Goal: Task Accomplishment & Management: Use online tool/utility

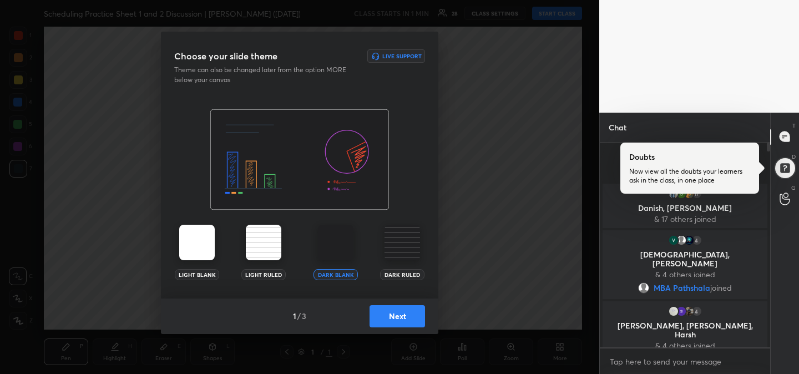
click at [403, 322] on button "Next" at bounding box center [396, 316] width 55 height 22
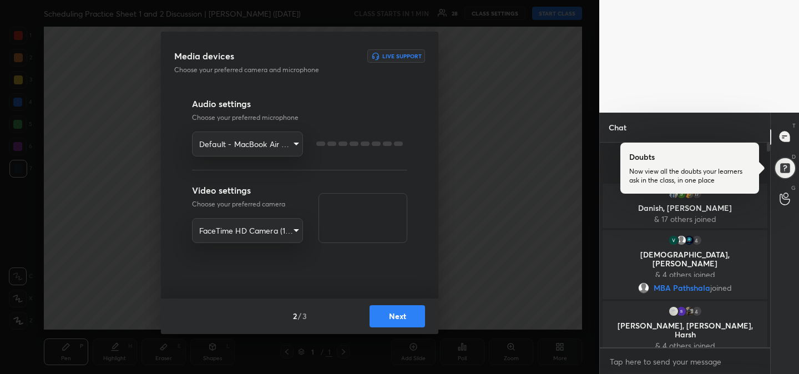
click at [403, 322] on button "Next" at bounding box center [396, 316] width 55 height 22
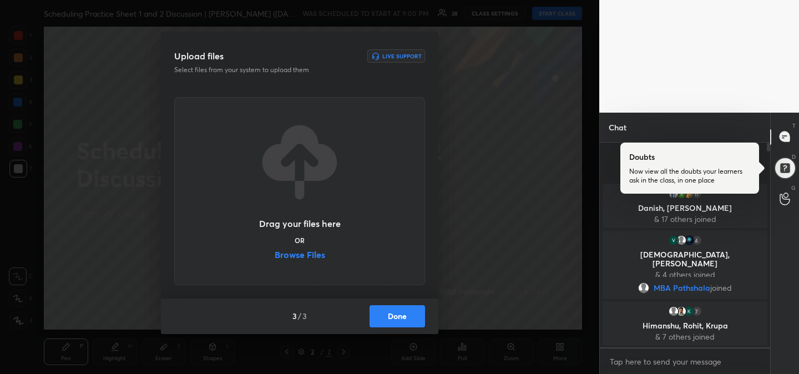
click at [305, 259] on label "Browse Files" at bounding box center [300, 256] width 50 height 12
click at [275, 259] on input "Browse Files" at bounding box center [275, 256] width 0 height 12
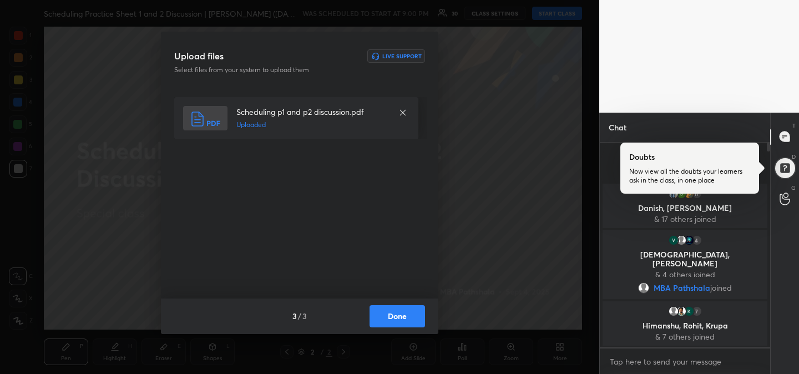
click at [402, 318] on button "Done" at bounding box center [396, 316] width 55 height 22
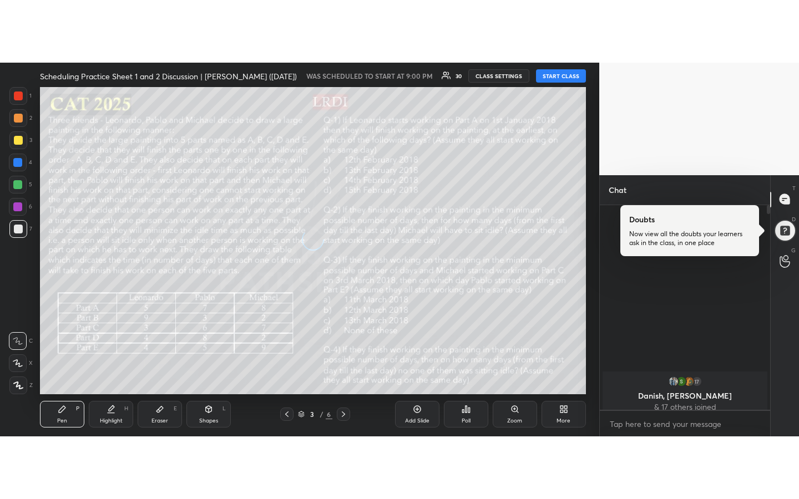
scroll to position [354, 167]
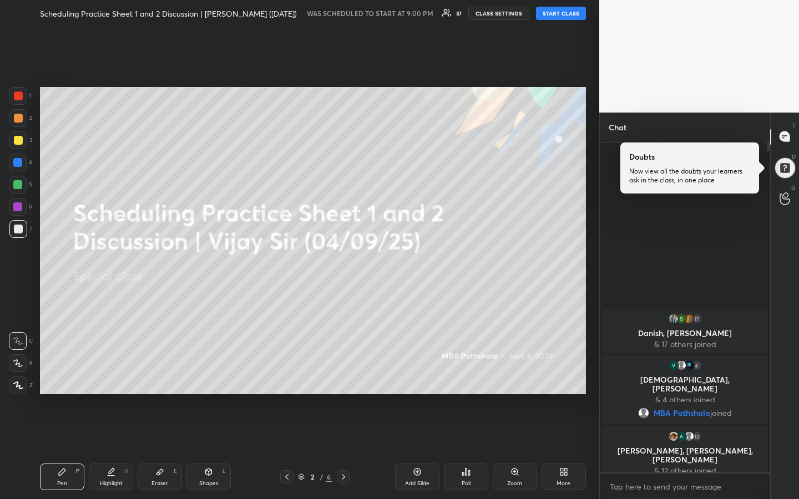
click at [557, 16] on button "START CLASS" at bounding box center [561, 13] width 50 height 13
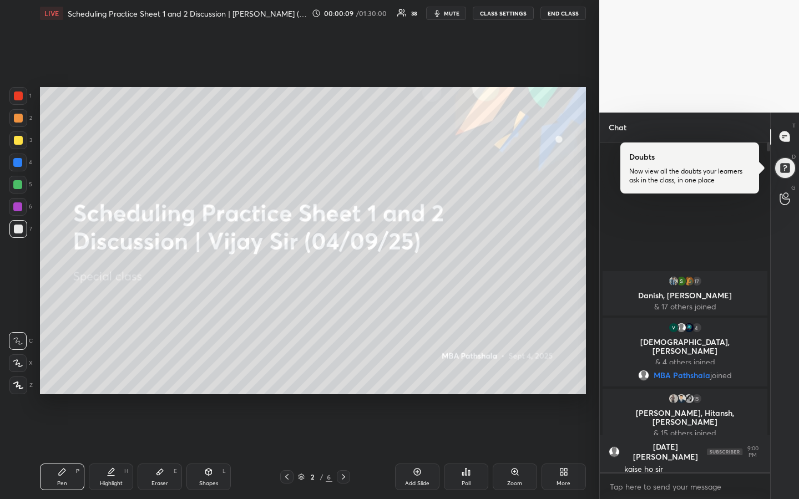
click at [17, 117] on div at bounding box center [18, 118] width 9 height 9
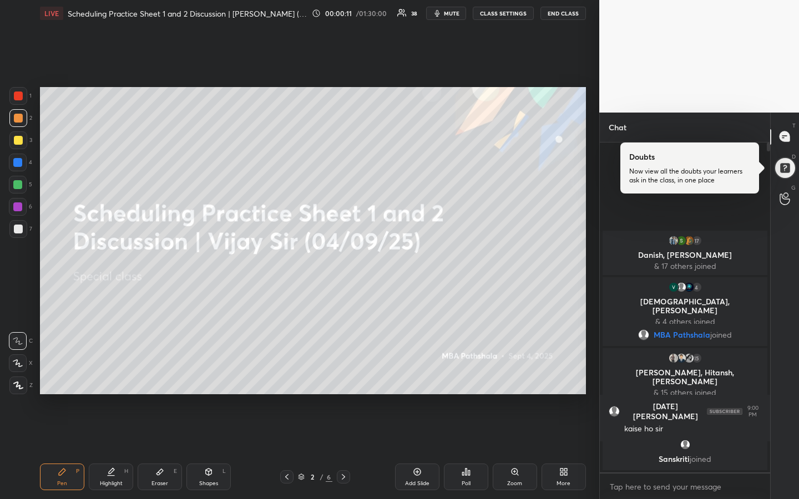
drag, startPoint x: 14, startPoint y: 144, endPoint x: 24, endPoint y: 136, distance: 13.0
click at [15, 144] on div at bounding box center [18, 140] width 18 height 18
click at [17, 122] on div at bounding box center [18, 118] width 9 height 9
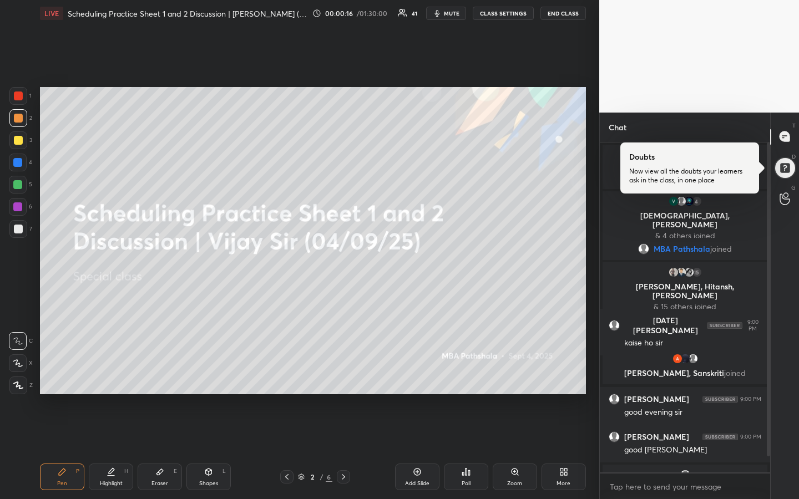
scroll to position [30, 0]
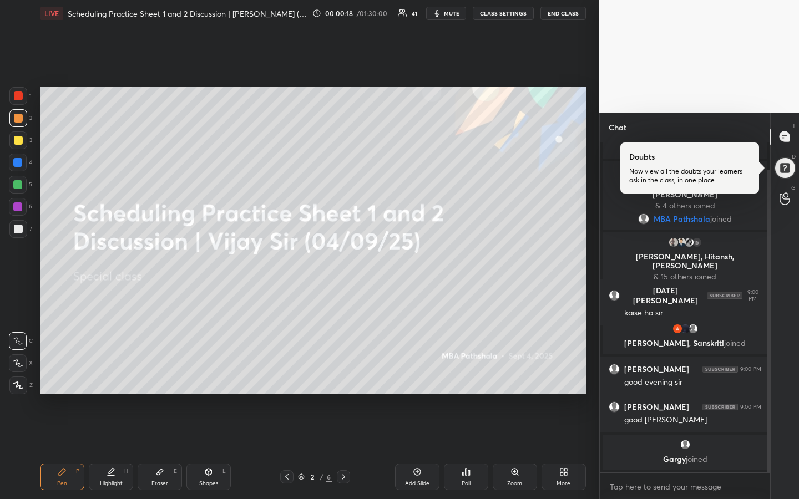
drag, startPoint x: 152, startPoint y: 482, endPoint x: 148, endPoint y: 477, distance: 6.8
click at [150, 373] on div "Eraser E" at bounding box center [160, 477] width 44 height 27
drag, startPoint x: 15, startPoint y: 316, endPoint x: 29, endPoint y: 331, distance: 20.8
click at [13, 318] on span "Erase all" at bounding box center [17, 319] width 17 height 8
click at [64, 373] on div "Pen P" at bounding box center [62, 477] width 44 height 27
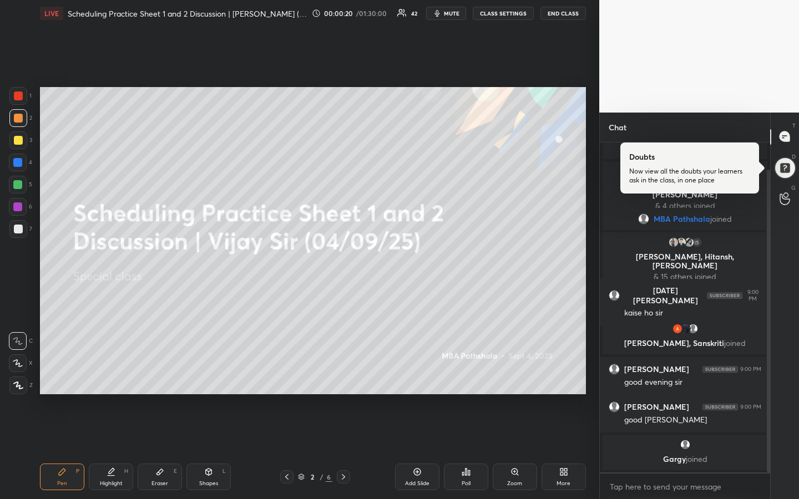
scroll to position [68, 0]
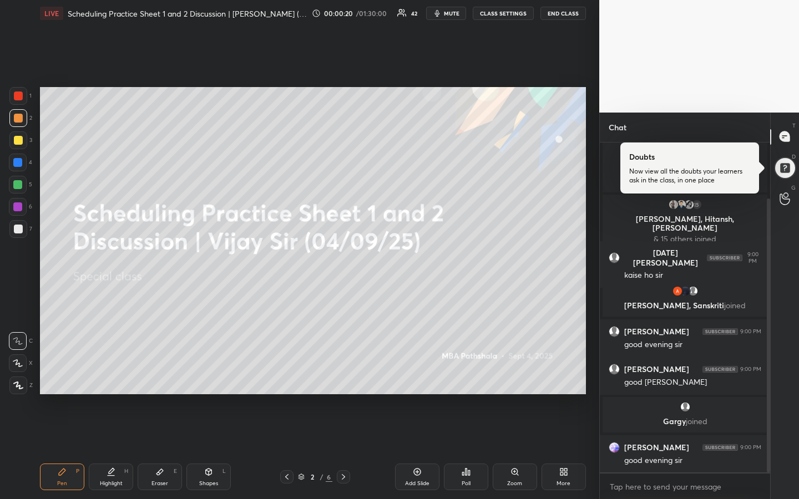
click at [16, 140] on div at bounding box center [18, 140] width 9 height 9
click at [21, 118] on div at bounding box center [18, 118] width 9 height 9
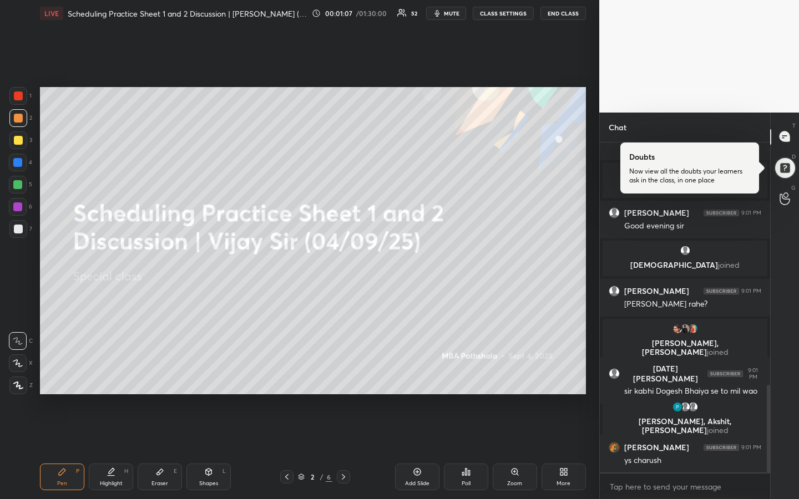
scroll to position [953, 0]
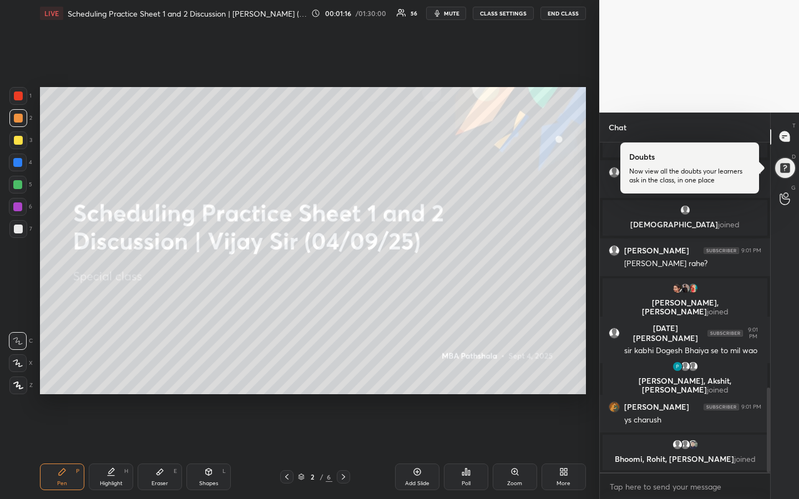
drag, startPoint x: 20, startPoint y: 140, endPoint x: 18, endPoint y: 165, distance: 24.5
click at [20, 140] on div at bounding box center [18, 140] width 9 height 9
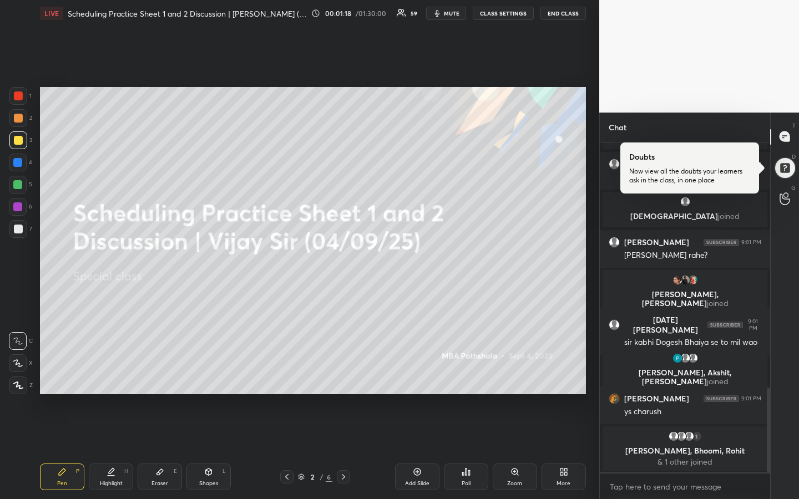
click at [22, 188] on div at bounding box center [18, 185] width 18 height 18
click at [155, 373] on div "Eraser" at bounding box center [159, 484] width 17 height 6
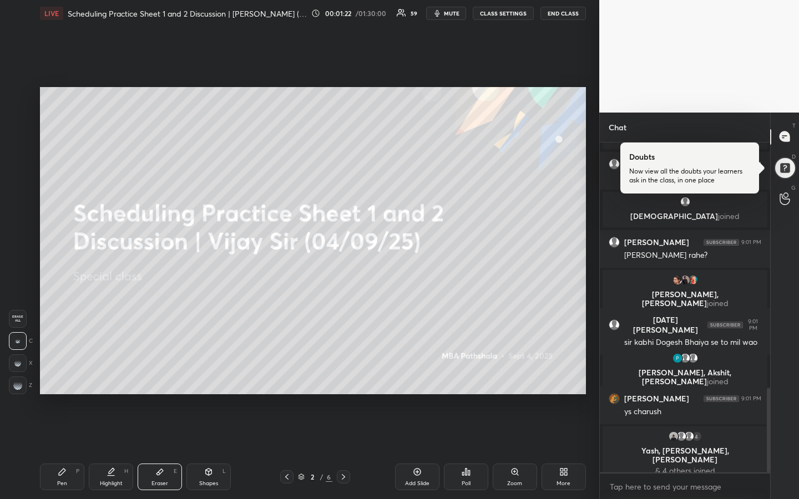
click at [19, 316] on span "Erase all" at bounding box center [17, 319] width 17 height 8
click at [52, 373] on div "Pen P" at bounding box center [62, 477] width 44 height 27
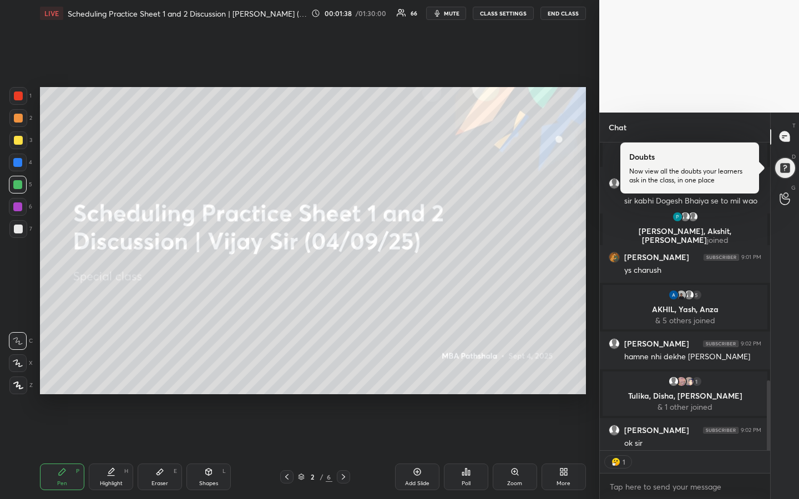
scroll to position [1052, 0]
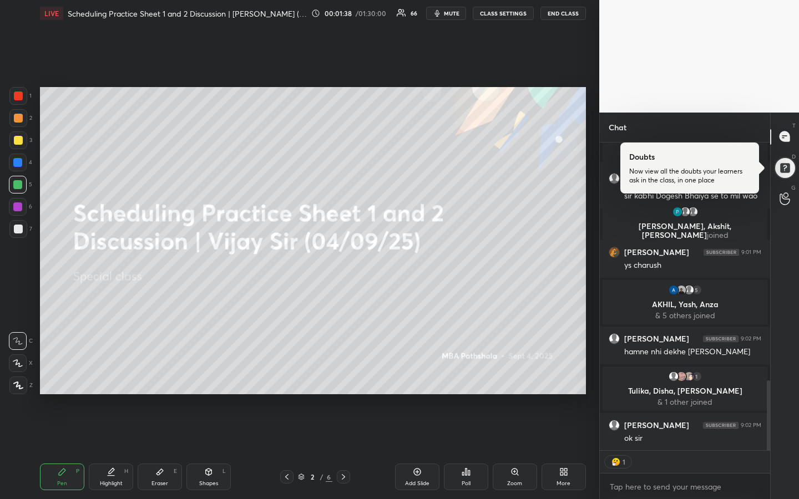
click at [592, 319] on div "1 2 3 4 5 6 7 R O A L C X Z Erase all C X Z LIVE Scheduling Practice Sheet 1 an…" at bounding box center [299, 249] width 599 height 499
click at [593, 315] on div "1 2 3 4 5 6 7 R O A L C X Z Erase all C X Z LIVE Scheduling Practice Sheet 1 an…" at bounding box center [299, 249] width 599 height 499
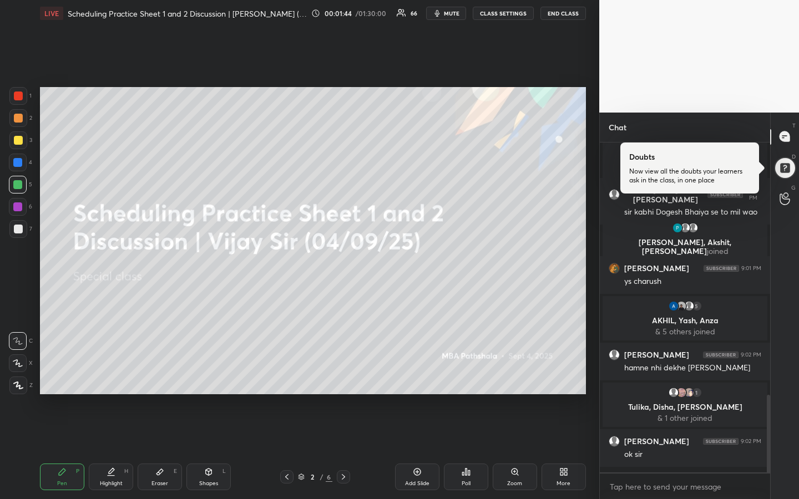
scroll to position [1030, 0]
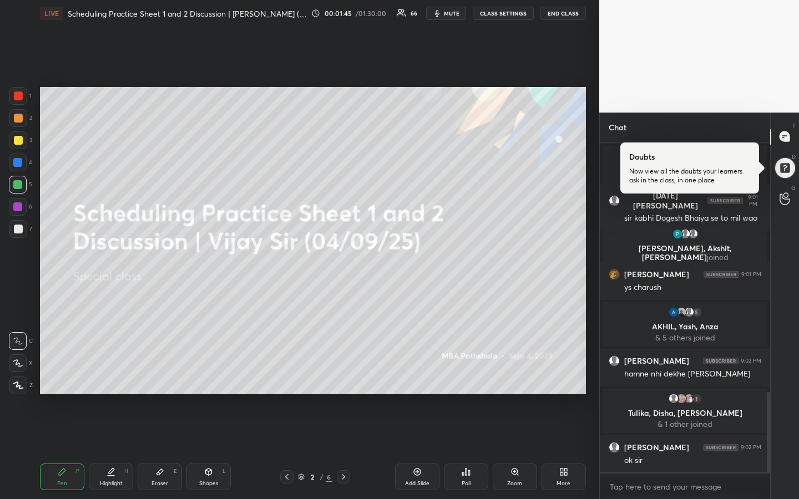
click at [593, 315] on div "1 2 3 4 5 6 7 R O A L C X Z Erase all C X Z LIVE Scheduling Practice Sheet 1 an…" at bounding box center [299, 249] width 599 height 499
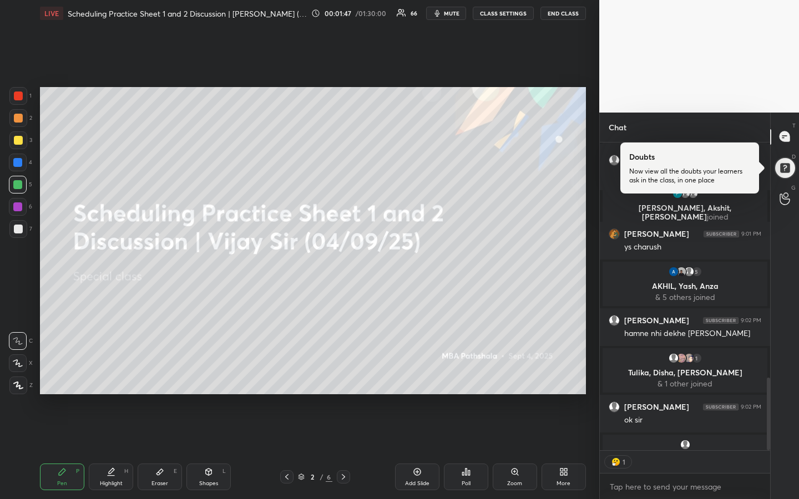
scroll to position [4, 4]
click at [593, 325] on div "1 2 3 4 5 6 7 R O A L C X Z Erase all C X Z LIVE Scheduling Practice Sheet 1 an…" at bounding box center [299, 249] width 599 height 499
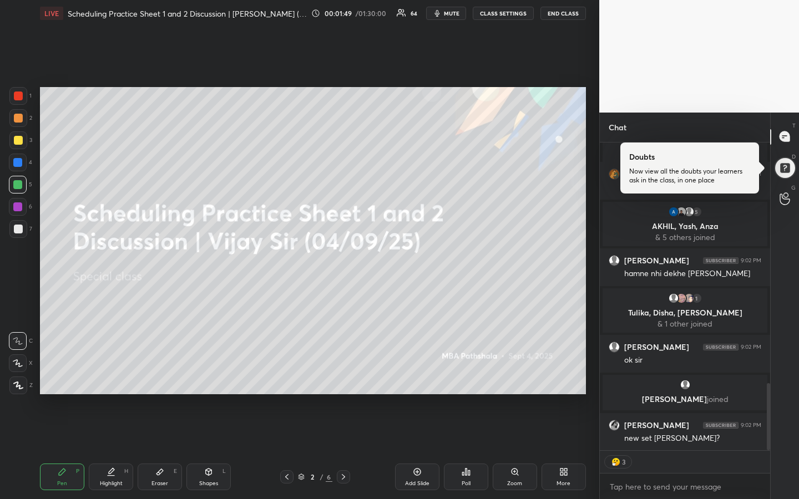
click at [593, 325] on div "1 2 3 4 5 6 7 R O A L C X Z Erase all C X Z LIVE Scheduling Practice Sheet 1 an…" at bounding box center [299, 249] width 599 height 499
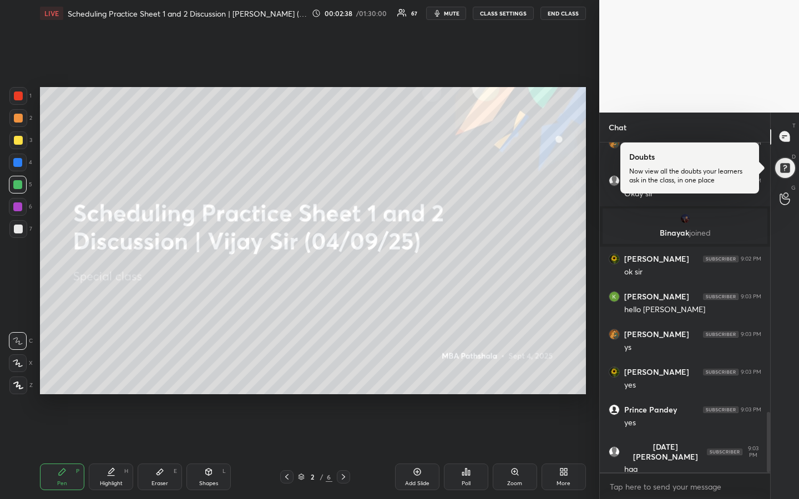
scroll to position [1519, 0]
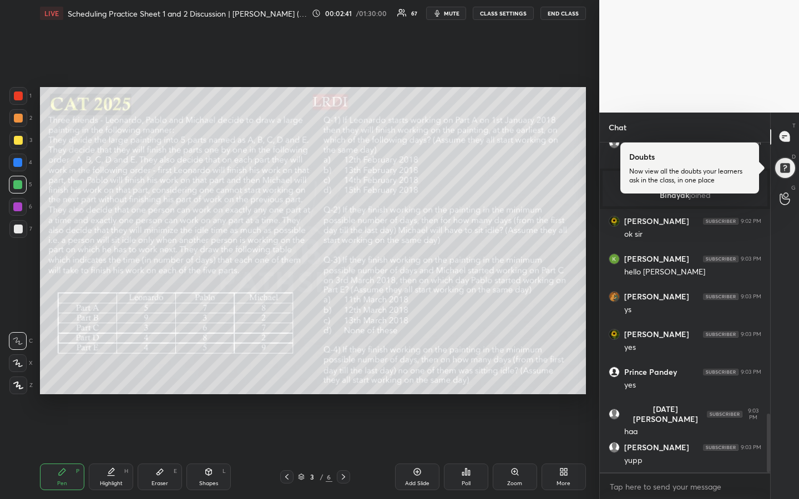
click at [19, 124] on div at bounding box center [18, 118] width 18 height 18
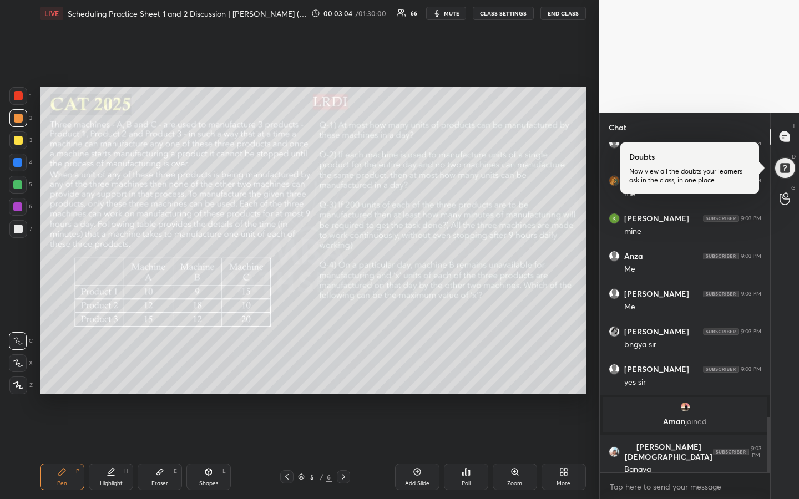
scroll to position [1688, 0]
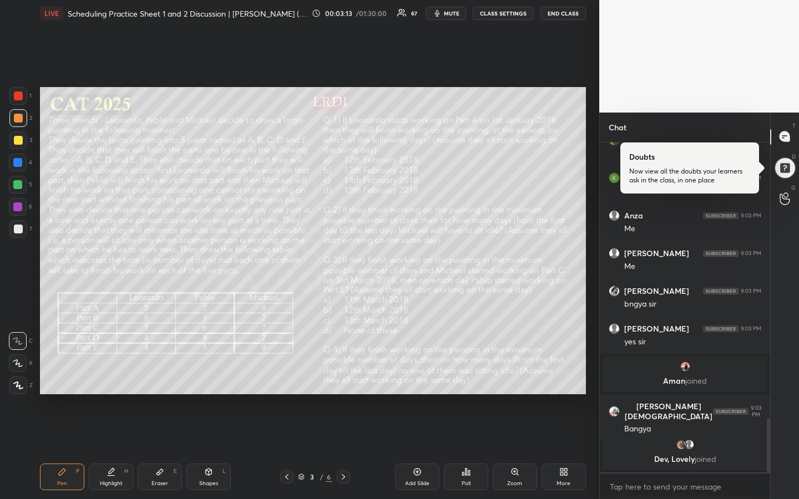
drag, startPoint x: 115, startPoint y: 480, endPoint x: 120, endPoint y: 464, distance: 16.8
click at [114, 373] on div "Highlight" at bounding box center [111, 484] width 23 height 6
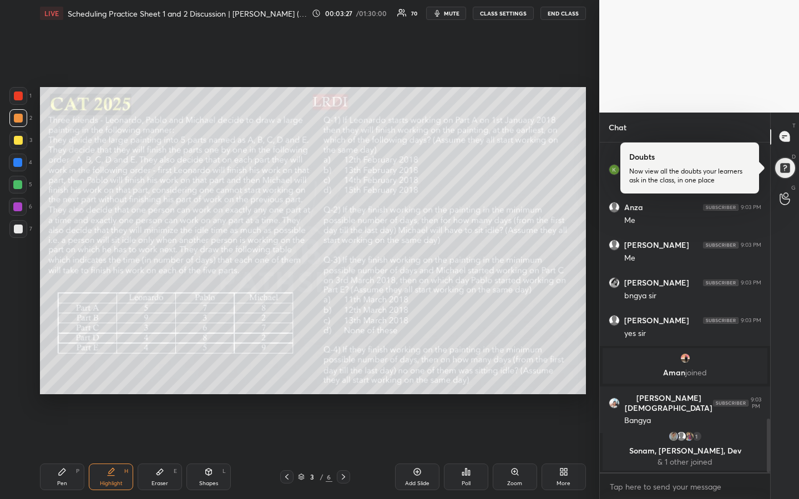
click at [112, 373] on div "Highlight H" at bounding box center [111, 477] width 44 height 27
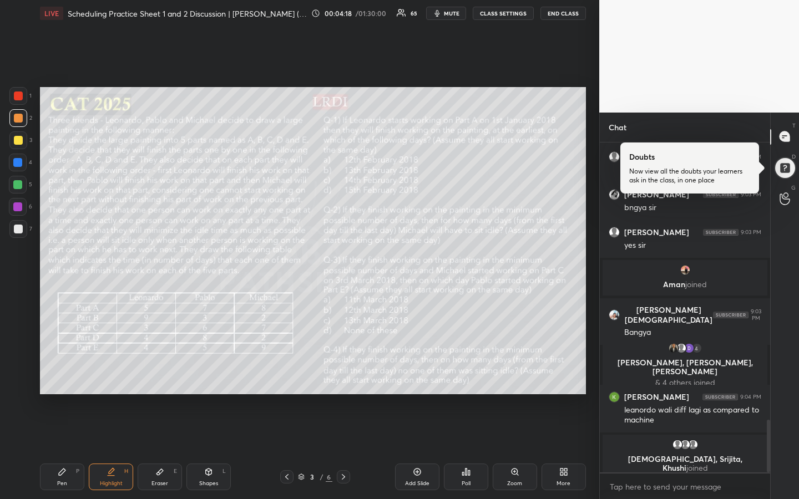
scroll to position [1760, 0]
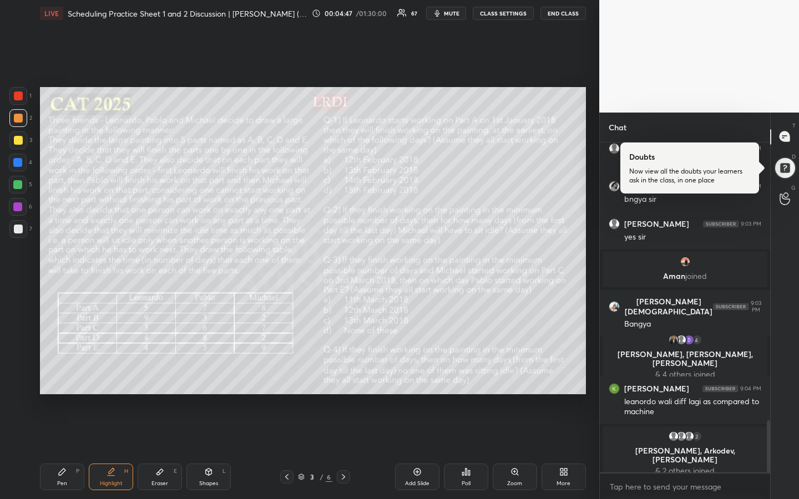
click at [19, 141] on div at bounding box center [18, 140] width 9 height 9
click at [68, 373] on div "Pen P" at bounding box center [62, 477] width 44 height 27
click at [108, 373] on div "Highlight" at bounding box center [111, 484] width 23 height 6
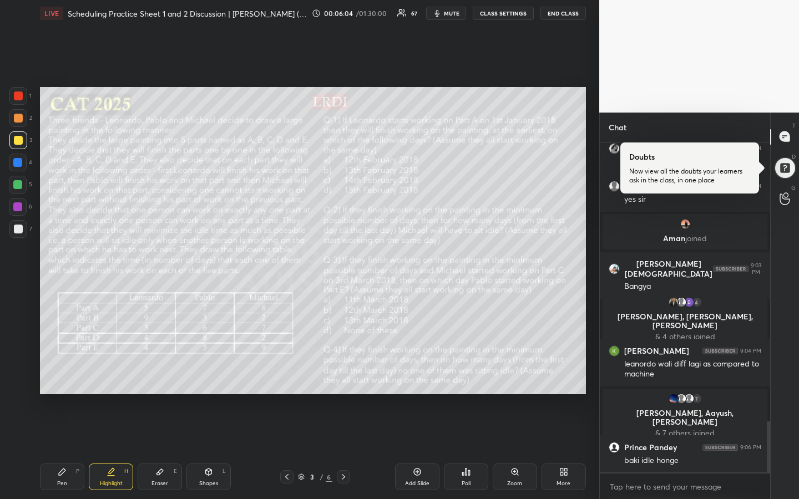
click at [107, 373] on icon at bounding box center [111, 472] width 9 height 9
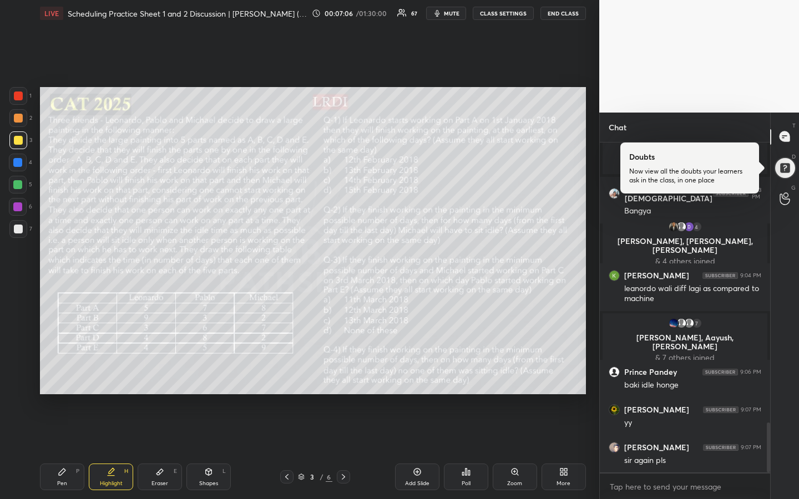
scroll to position [1862, 0]
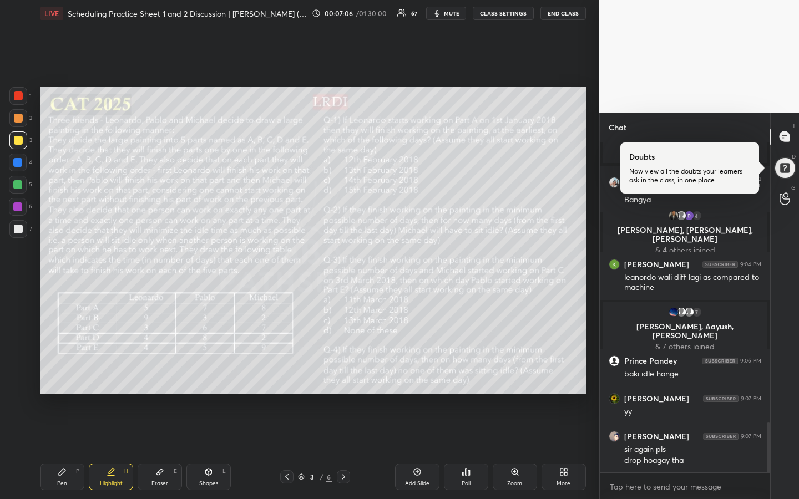
drag, startPoint x: 60, startPoint y: 467, endPoint x: 110, endPoint y: 447, distance: 53.3
click at [61, 373] on div "Pen P" at bounding box center [62, 477] width 44 height 27
click at [115, 373] on div "Highlight H" at bounding box center [111, 477] width 44 height 27
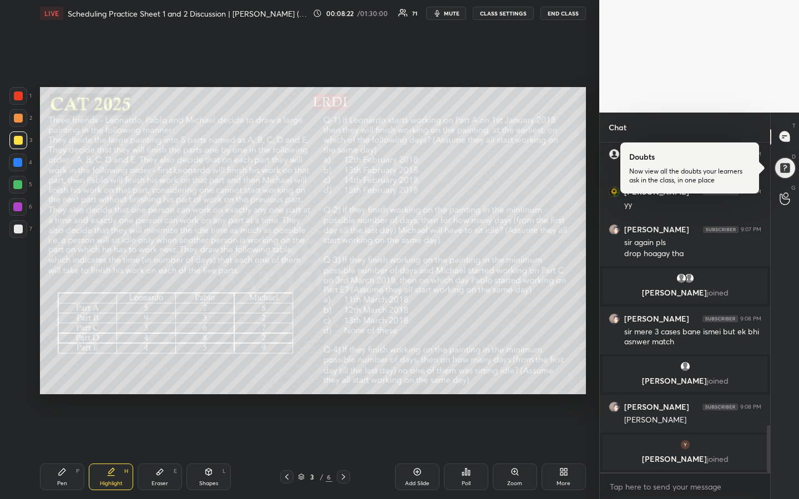
scroll to position [2024, 0]
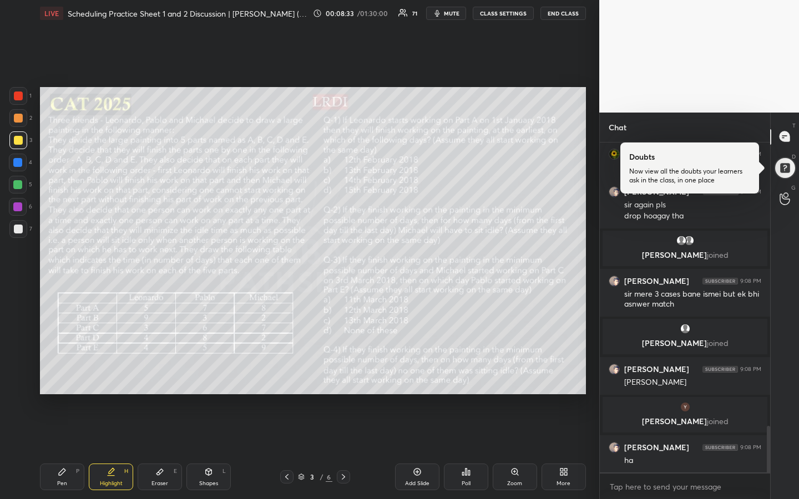
click at [111, 373] on icon at bounding box center [111, 472] width 9 height 9
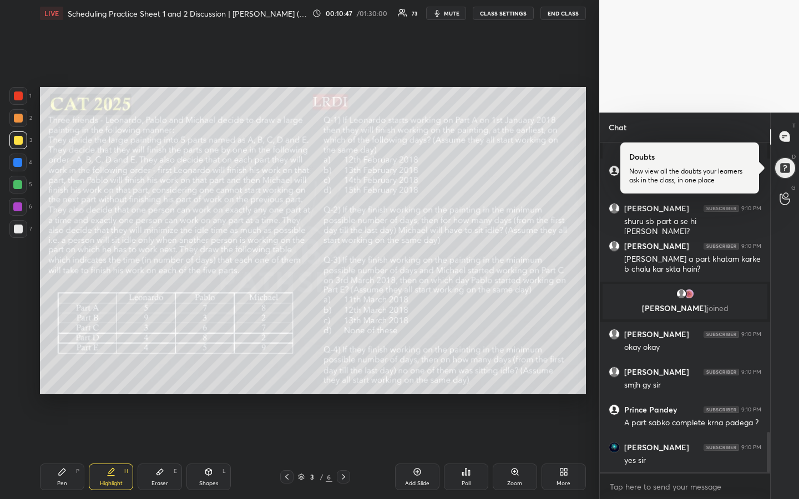
scroll to position [2367, 0]
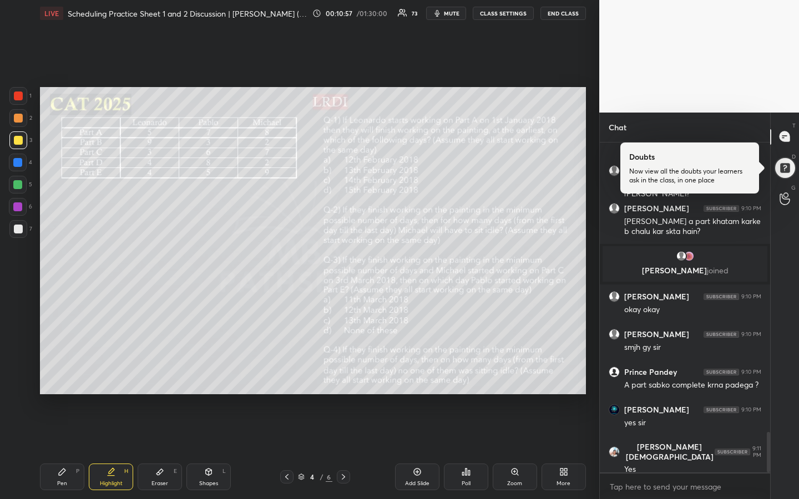
click at [20, 143] on div at bounding box center [18, 140] width 9 height 9
click at [62, 373] on div "Pen" at bounding box center [62, 484] width 10 height 6
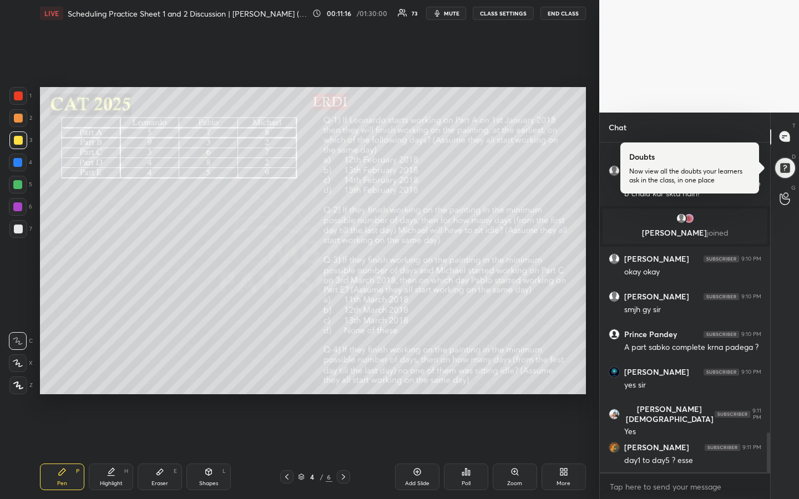
click at [113, 373] on div "Highlight H" at bounding box center [111, 477] width 44 height 27
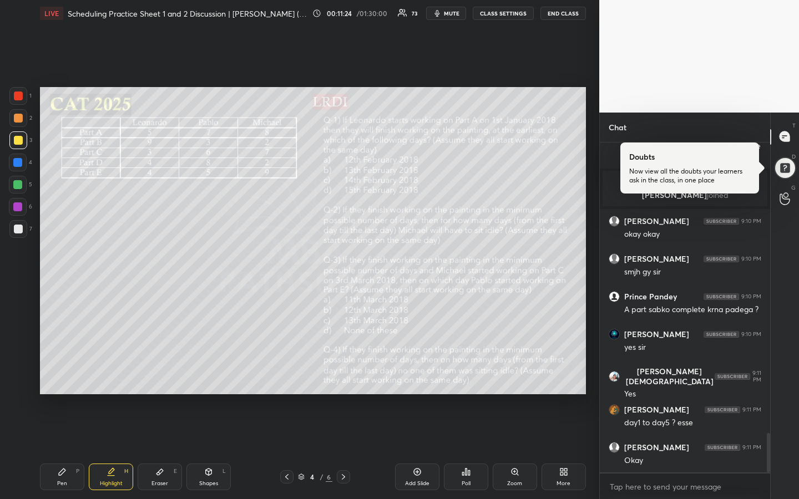
click at [54, 373] on div "Pen P" at bounding box center [62, 477] width 44 height 27
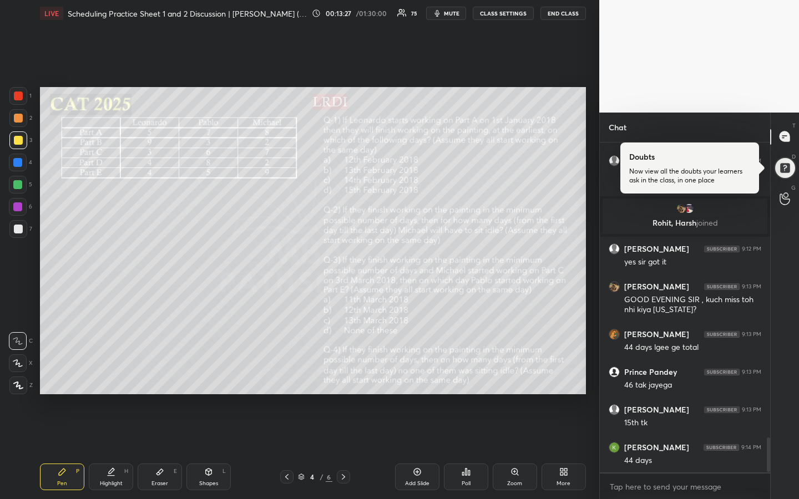
scroll to position [2819, 0]
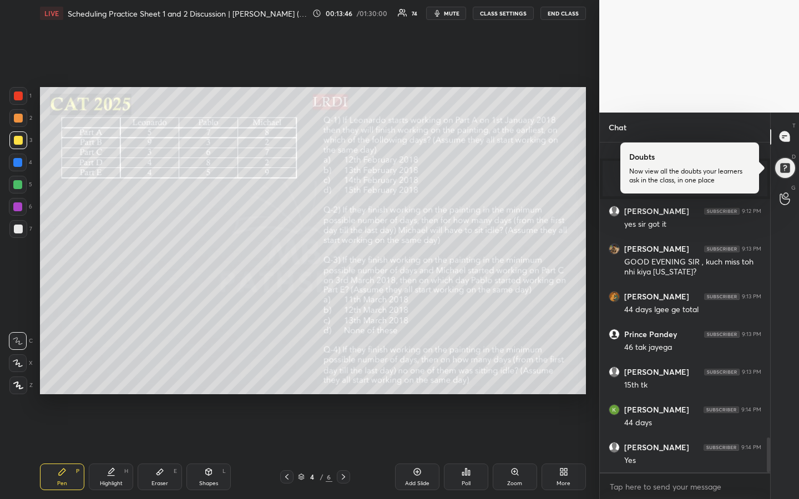
click at [19, 232] on div at bounding box center [18, 229] width 9 height 9
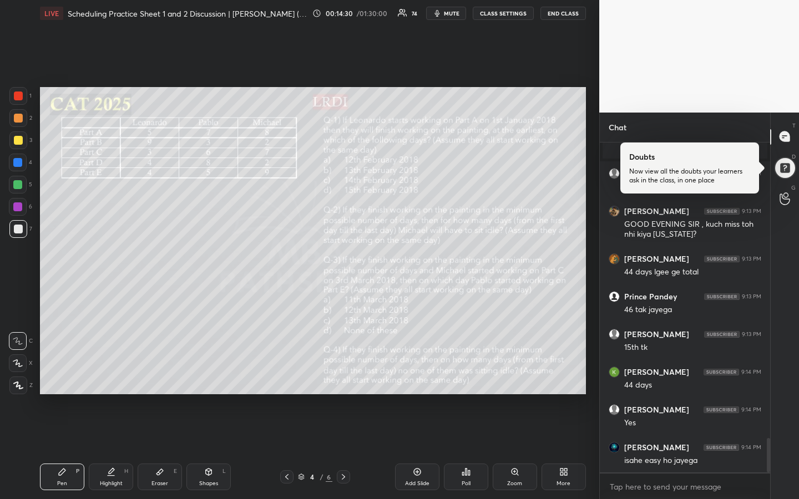
drag, startPoint x: 204, startPoint y: 484, endPoint x: 189, endPoint y: 480, distance: 14.9
click at [202, 373] on div "Shapes" at bounding box center [208, 484] width 19 height 6
click at [18, 373] on icon at bounding box center [18, 385] width 8 height 8
drag, startPoint x: 64, startPoint y: 474, endPoint x: 80, endPoint y: 409, distance: 66.9
click at [64, 373] on icon at bounding box center [62, 472] width 9 height 9
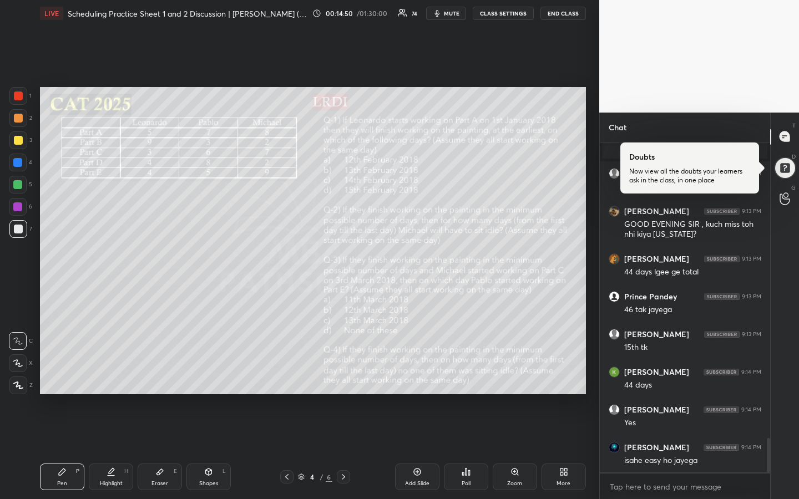
click at [18, 117] on div at bounding box center [18, 118] width 9 height 9
click at [113, 373] on div "Highlight H" at bounding box center [111, 477] width 44 height 27
click at [58, 373] on div "Pen" at bounding box center [62, 484] width 10 height 6
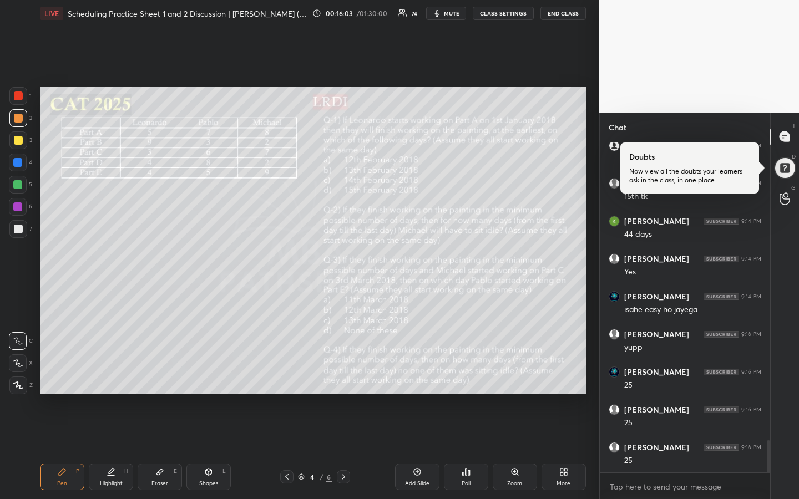
scroll to position [3046, 0]
click at [14, 189] on div at bounding box center [18, 185] width 18 height 18
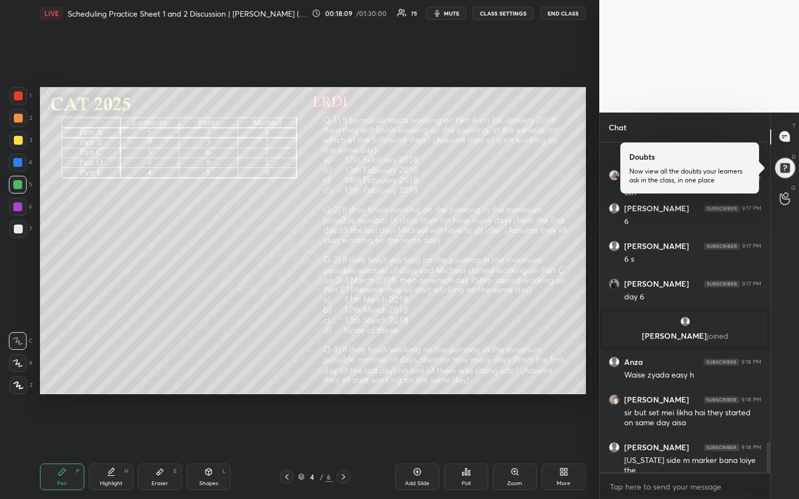
scroll to position [3271, 0]
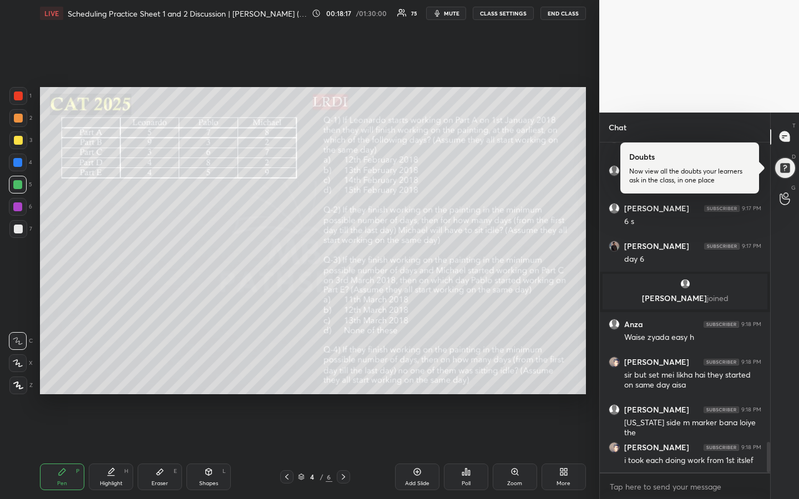
drag, startPoint x: 16, startPoint y: 232, endPoint x: 38, endPoint y: 215, distance: 28.9
click at [15, 232] on div at bounding box center [18, 229] width 9 height 9
drag, startPoint x: 17, startPoint y: 120, endPoint x: 33, endPoint y: 129, distance: 19.1
click at [18, 119] on div at bounding box center [18, 118] width 9 height 9
click at [20, 185] on div at bounding box center [17, 184] width 9 height 9
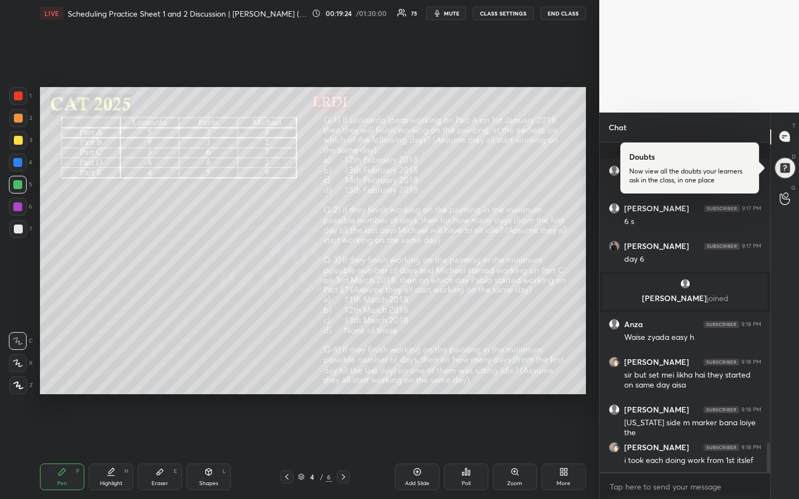
scroll to position [3338, 0]
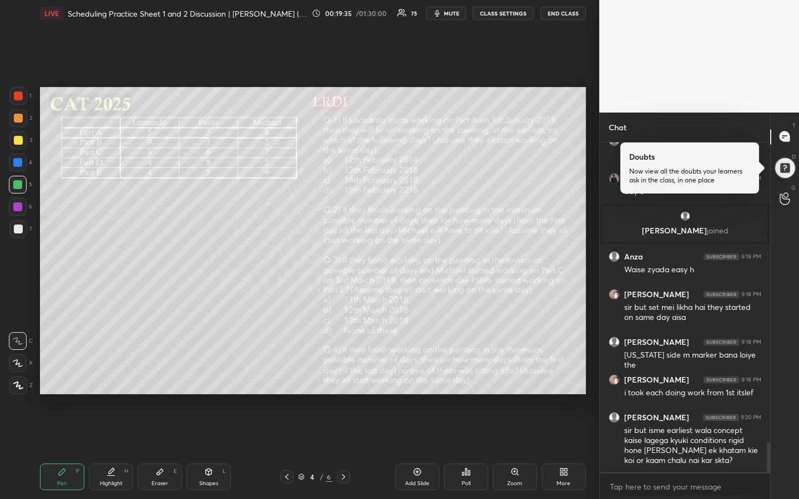
click at [118, 373] on div "Highlight" at bounding box center [111, 484] width 23 height 6
click at [115, 373] on div "Highlight H" at bounding box center [111, 477] width 44 height 27
click at [114, 373] on div "Highlight H" at bounding box center [111, 477] width 44 height 27
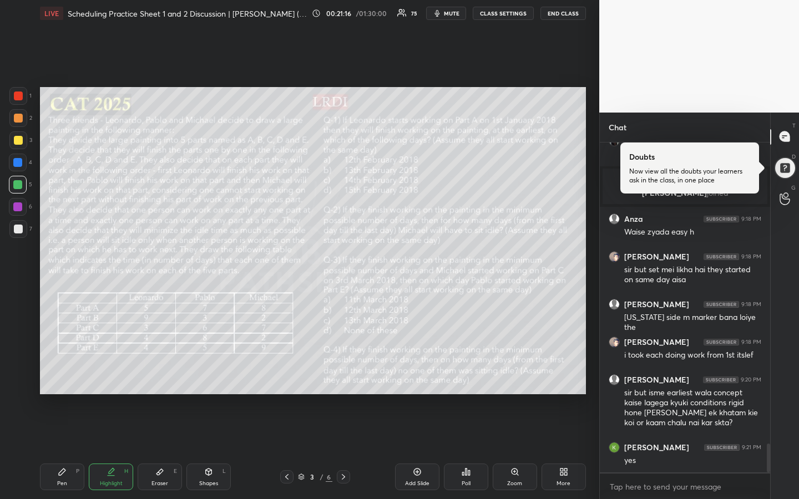
scroll to position [3434, 0]
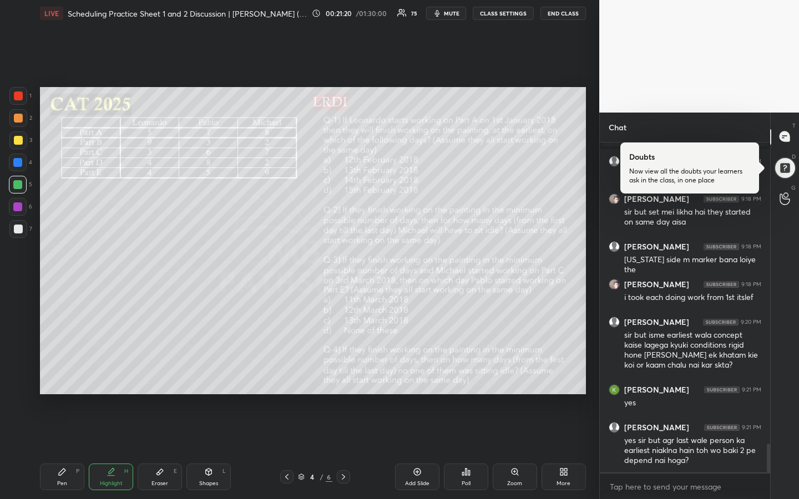
click at [115, 373] on div "Highlight" at bounding box center [111, 484] width 23 height 6
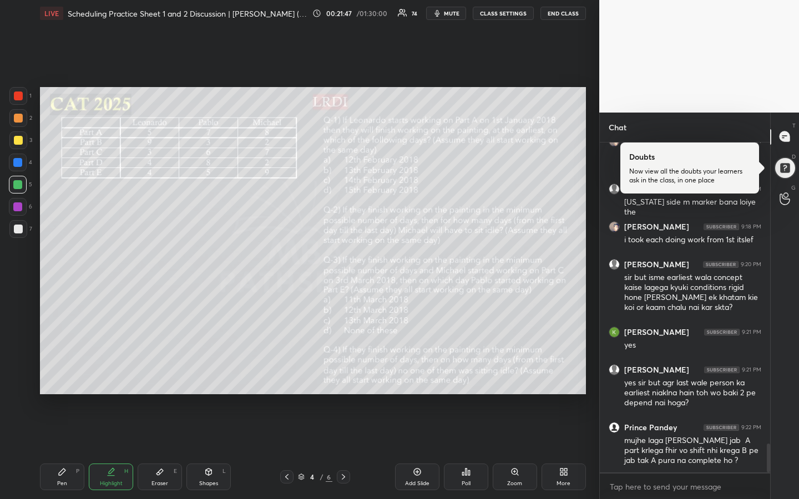
scroll to position [3549, 0]
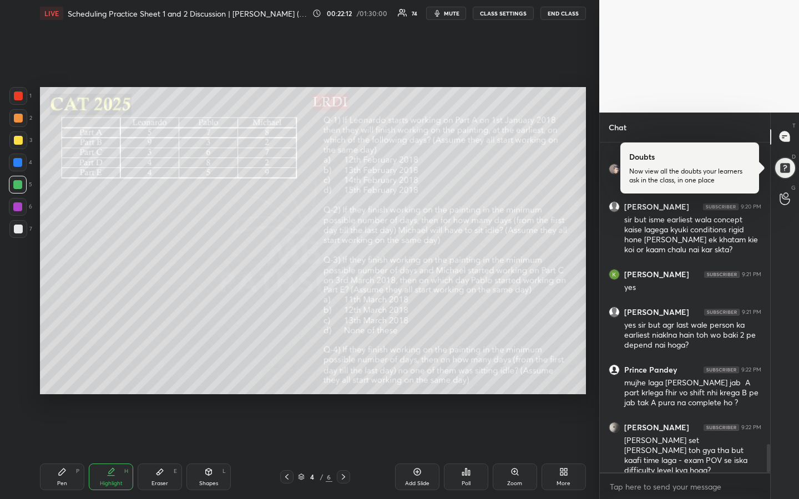
drag, startPoint x: 58, startPoint y: 479, endPoint x: 80, endPoint y: 462, distance: 28.4
click at [59, 373] on div "Pen" at bounding box center [62, 484] width 10 height 6
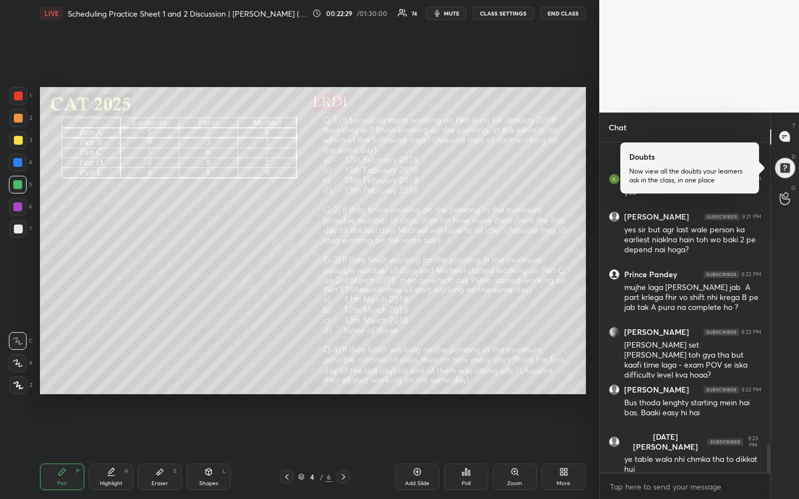
scroll to position [3682, 0]
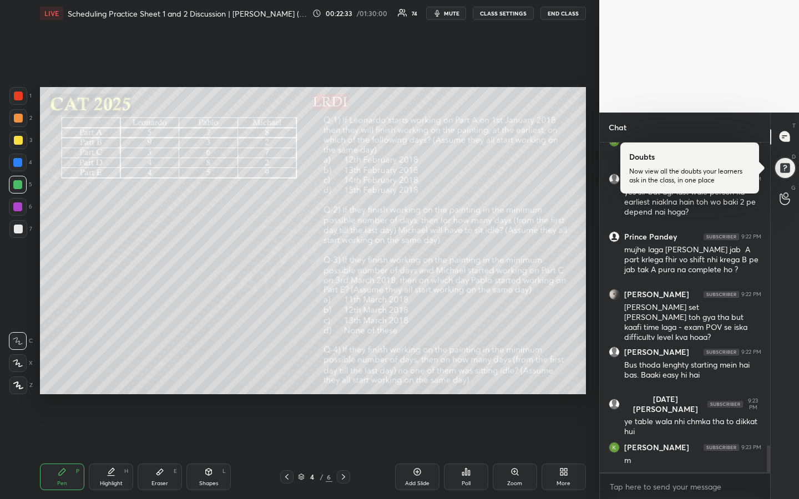
drag, startPoint x: 109, startPoint y: 477, endPoint x: 103, endPoint y: 463, distance: 14.6
click at [107, 373] on div "Highlight H" at bounding box center [111, 477] width 44 height 27
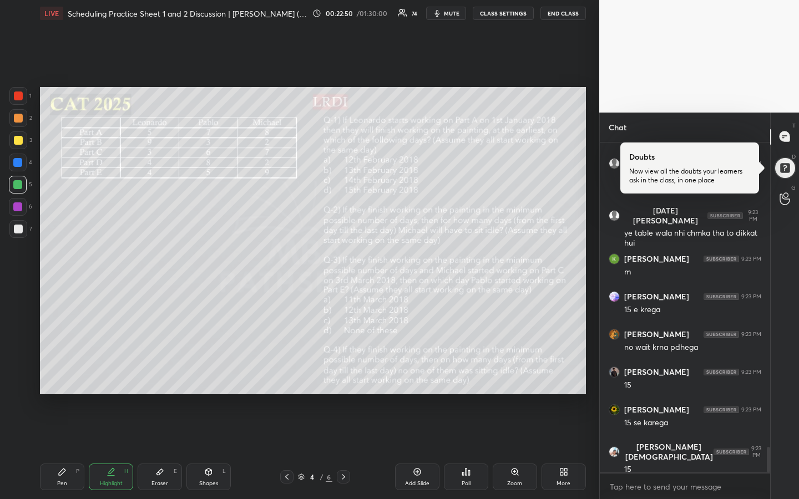
scroll to position [3909, 0]
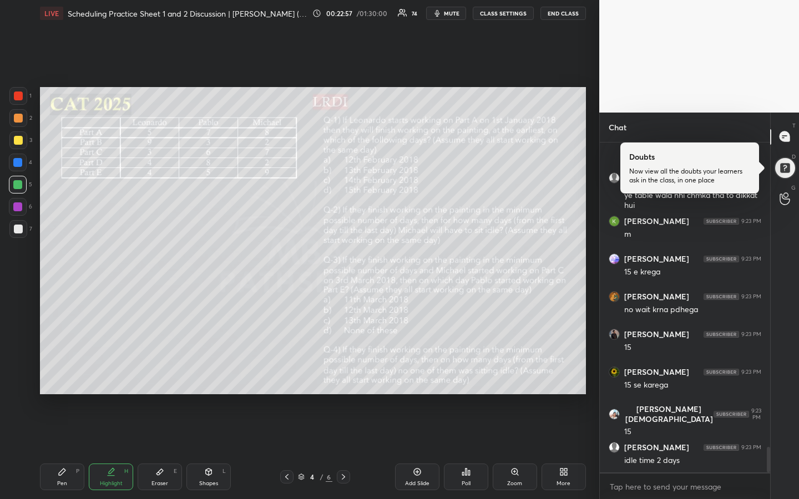
click at [64, 373] on div "Pen P" at bounding box center [62, 477] width 44 height 27
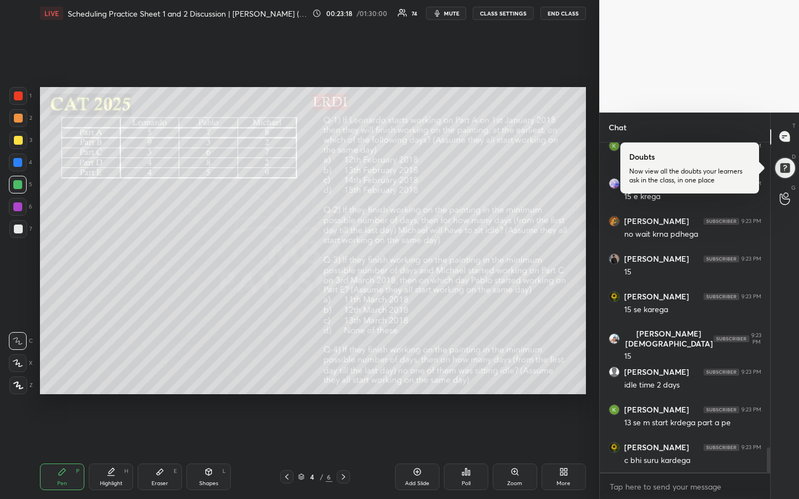
scroll to position [4022, 0]
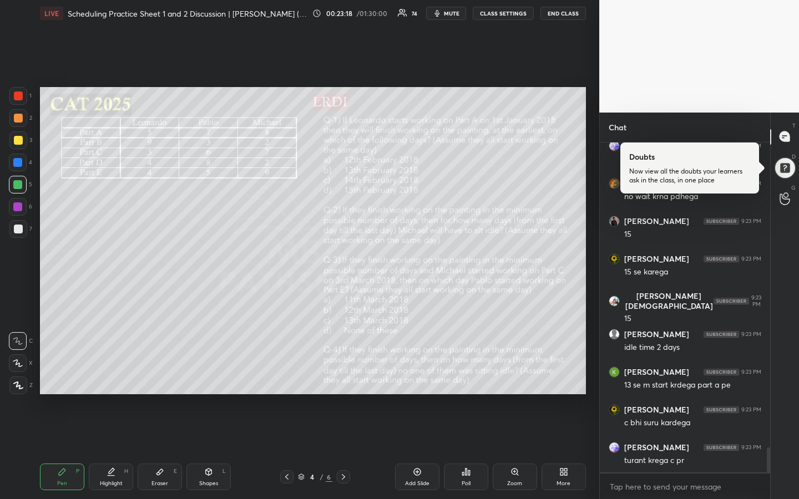
click at [108, 373] on div "Highlight H" at bounding box center [111, 477] width 44 height 27
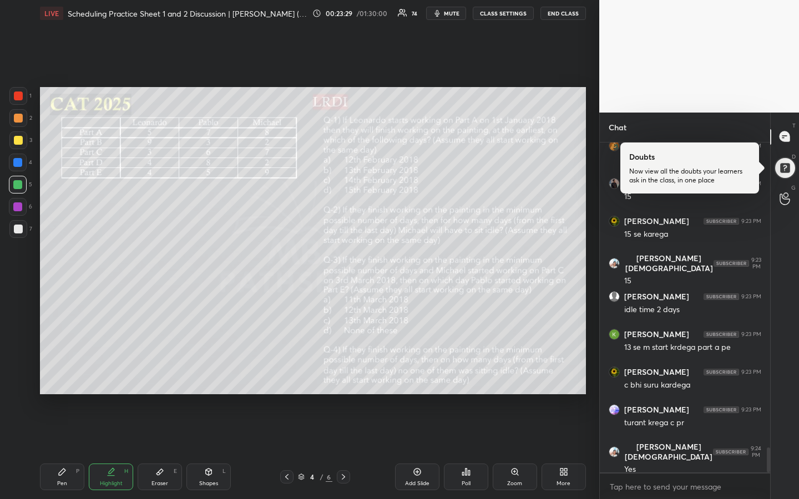
click at [59, 373] on div "Pen P" at bounding box center [62, 477] width 44 height 27
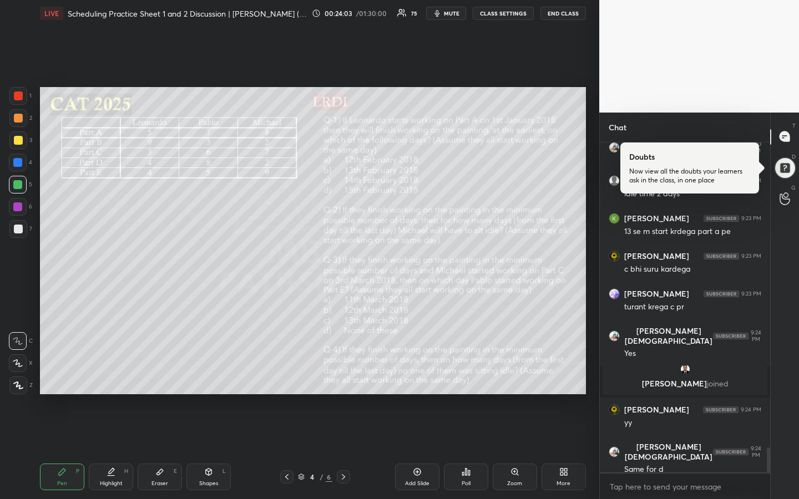
scroll to position [4003, 0]
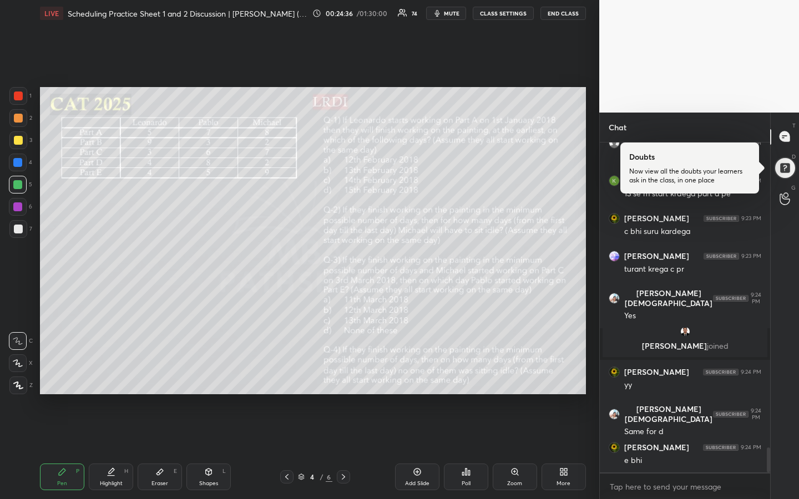
click at [22, 99] on div at bounding box center [18, 96] width 9 height 9
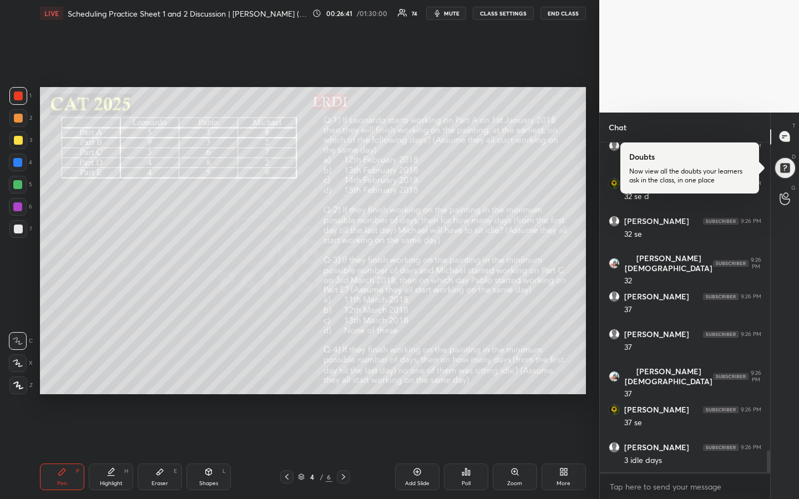
scroll to position [4578, 0]
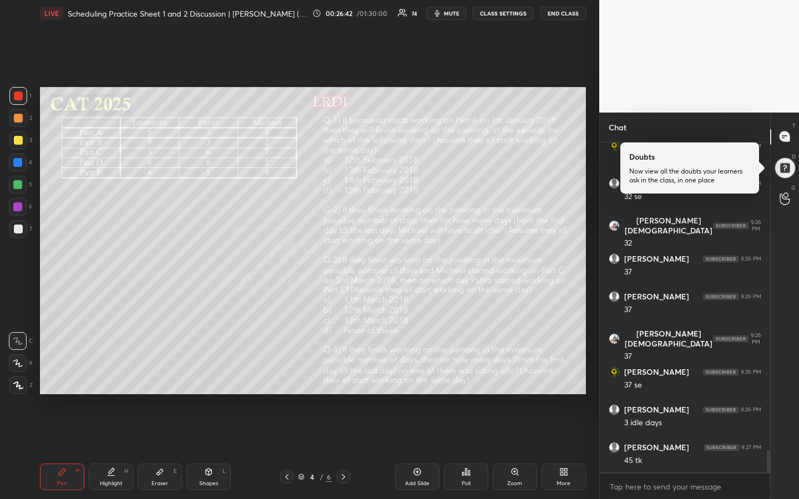
click at [165, 373] on div "Eraser E" at bounding box center [160, 477] width 44 height 27
click at [59, 373] on icon at bounding box center [62, 472] width 7 height 7
click at [21, 234] on div at bounding box center [18, 229] width 18 height 18
click at [112, 373] on div "Highlight" at bounding box center [111, 484] width 23 height 6
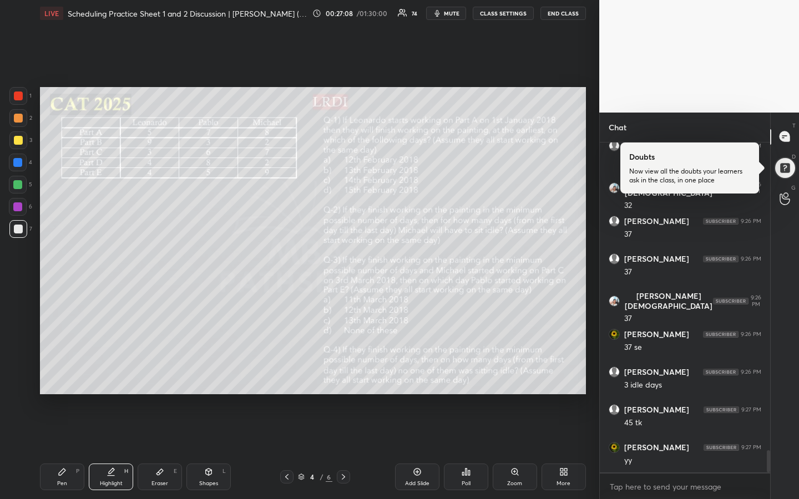
drag, startPoint x: 22, startPoint y: 94, endPoint x: 35, endPoint y: 96, distance: 13.0
click at [22, 99] on div at bounding box center [18, 96] width 18 height 18
click at [113, 373] on div "Highlight" at bounding box center [111, 484] width 23 height 6
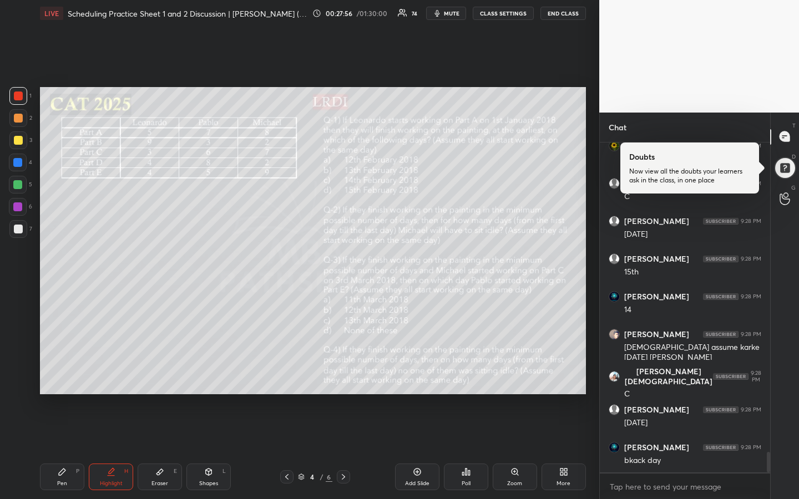
scroll to position [4955, 0]
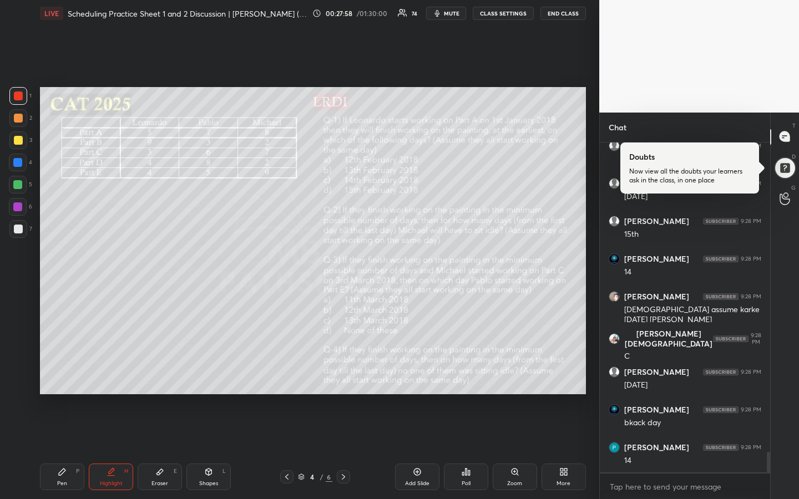
click at [65, 373] on div "Pen" at bounding box center [62, 484] width 10 height 6
click at [117, 373] on div "Highlight" at bounding box center [111, 484] width 23 height 6
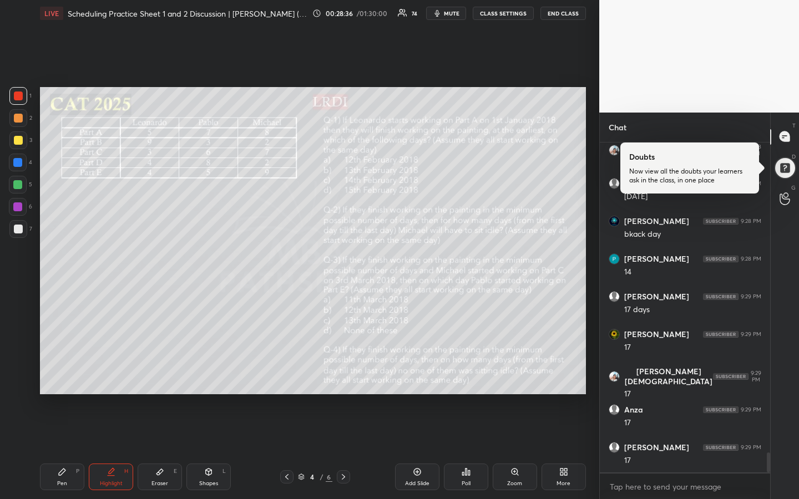
scroll to position [5182, 0]
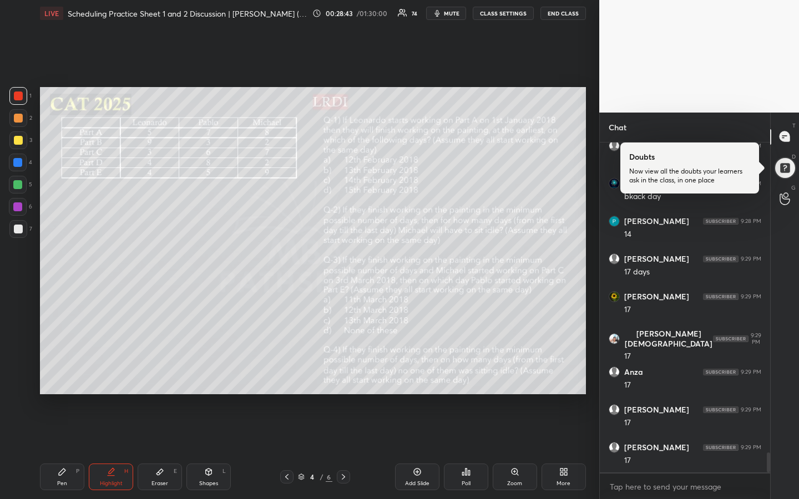
click at [61, 373] on div "Pen" at bounding box center [62, 484] width 10 height 6
drag, startPoint x: 110, startPoint y: 473, endPoint x: 120, endPoint y: 454, distance: 20.9
click at [111, 373] on icon at bounding box center [112, 471] width 6 height 6
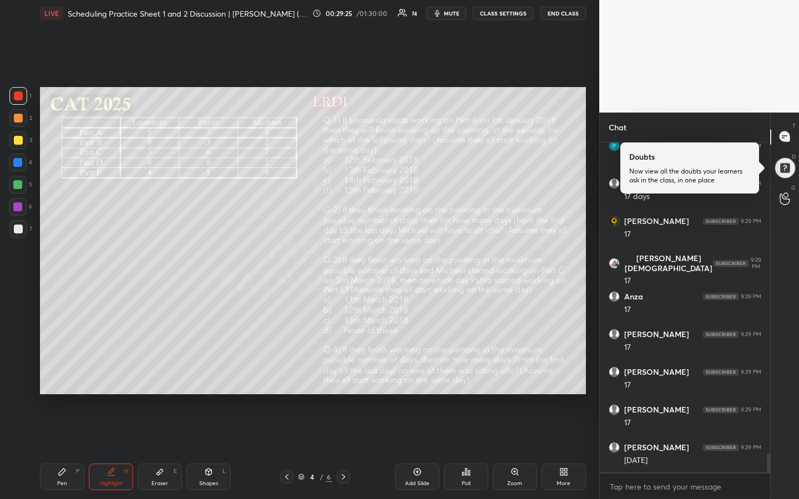
scroll to position [5295, 0]
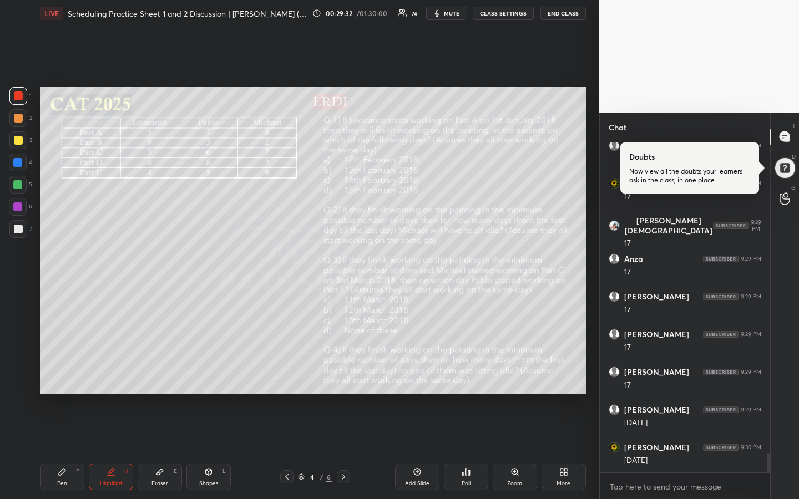
click at [55, 373] on div "Pen P Highlight H Eraser E Shapes L 4 / 6 Add Slide Poll Zoom More" at bounding box center [313, 477] width 546 height 44
click at [55, 373] on div "Pen P" at bounding box center [62, 477] width 44 height 27
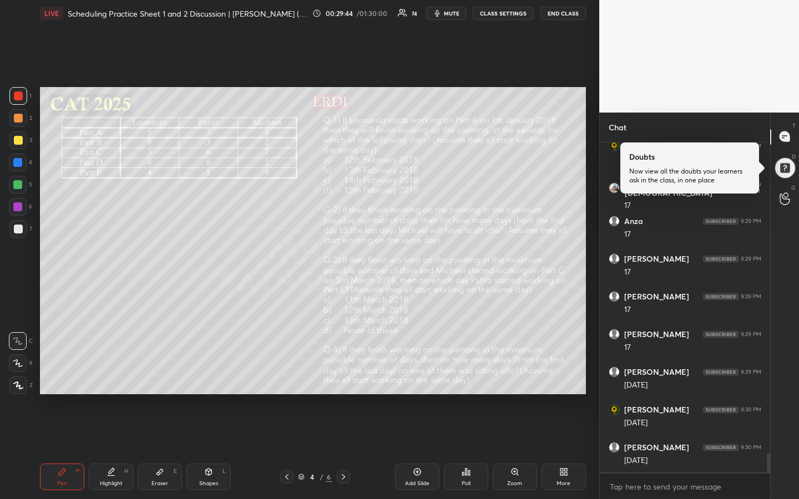
scroll to position [5370, 0]
drag, startPoint x: 120, startPoint y: 485, endPoint x: 138, endPoint y: 432, distance: 56.5
click at [118, 373] on div "Highlight" at bounding box center [111, 484] width 23 height 6
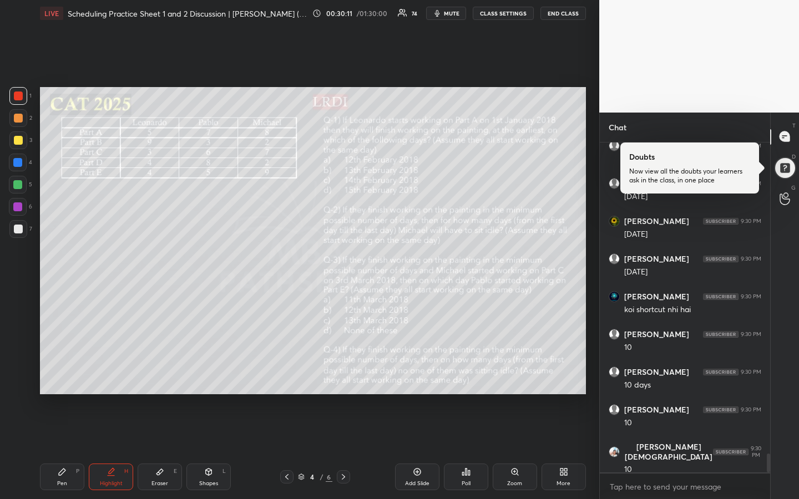
scroll to position [5559, 0]
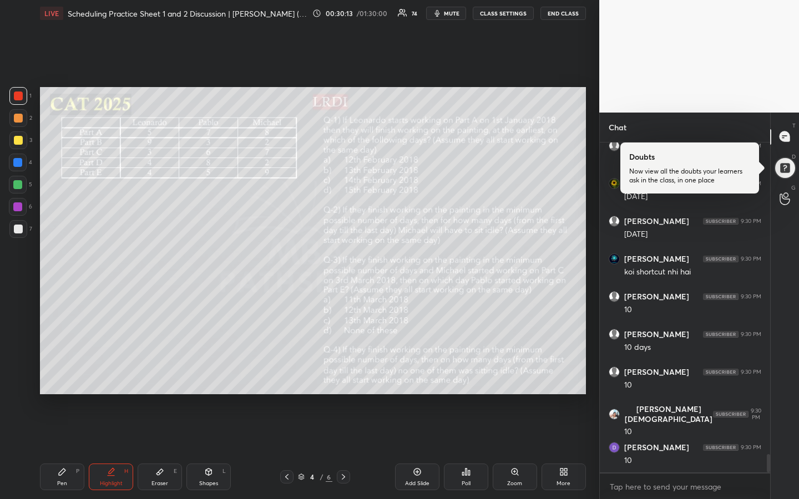
drag, startPoint x: 63, startPoint y: 491, endPoint x: 73, endPoint y: 468, distance: 24.8
click at [64, 373] on div "Pen P Highlight H Eraser E Shapes L 4 / 6 Add Slide Poll Zoom More" at bounding box center [313, 477] width 546 height 44
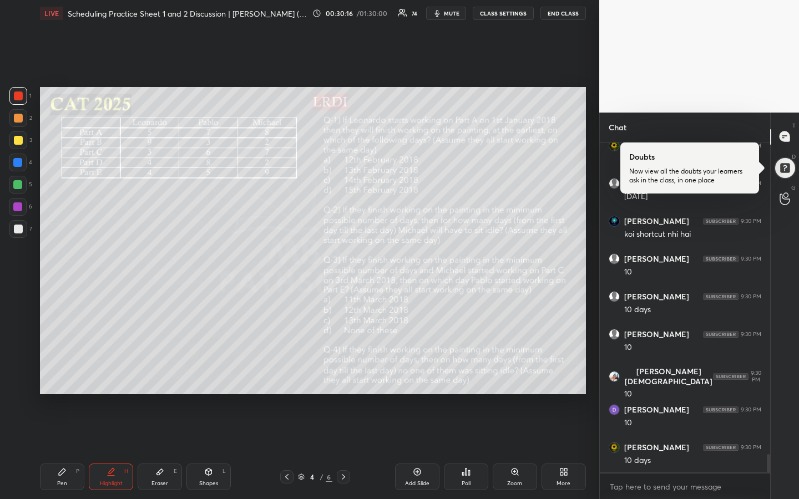
drag, startPoint x: 58, startPoint y: 472, endPoint x: 70, endPoint y: 469, distance: 11.9
click at [61, 373] on icon at bounding box center [62, 472] width 7 height 7
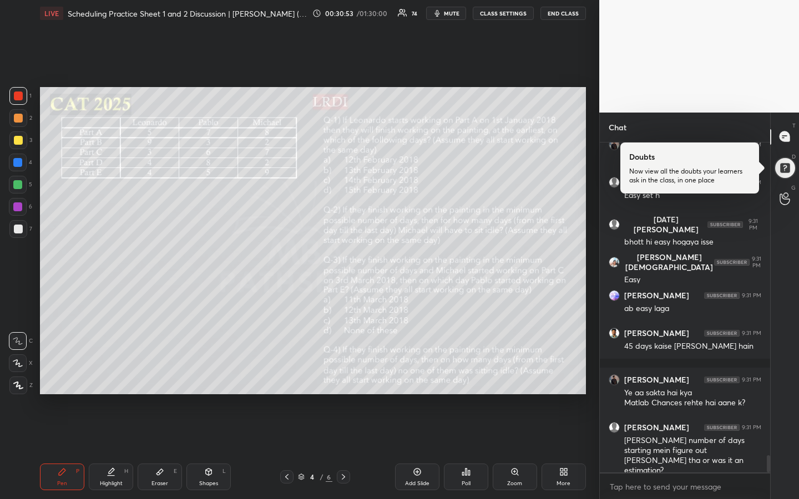
scroll to position [6051, 0]
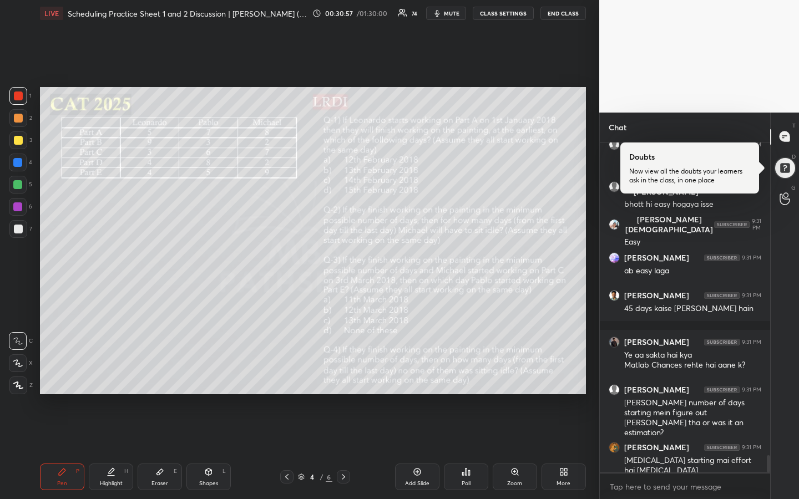
click at [113, 373] on div "Highlight H" at bounding box center [111, 477] width 44 height 27
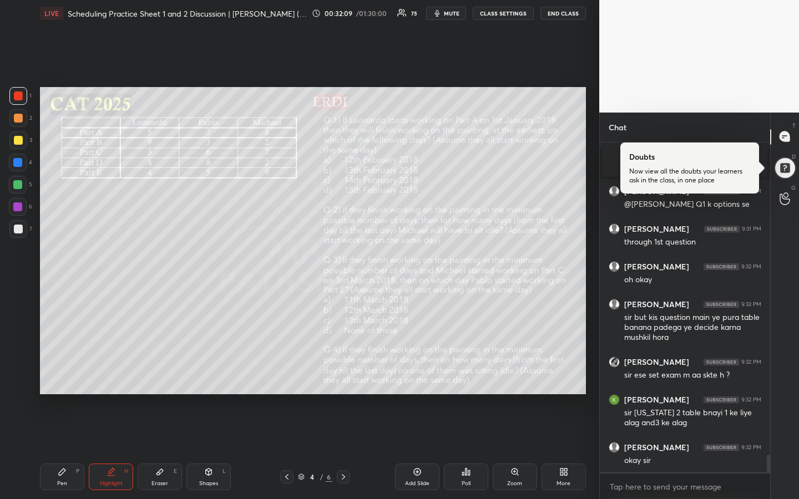
scroll to position [5846, 0]
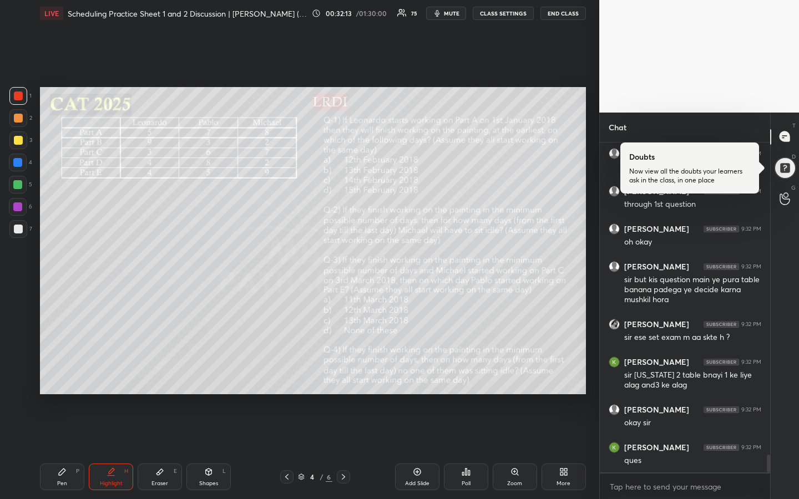
click at [105, 373] on div "Highlight" at bounding box center [111, 484] width 23 height 6
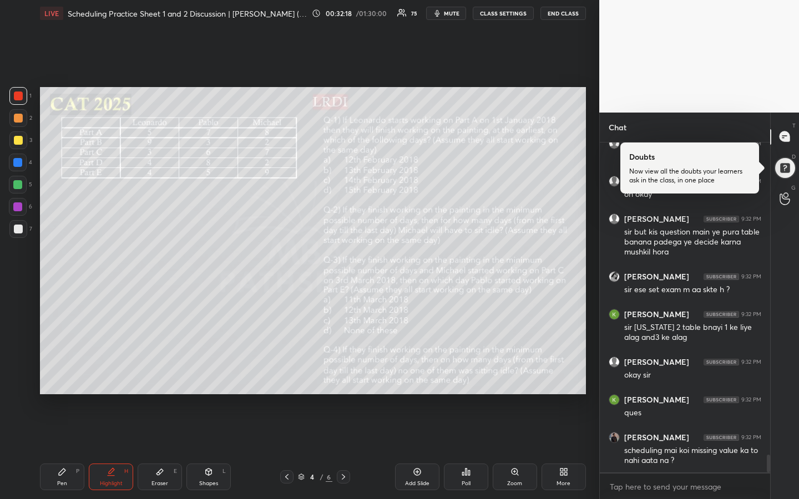
click at [88, 373] on div "Setting up your live class Poll for secs No correct answer Start poll" at bounding box center [313, 241] width 555 height 428
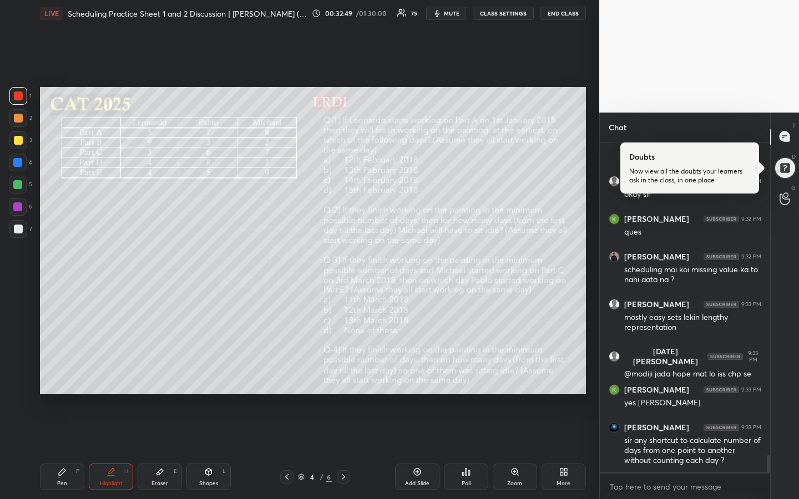
scroll to position [6112, 0]
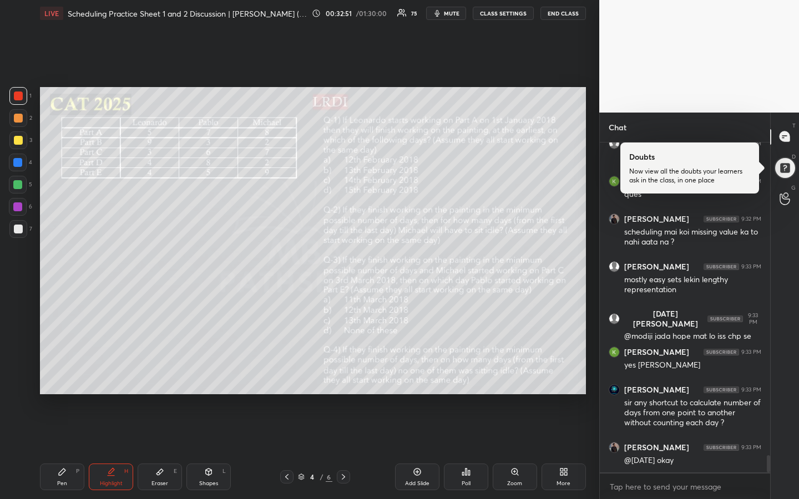
drag, startPoint x: 58, startPoint y: 474, endPoint x: 59, endPoint y: 468, distance: 5.7
click at [58, 373] on icon at bounding box center [62, 472] width 9 height 9
click at [24, 141] on div at bounding box center [18, 140] width 18 height 18
click at [414, 373] on div "Add Slide" at bounding box center [417, 484] width 24 height 6
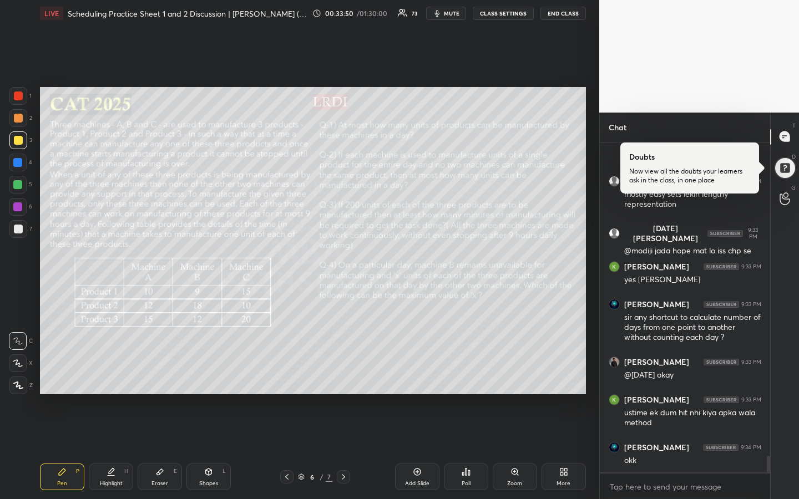
scroll to position [6235, 0]
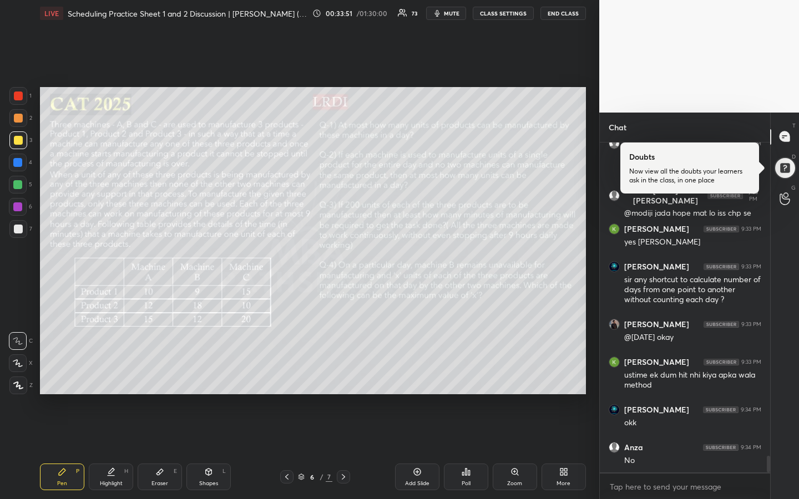
click at [24, 140] on div at bounding box center [18, 140] width 18 height 18
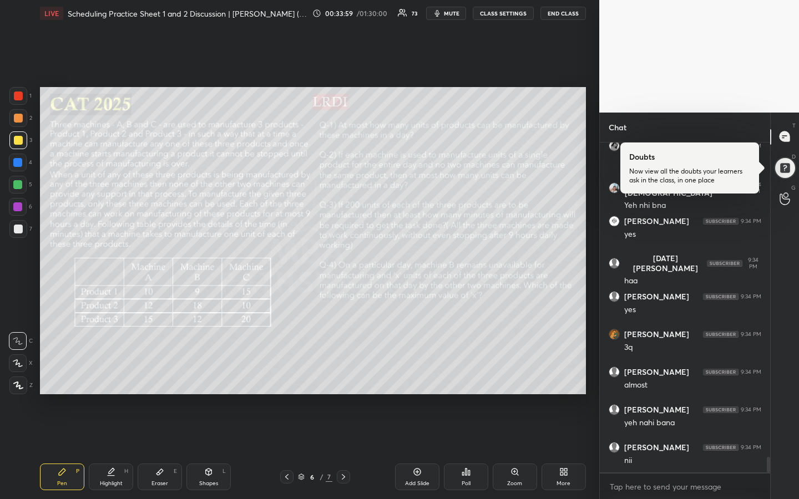
scroll to position [6650, 0]
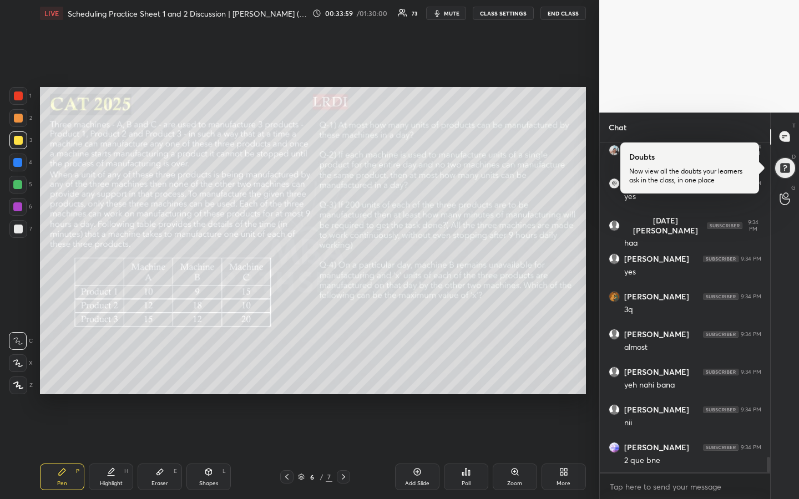
click at [111, 373] on div "Highlight H" at bounding box center [111, 477] width 44 height 27
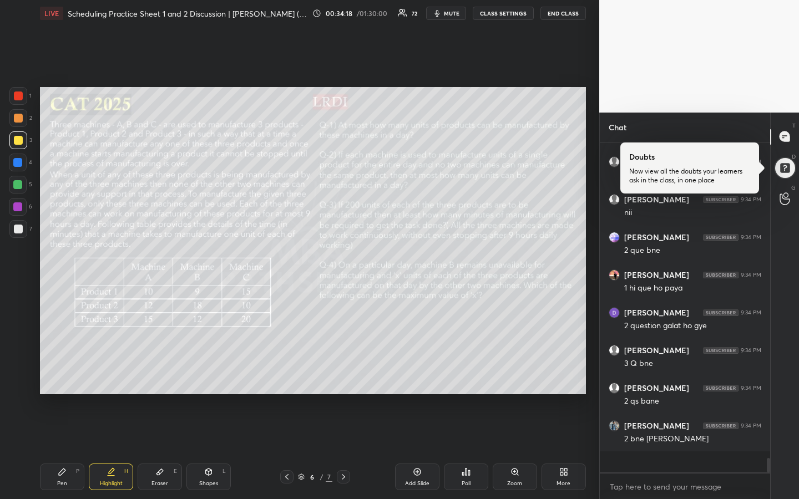
scroll to position [6839, 0]
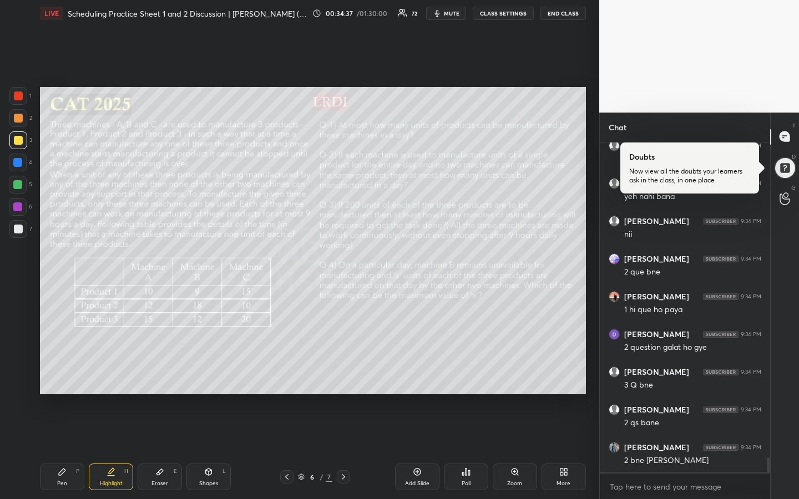
click at [60, 373] on div "Pen P" at bounding box center [62, 477] width 44 height 27
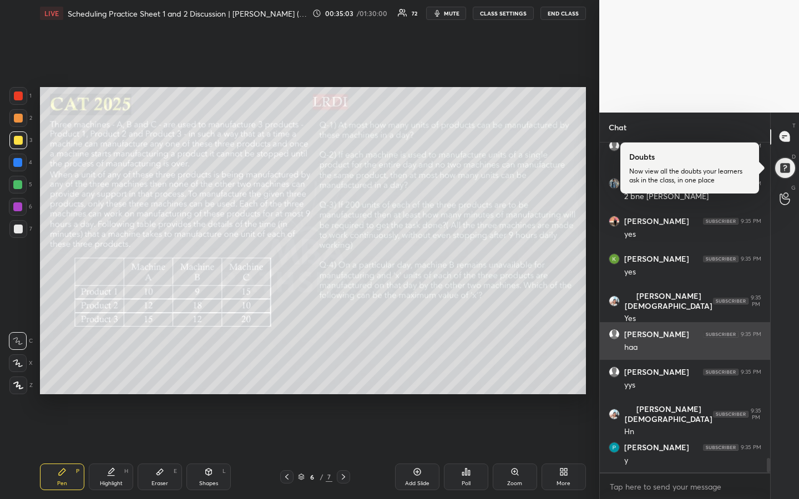
scroll to position [7141, 0]
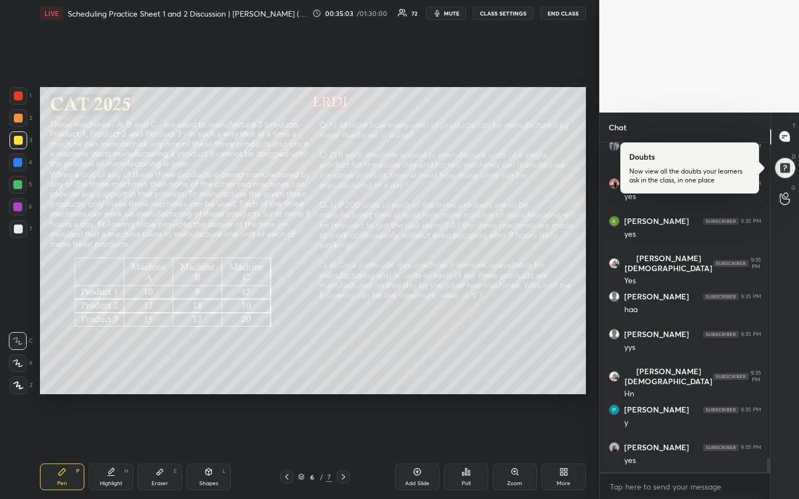
click at [112, 373] on div "Highlight H" at bounding box center [111, 477] width 44 height 27
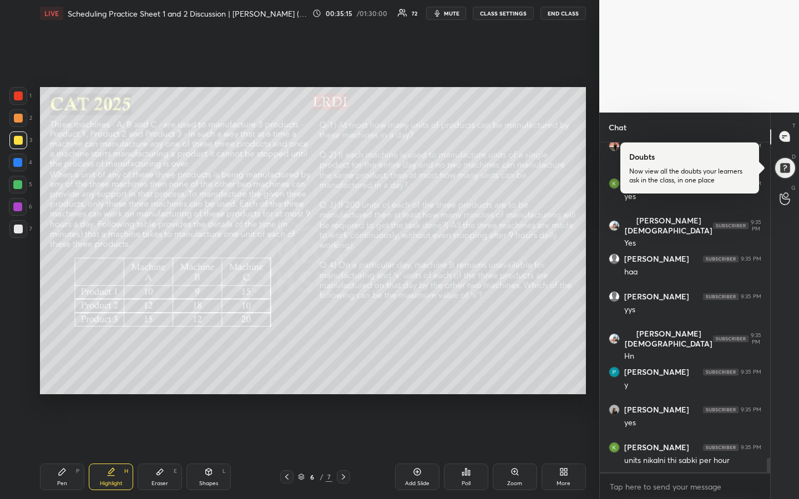
scroll to position [7216, 0]
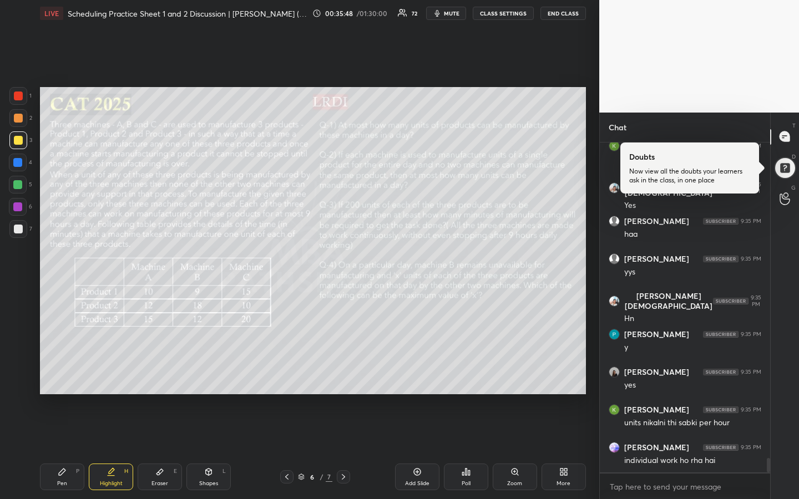
click at [115, 373] on div "Highlight H" at bounding box center [111, 477] width 44 height 27
click at [158, 373] on div "Eraser" at bounding box center [159, 484] width 17 height 6
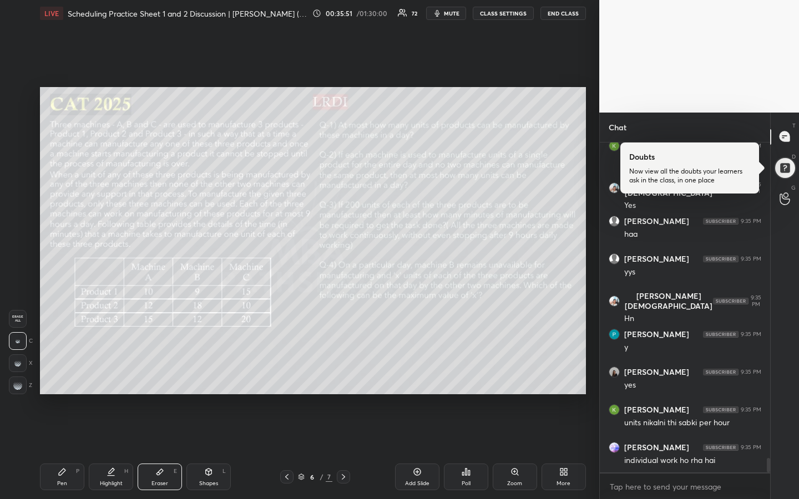
click at [17, 373] on g at bounding box center [17, 385] width 9 height 9
click at [58, 373] on div "Pen P" at bounding box center [62, 477] width 44 height 27
click at [114, 373] on div "Highlight H" at bounding box center [111, 477] width 44 height 27
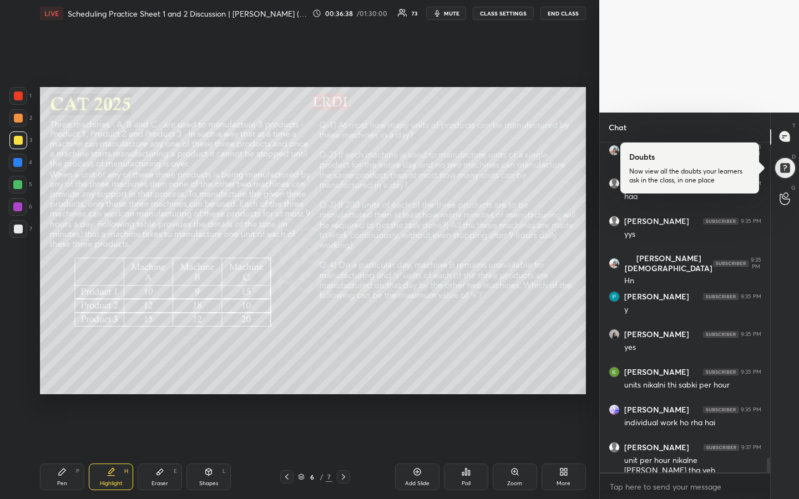
scroll to position [7292, 0]
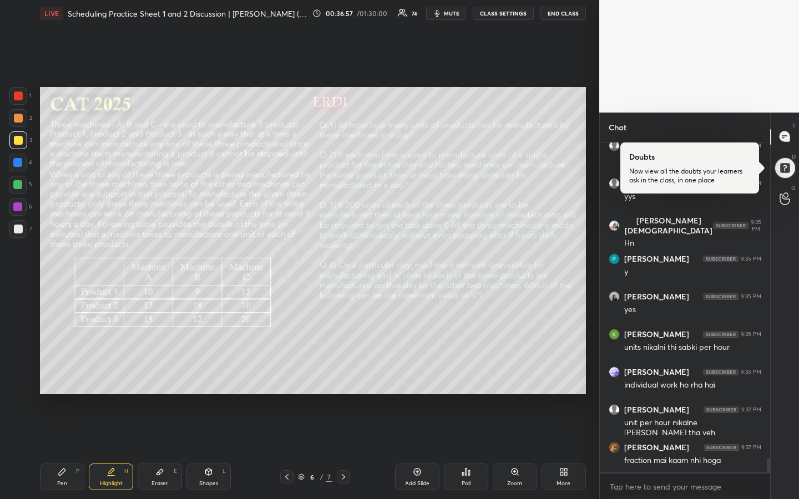
click at [65, 373] on div "Pen P" at bounding box center [62, 477] width 44 height 27
click at [116, 373] on div "Pen P Highlight H Eraser E Shapes L 6 / 7 Add Slide Poll Zoom More" at bounding box center [313, 477] width 546 height 44
click at [112, 373] on div "Highlight" at bounding box center [111, 484] width 23 height 6
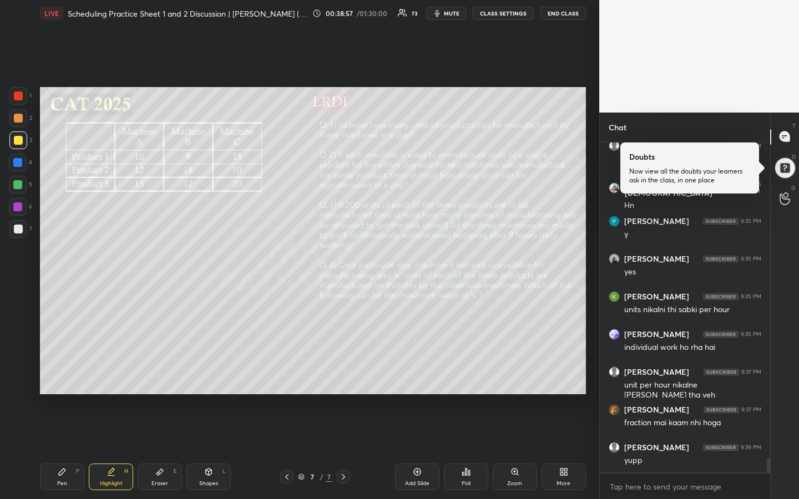
scroll to position [7367, 0]
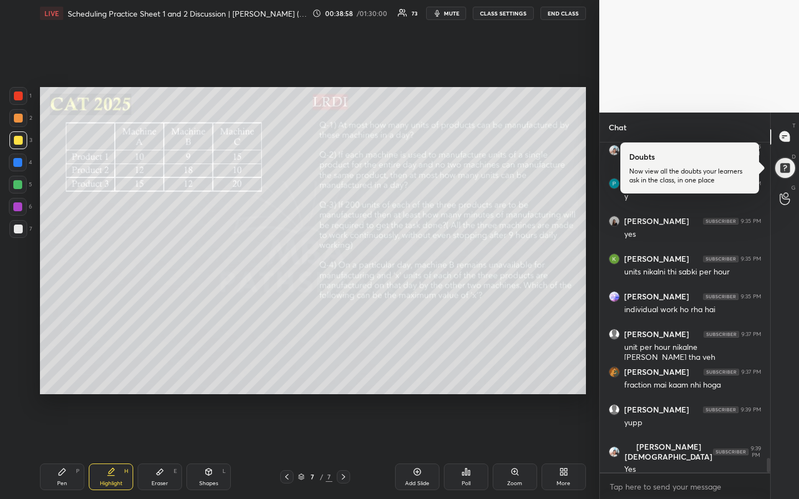
drag, startPoint x: 18, startPoint y: 142, endPoint x: 38, endPoint y: 178, distance: 41.0
click at [17, 143] on div at bounding box center [18, 140] width 9 height 9
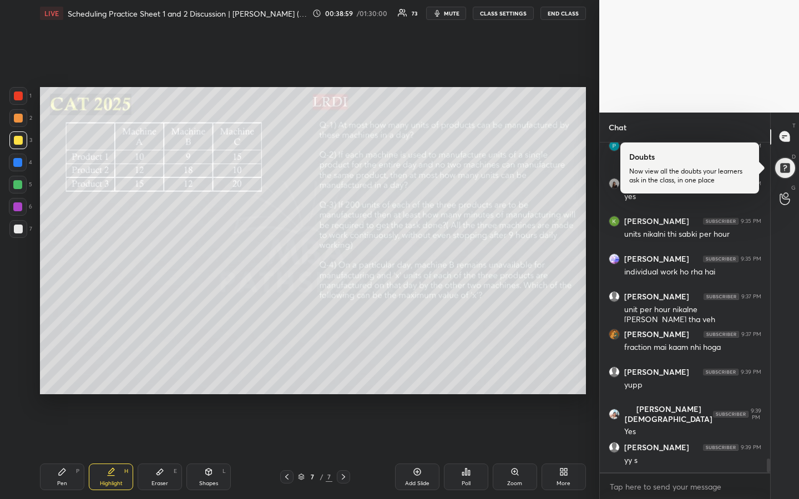
click at [107, 373] on div "Highlight H" at bounding box center [111, 477] width 44 height 27
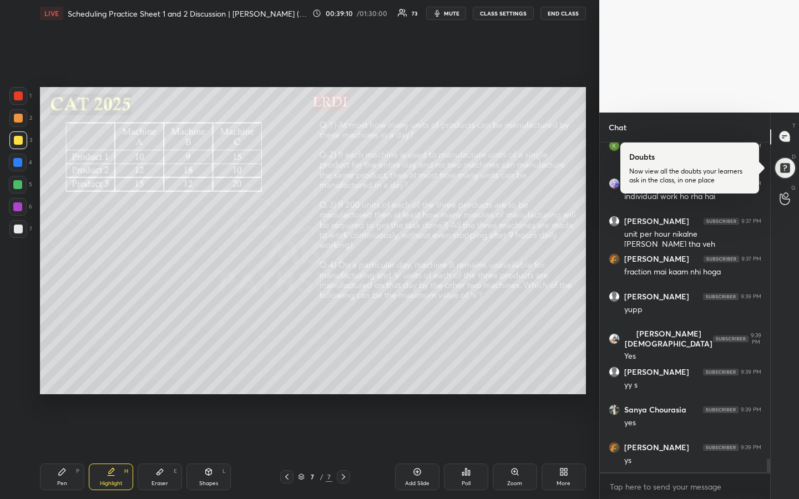
drag, startPoint x: 119, startPoint y: 467, endPoint x: 115, endPoint y: 462, distance: 6.8
click at [115, 373] on div "Highlight H" at bounding box center [111, 477] width 44 height 27
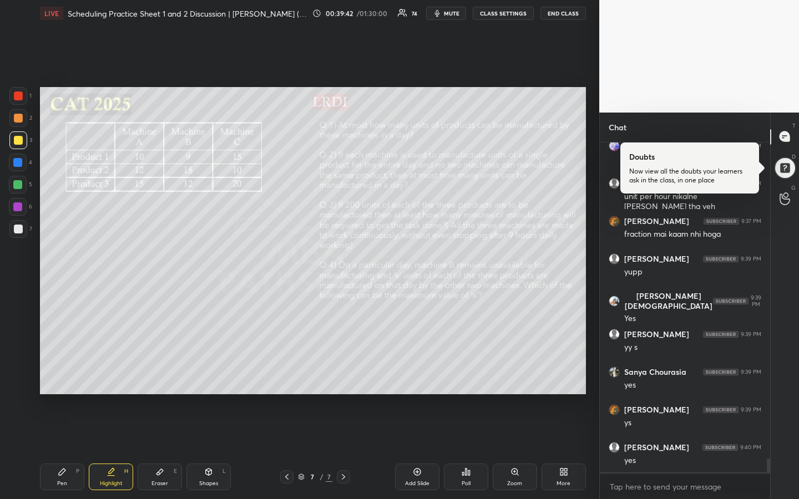
scroll to position [7556, 0]
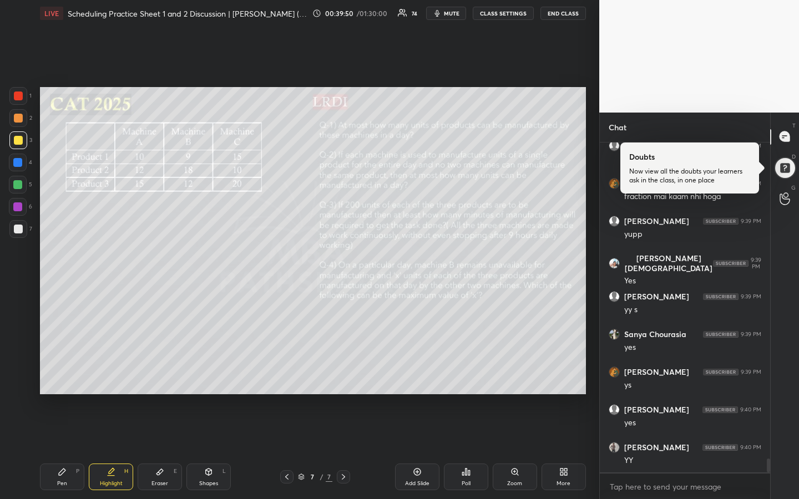
click at [59, 373] on div "Pen" at bounding box center [62, 484] width 10 height 6
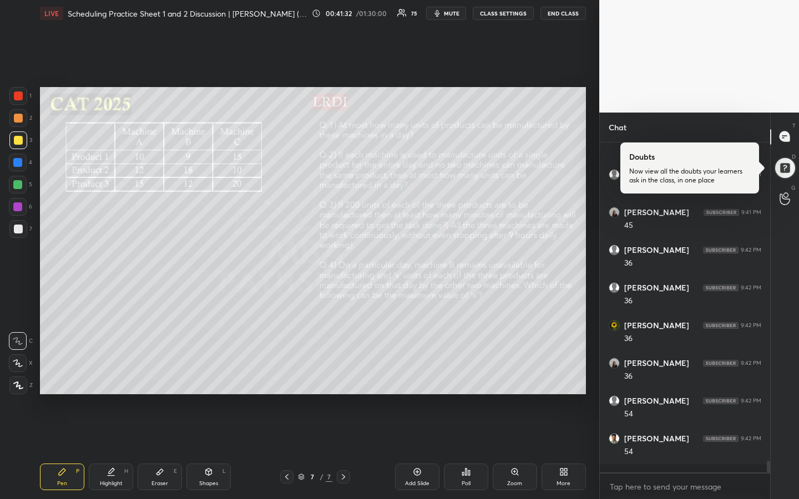
scroll to position [9009, 0]
click at [109, 373] on icon at bounding box center [111, 472] width 9 height 9
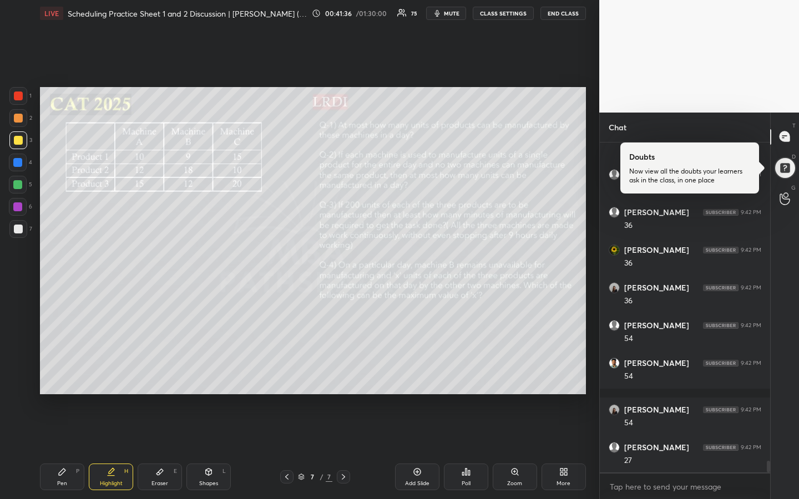
scroll to position [9085, 0]
click at [63, 373] on div "Pen P" at bounding box center [62, 477] width 44 height 27
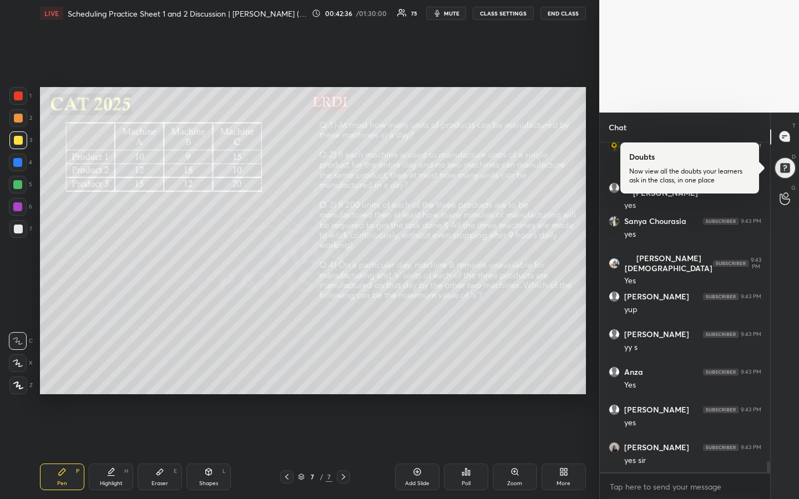
scroll to position [9748, 0]
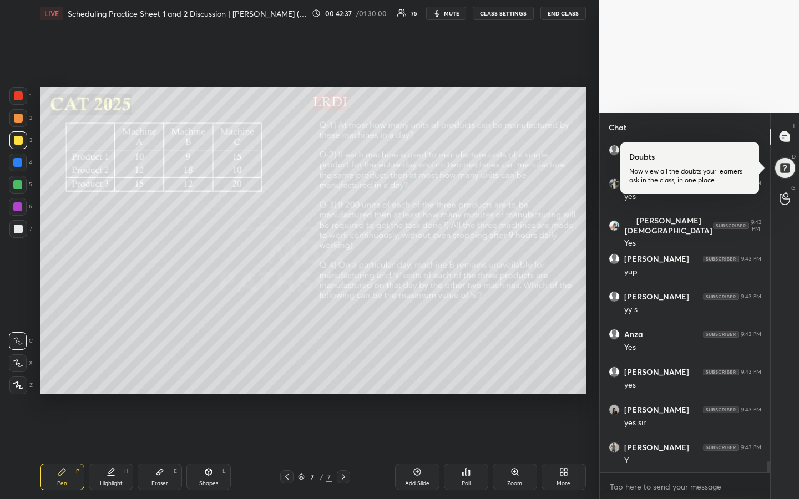
click at [159, 373] on div "Eraser E" at bounding box center [160, 477] width 44 height 27
click at [69, 373] on div "Pen P" at bounding box center [62, 477] width 44 height 27
click at [112, 373] on div "Highlight" at bounding box center [111, 484] width 23 height 6
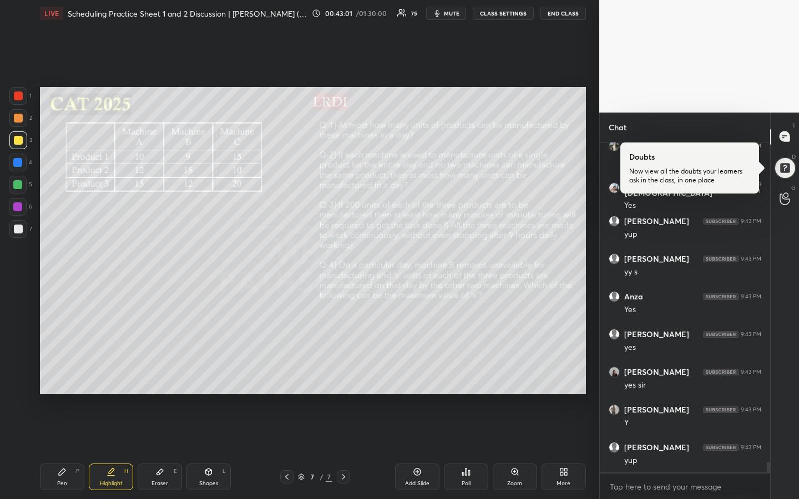
click at [112, 373] on div "Highlight" at bounding box center [111, 484] width 23 height 6
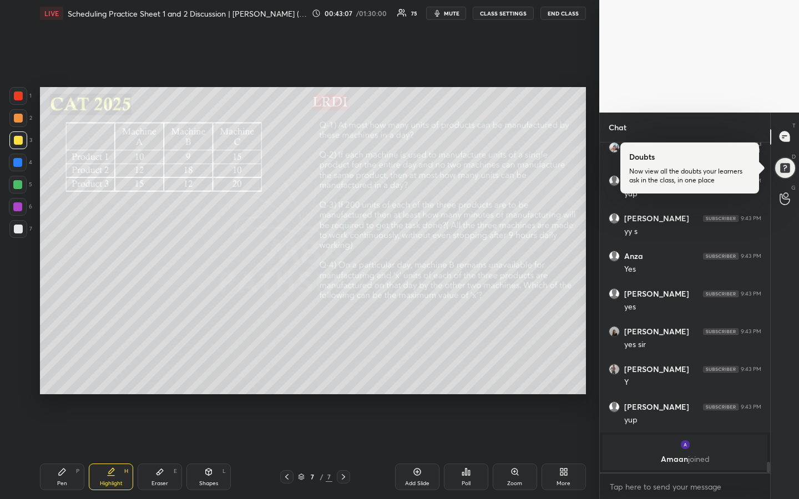
click at [107, 373] on icon at bounding box center [111, 472] width 9 height 9
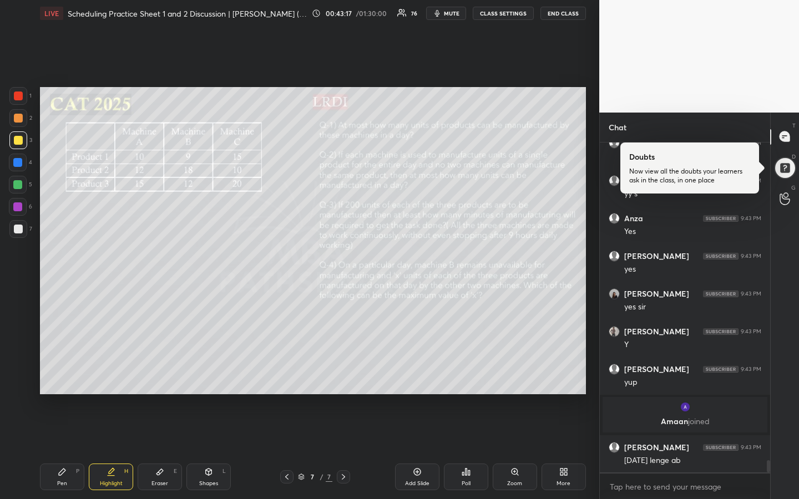
scroll to position [8662, 0]
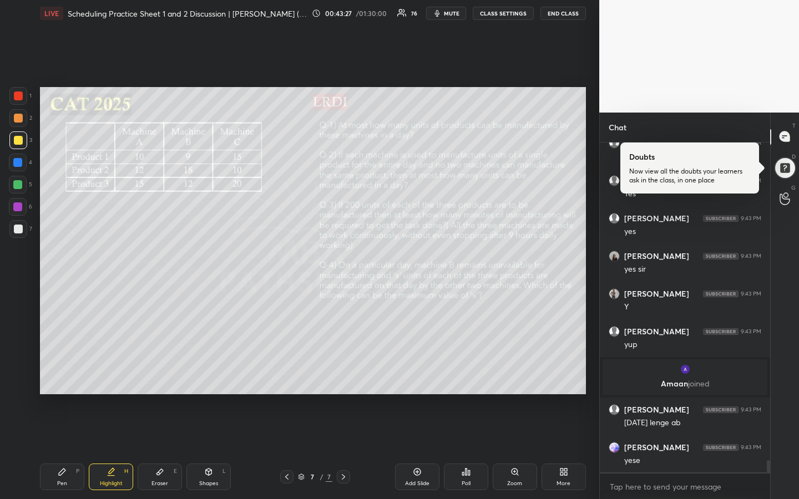
drag, startPoint x: 66, startPoint y: 475, endPoint x: 69, endPoint y: 458, distance: 17.4
click at [65, 373] on div "Pen P" at bounding box center [62, 477] width 44 height 27
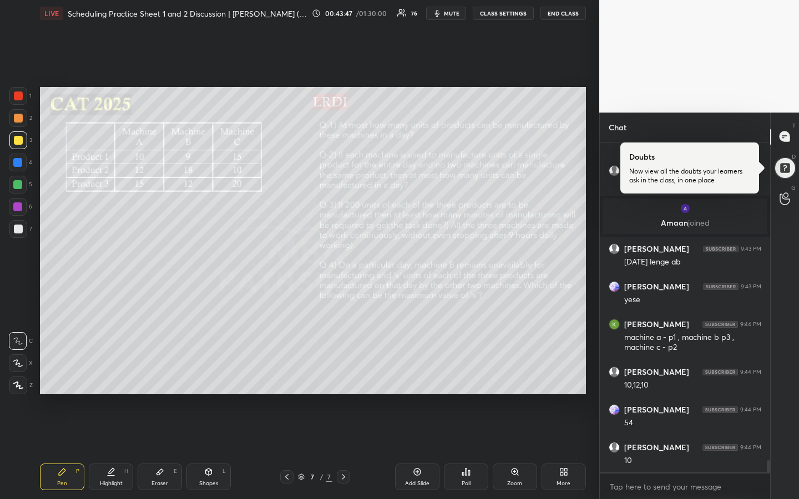
scroll to position [8861, 0]
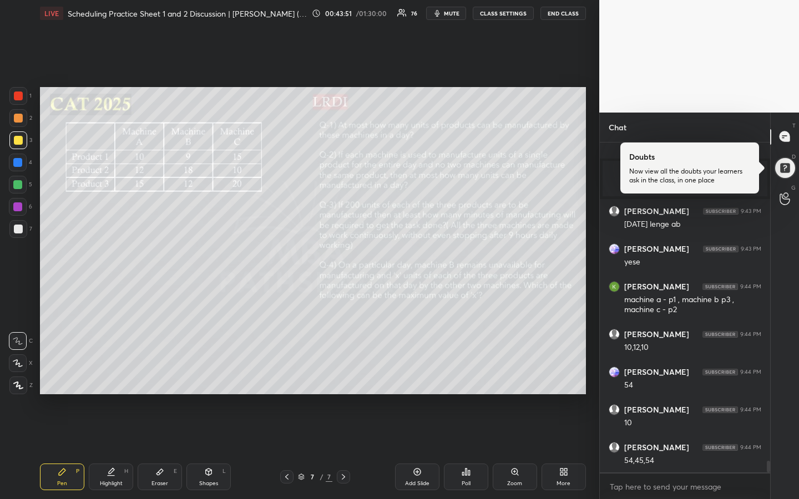
click at [119, 373] on div "Highlight" at bounding box center [111, 484] width 23 height 6
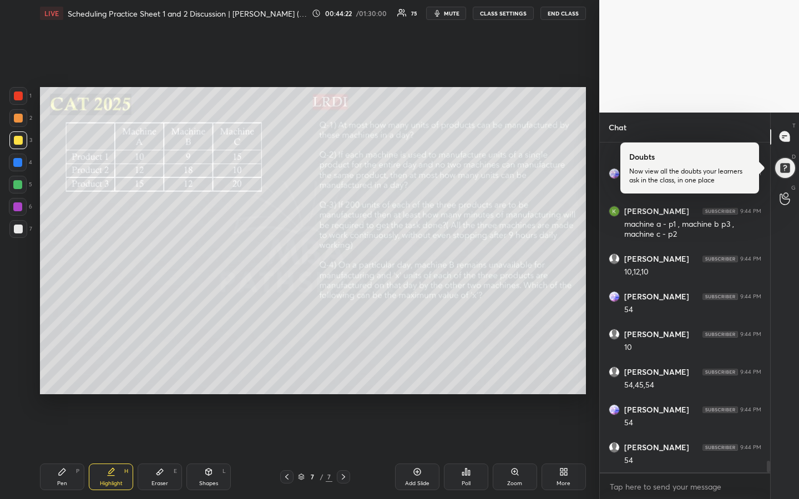
scroll to position [8974, 0]
drag, startPoint x: 65, startPoint y: 478, endPoint x: 69, endPoint y: 465, distance: 13.0
click at [66, 373] on div "Pen P" at bounding box center [62, 477] width 44 height 27
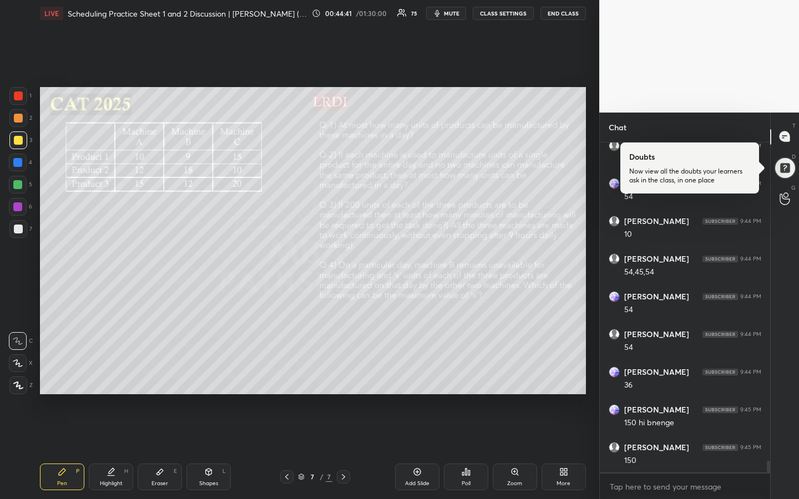
scroll to position [9087, 0]
click at [114, 373] on div "Highlight" at bounding box center [111, 484] width 23 height 6
click at [101, 373] on div "Highlight" at bounding box center [111, 484] width 23 height 6
drag, startPoint x: 59, startPoint y: 477, endPoint x: 82, endPoint y: 411, distance: 70.2
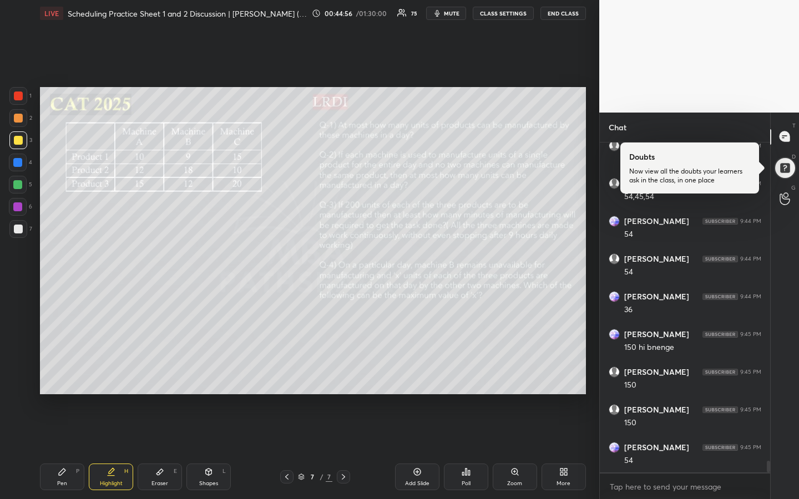
click at [60, 373] on div "Pen P" at bounding box center [62, 477] width 44 height 27
drag, startPoint x: 107, startPoint y: 482, endPoint x: 105, endPoint y: 414, distance: 67.2
click at [107, 373] on div "Highlight H" at bounding box center [111, 477] width 44 height 27
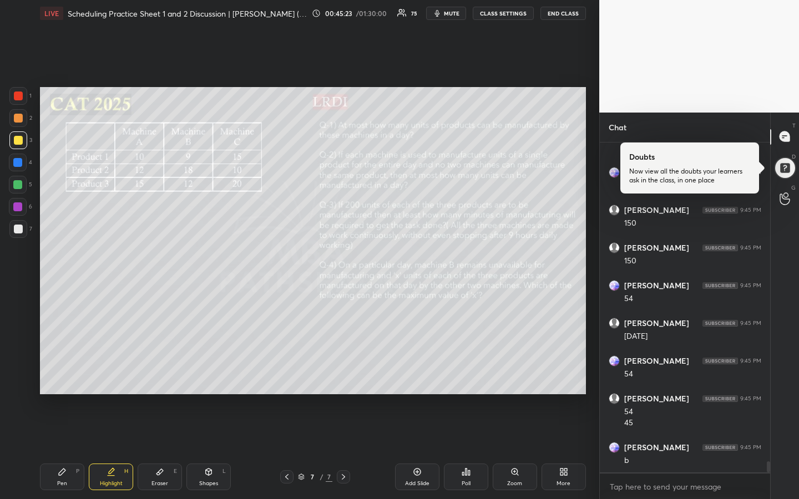
scroll to position [9324, 0]
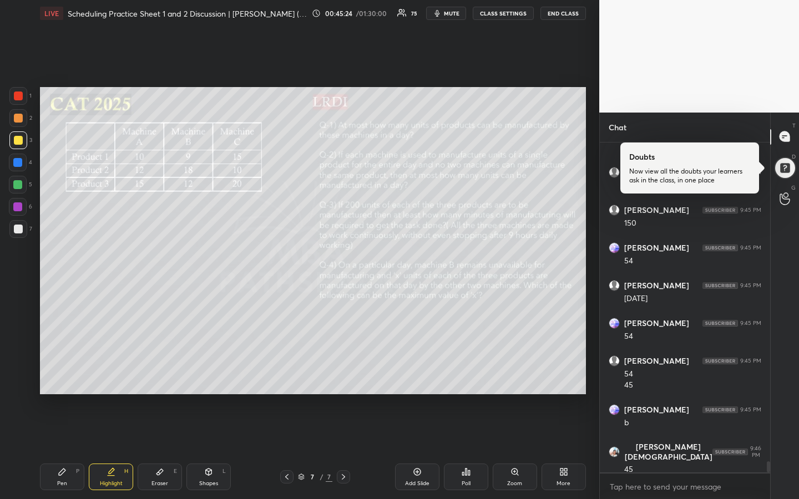
click at [61, 373] on div "Pen P" at bounding box center [62, 477] width 44 height 27
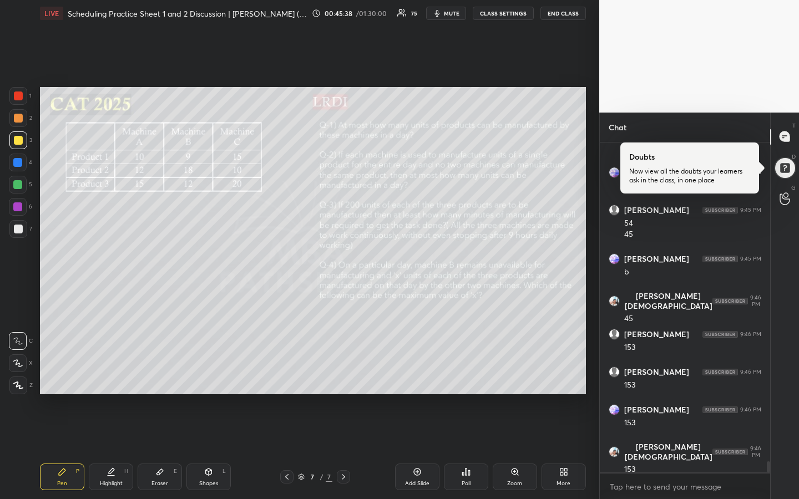
scroll to position [9513, 0]
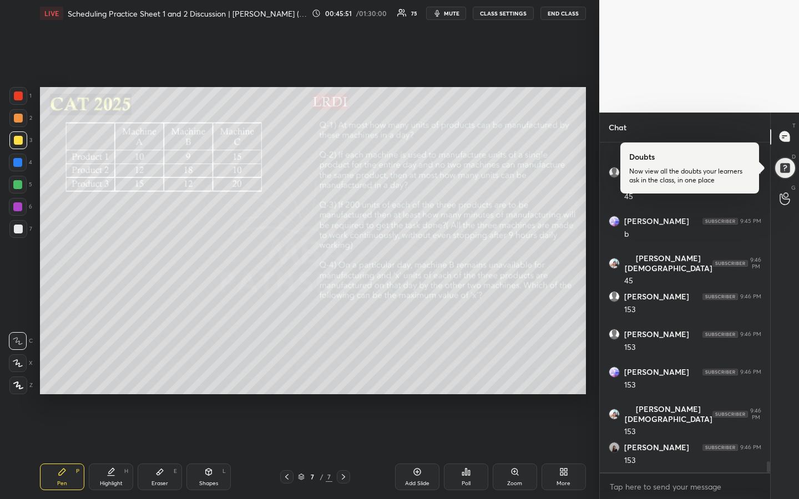
drag, startPoint x: 110, startPoint y: 480, endPoint x: 102, endPoint y: 476, distance: 9.4
click at [107, 373] on div "Highlight" at bounding box center [111, 484] width 23 height 6
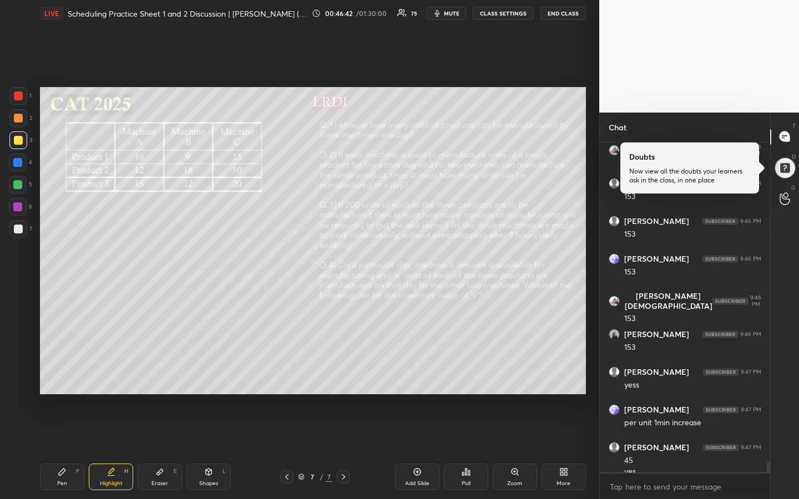
scroll to position [9637, 0]
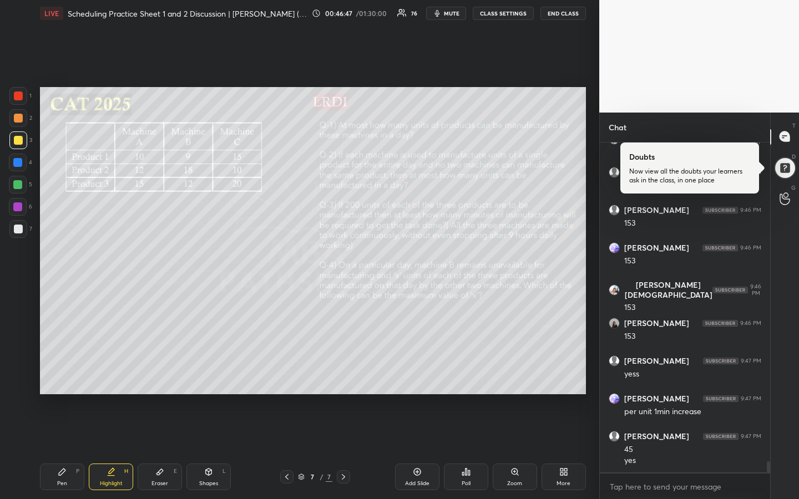
click at [53, 373] on div "Pen P" at bounding box center [62, 477] width 44 height 27
click at [153, 373] on div "Eraser E" at bounding box center [160, 477] width 44 height 27
drag, startPoint x: 61, startPoint y: 475, endPoint x: 67, endPoint y: 478, distance: 7.0
click at [65, 373] on div "Pen P" at bounding box center [62, 477] width 44 height 27
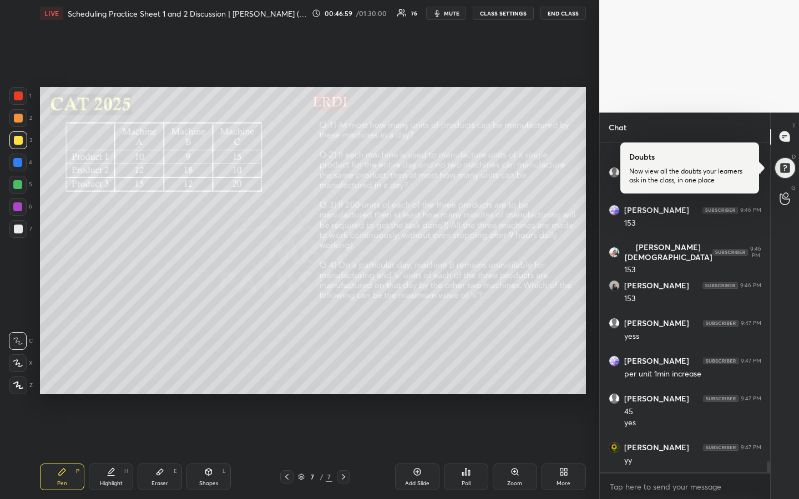
click at [20, 119] on div at bounding box center [18, 118] width 9 height 9
click at [115, 373] on div "Highlight H" at bounding box center [111, 477] width 44 height 27
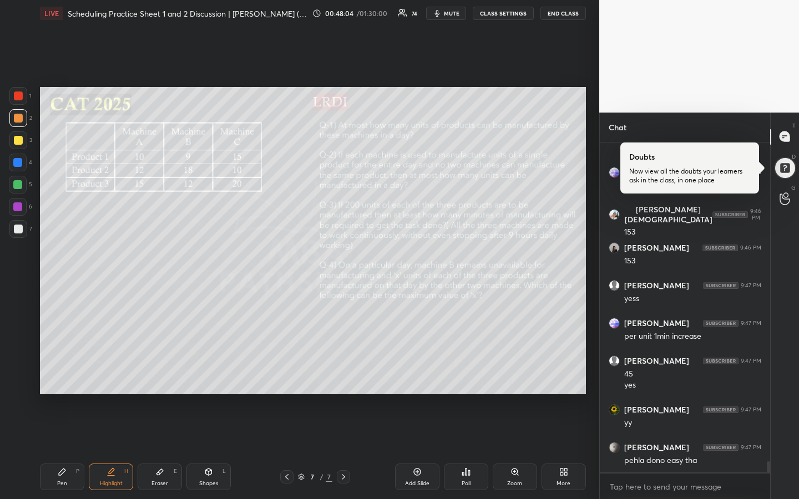
click at [49, 373] on div "Pen P" at bounding box center [62, 477] width 44 height 27
drag, startPoint x: 116, startPoint y: 473, endPoint x: 125, endPoint y: 429, distance: 44.8
click at [115, 373] on div "Highlight H" at bounding box center [111, 477] width 44 height 27
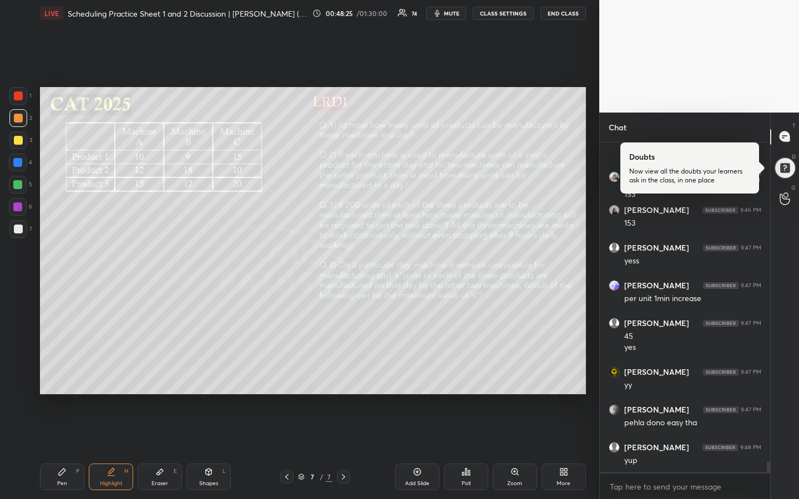
click at [109, 373] on div "Highlight H" at bounding box center [111, 477] width 44 height 27
click at [65, 373] on div "Pen P" at bounding box center [62, 477] width 44 height 27
drag, startPoint x: 113, startPoint y: 484, endPoint x: 126, endPoint y: 447, distance: 39.8
click at [112, 373] on div "Highlight" at bounding box center [111, 484] width 23 height 6
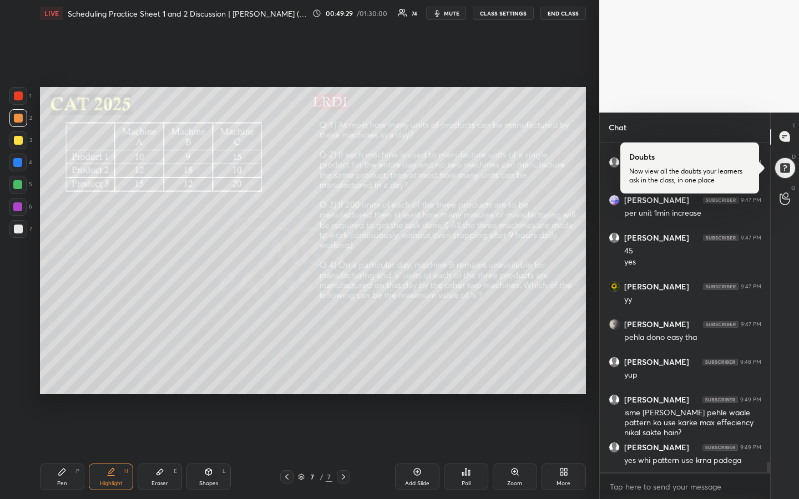
scroll to position [9874, 0]
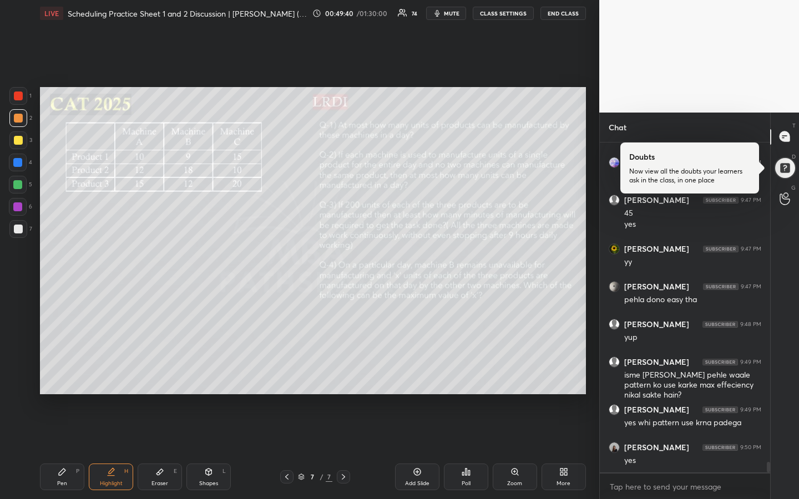
click at [63, 373] on div "Pen P" at bounding box center [62, 477] width 44 height 27
click at [116, 373] on div "Highlight H" at bounding box center [111, 477] width 44 height 27
click at [64, 373] on div "Pen" at bounding box center [62, 484] width 10 height 6
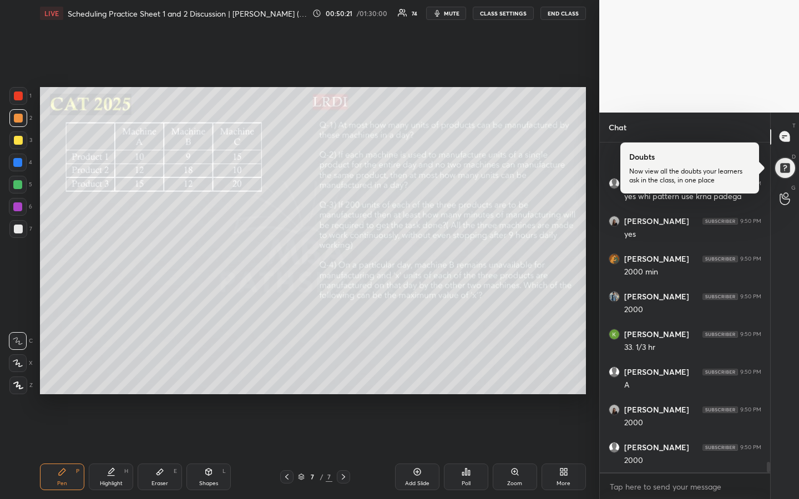
scroll to position [10138, 0]
click at [115, 373] on div "Highlight" at bounding box center [111, 484] width 23 height 6
click at [50, 373] on div "Pen P" at bounding box center [62, 477] width 44 height 27
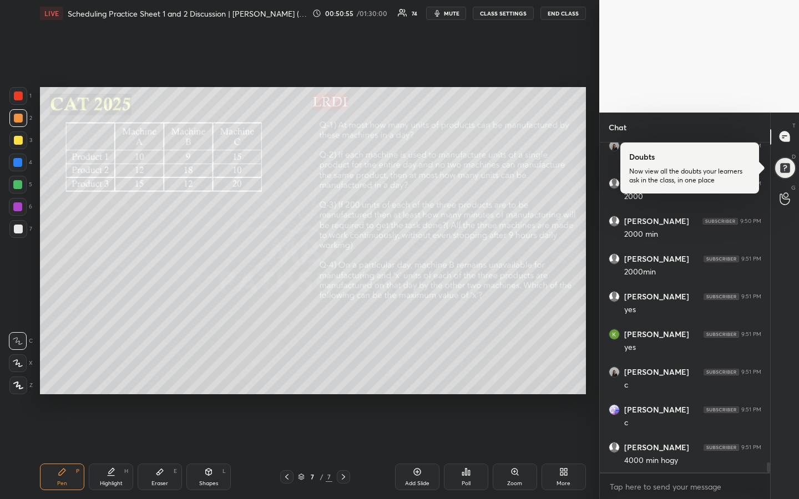
click at [99, 373] on div "Highlight H" at bounding box center [111, 477] width 44 height 27
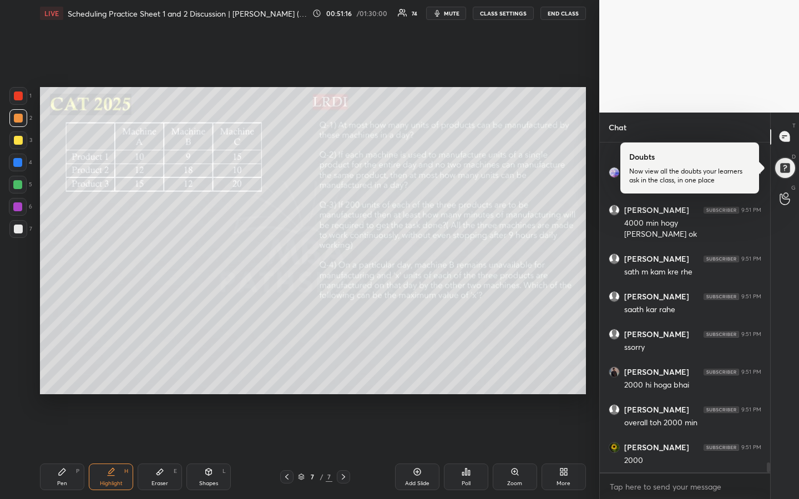
scroll to position [10649, 0]
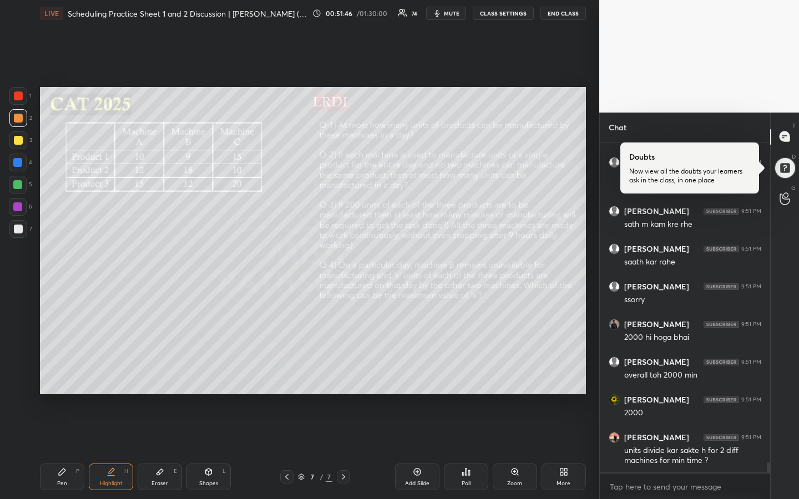
drag, startPoint x: 49, startPoint y: 474, endPoint x: 67, endPoint y: 468, distance: 18.2
click at [49, 373] on div "Pen P" at bounding box center [62, 477] width 44 height 27
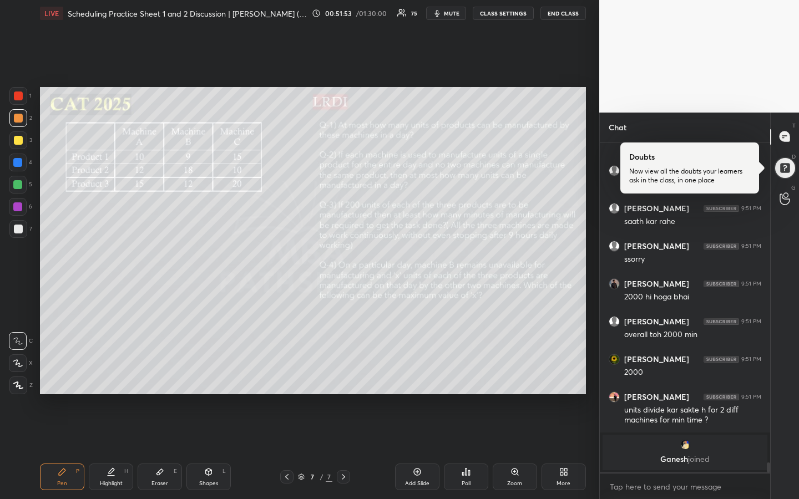
click at [107, 373] on div "Highlight" at bounding box center [111, 484] width 23 height 6
click at [63, 373] on div "Pen P" at bounding box center [62, 477] width 44 height 27
drag, startPoint x: 110, startPoint y: 485, endPoint x: 167, endPoint y: 409, distance: 94.3
click at [109, 373] on div "Highlight" at bounding box center [111, 484] width 23 height 6
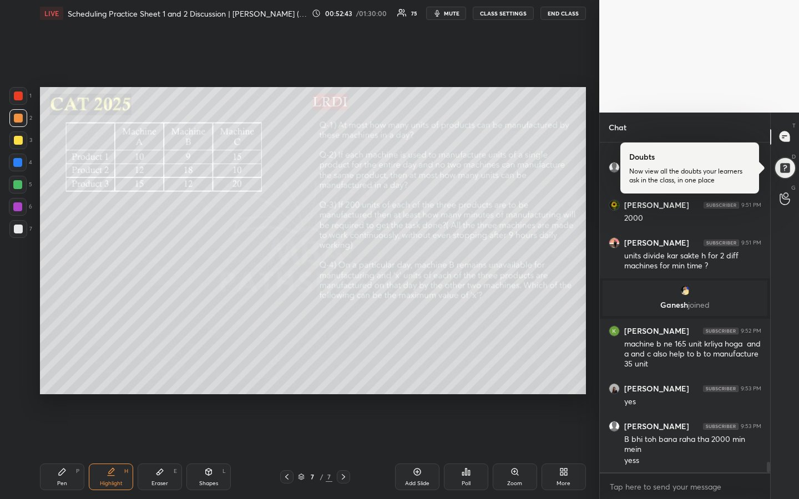
scroll to position [10255, 0]
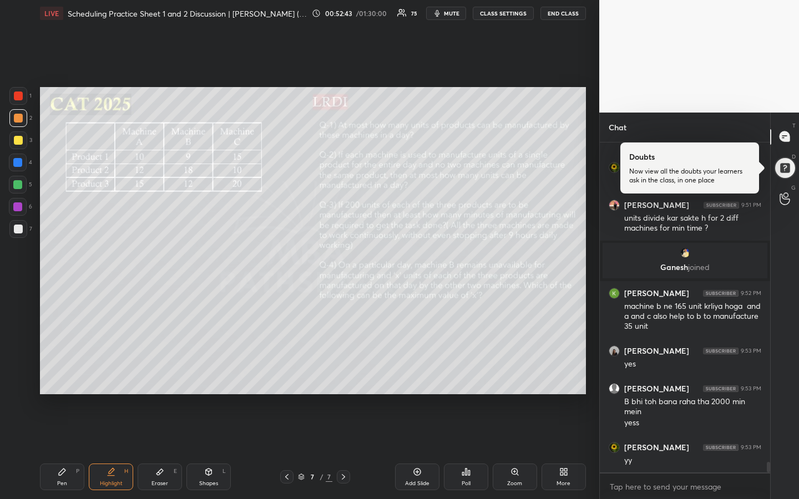
drag, startPoint x: 16, startPoint y: 147, endPoint x: 30, endPoint y: 147, distance: 13.9
click at [15, 149] on div at bounding box center [18, 140] width 18 height 18
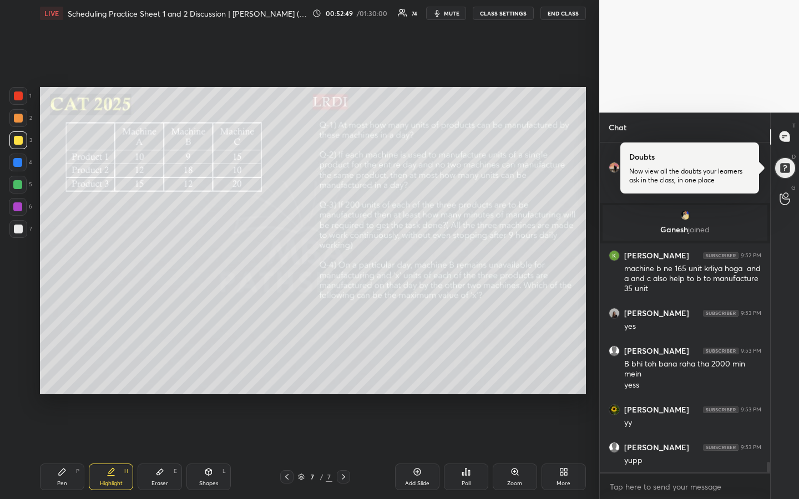
click at [59, 373] on icon at bounding box center [62, 472] width 9 height 9
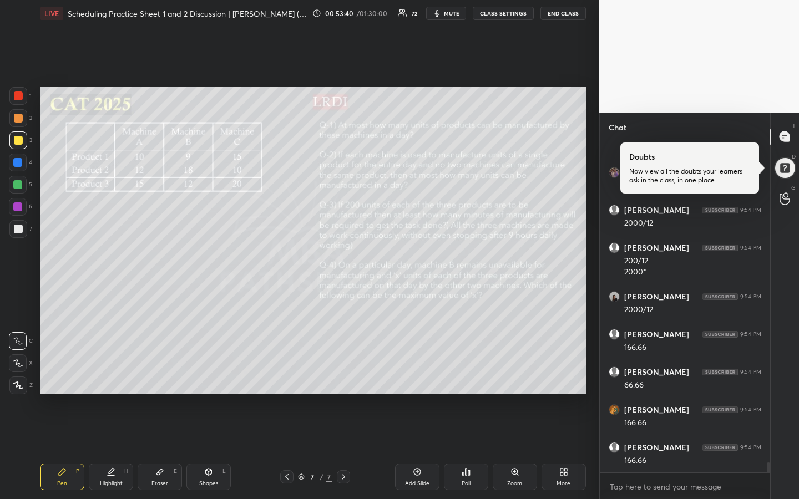
scroll to position [10919, 0]
click at [115, 373] on div "Highlight H" at bounding box center [111, 477] width 44 height 27
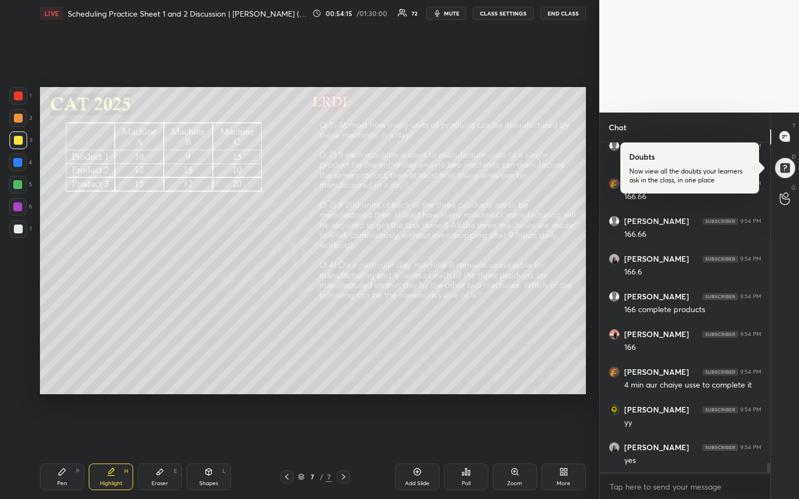
scroll to position [11145, 0]
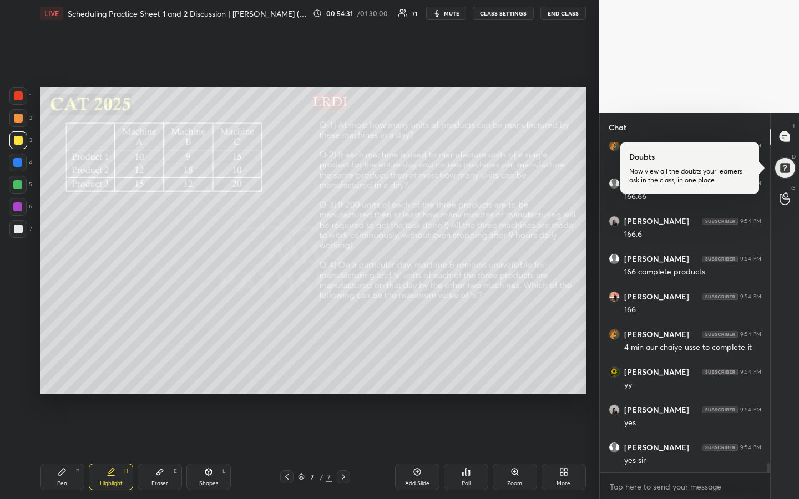
click at [163, 373] on div "Eraser" at bounding box center [159, 484] width 17 height 6
click at [58, 373] on div "Pen P" at bounding box center [62, 477] width 44 height 27
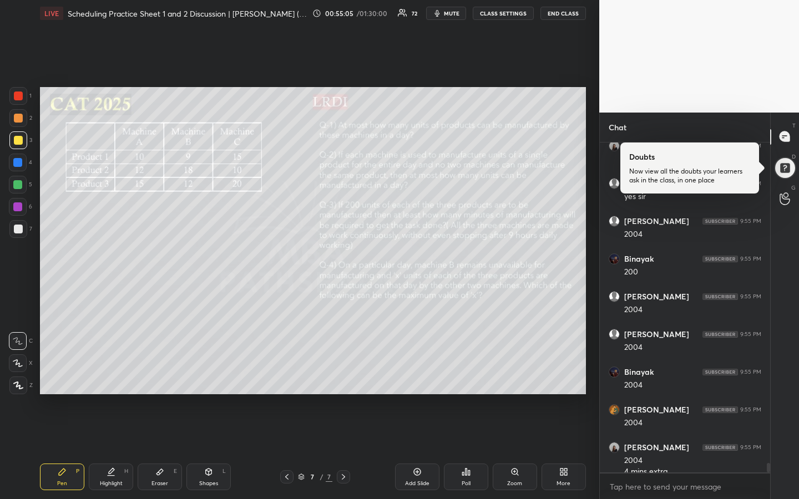
scroll to position [11420, 0]
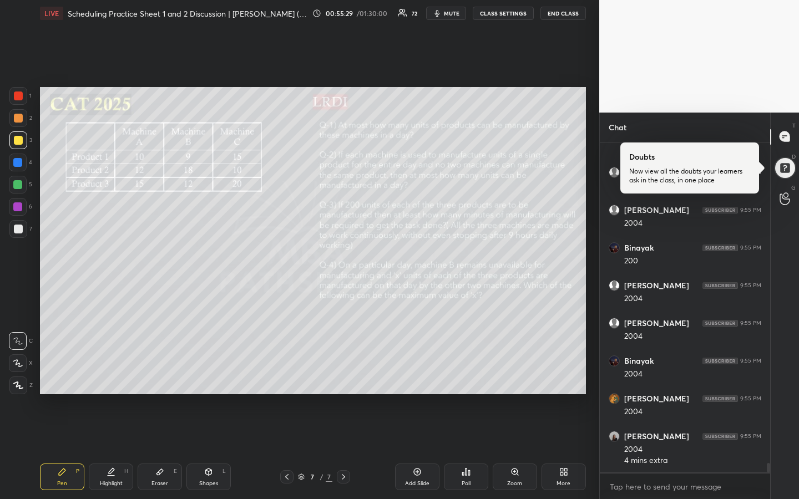
click at [113, 373] on div "Highlight" at bounding box center [111, 484] width 23 height 6
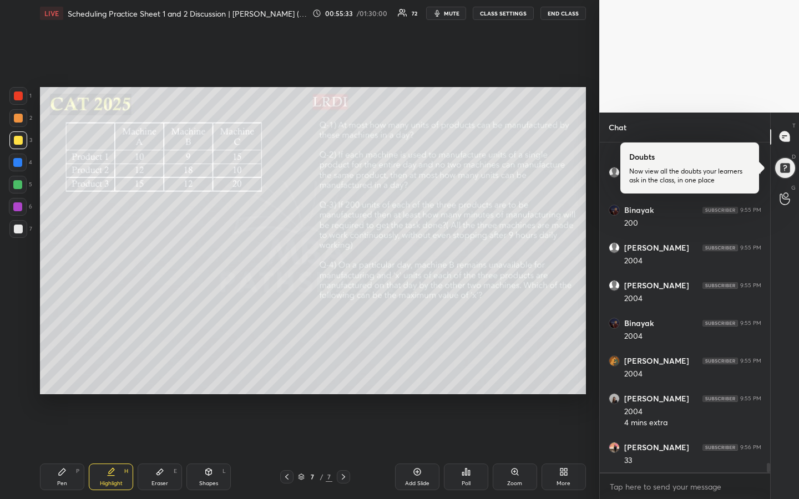
scroll to position [11496, 0]
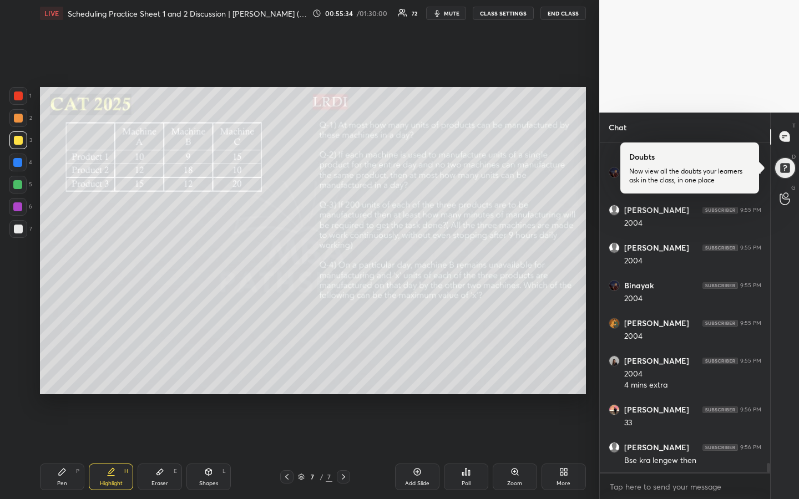
click at [62, 373] on icon at bounding box center [62, 472] width 7 height 7
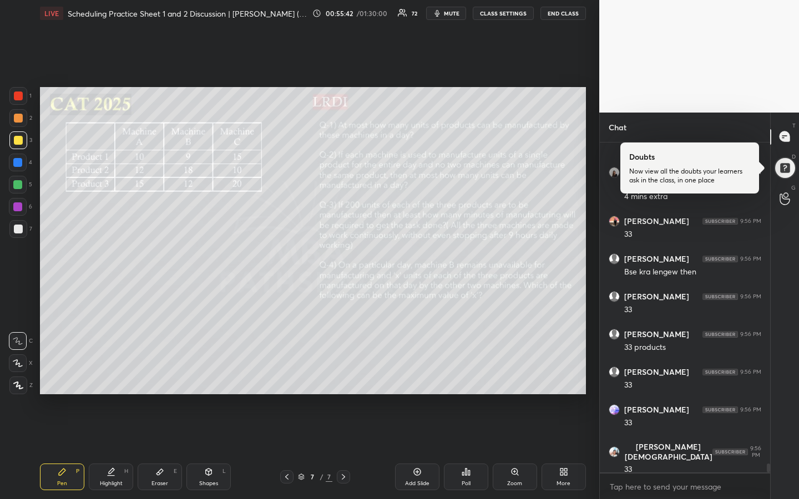
scroll to position [11722, 0]
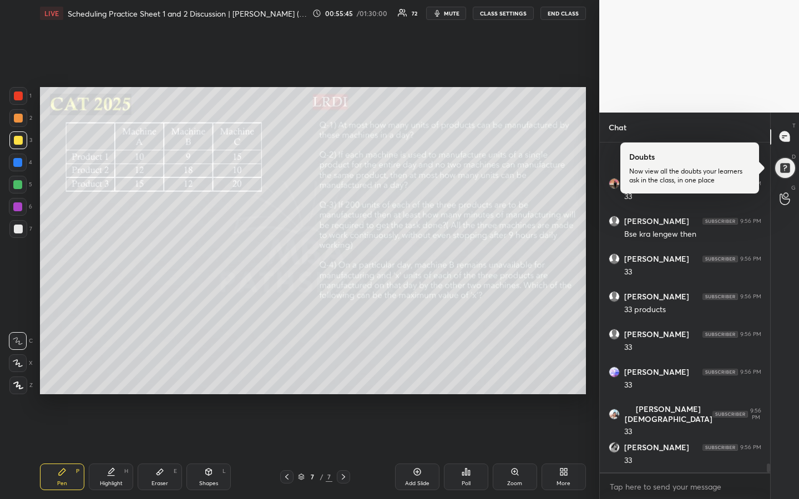
click at [110, 373] on div "Highlight" at bounding box center [111, 484] width 23 height 6
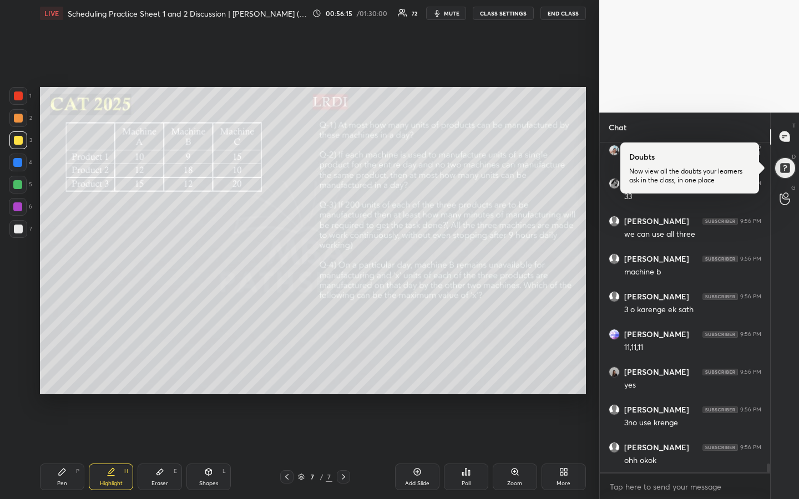
scroll to position [12024, 0]
drag, startPoint x: 115, startPoint y: 478, endPoint x: 247, endPoint y: 414, distance: 146.4
click at [114, 373] on div "Highlight H" at bounding box center [111, 477] width 44 height 27
click at [67, 373] on div "Pen P" at bounding box center [62, 477] width 44 height 27
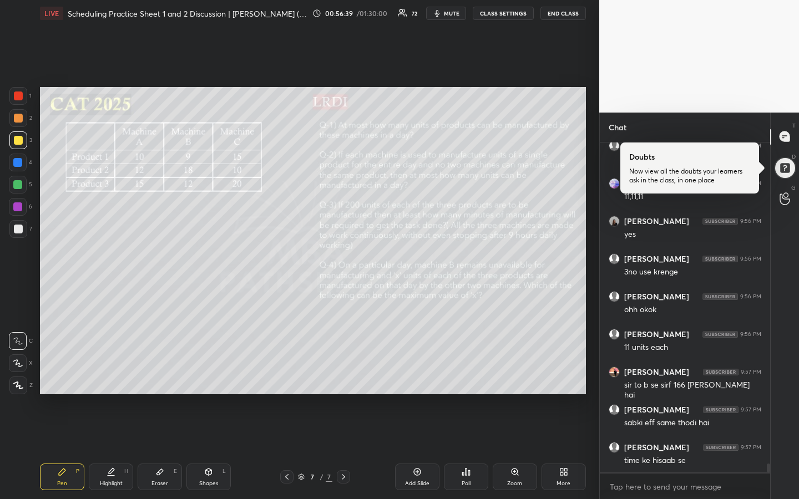
scroll to position [12213, 0]
click at [109, 373] on div "Highlight H" at bounding box center [111, 477] width 44 height 27
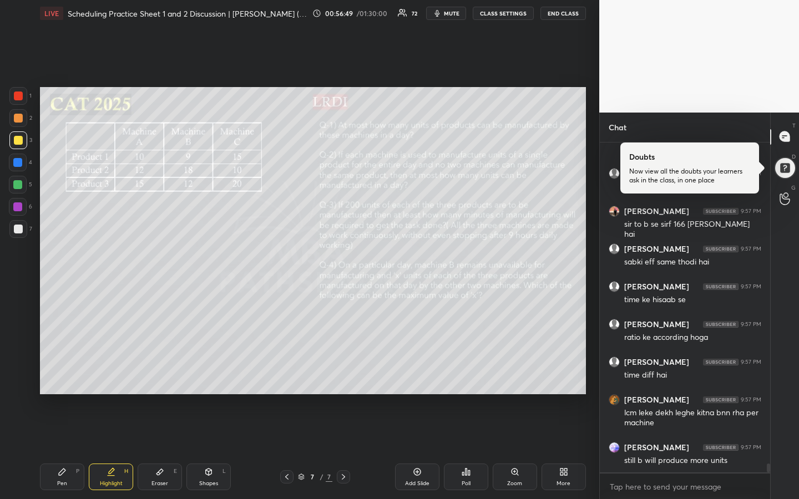
scroll to position [12336, 0]
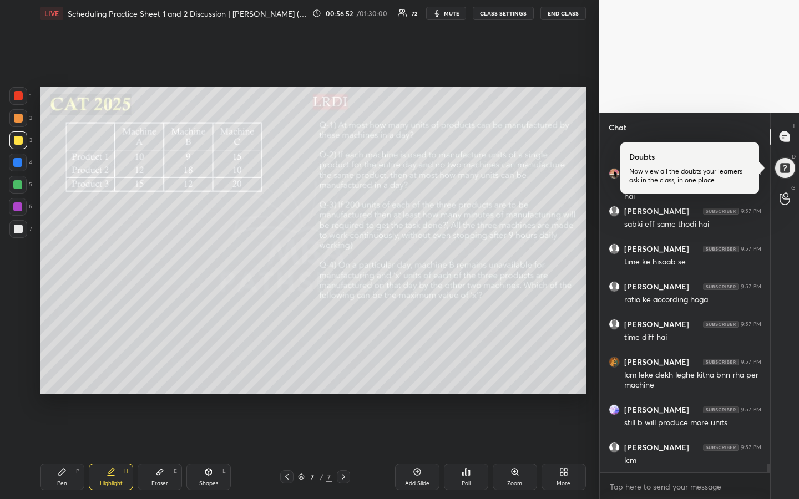
drag, startPoint x: 118, startPoint y: 478, endPoint x: 129, endPoint y: 458, distance: 23.1
click at [116, 373] on div "Highlight H" at bounding box center [111, 477] width 44 height 27
click at [66, 373] on div "Pen P" at bounding box center [62, 477] width 44 height 27
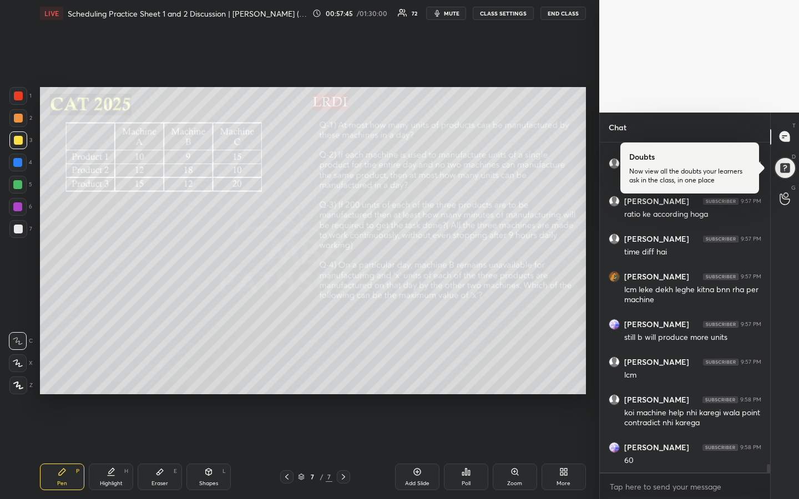
scroll to position [12497, 0]
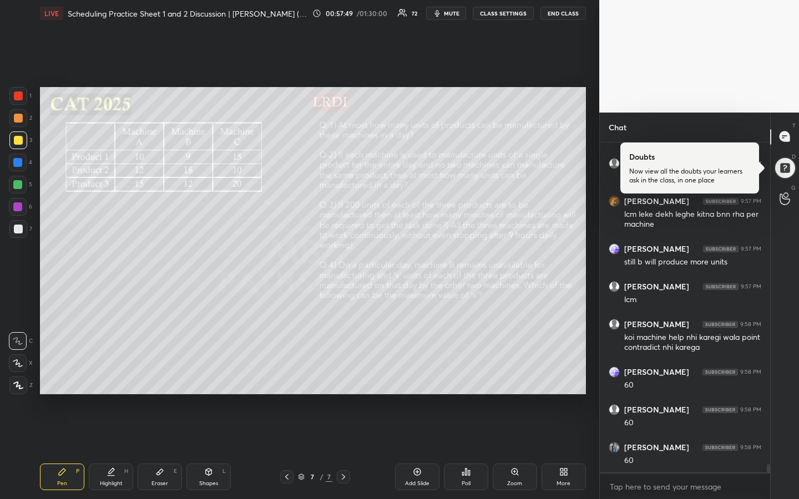
drag, startPoint x: 110, startPoint y: 475, endPoint x: 113, endPoint y: 468, distance: 7.0
click at [110, 373] on icon at bounding box center [111, 472] width 9 height 9
click at [107, 373] on div "Highlight" at bounding box center [111, 484] width 23 height 6
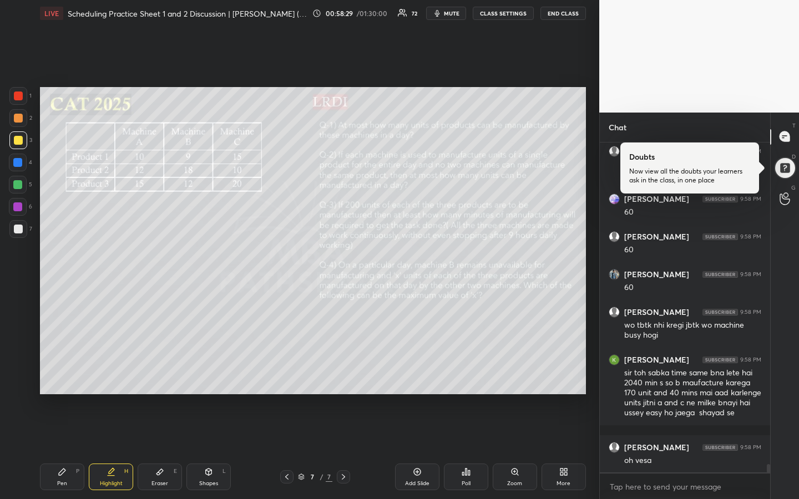
scroll to position [12718, 0]
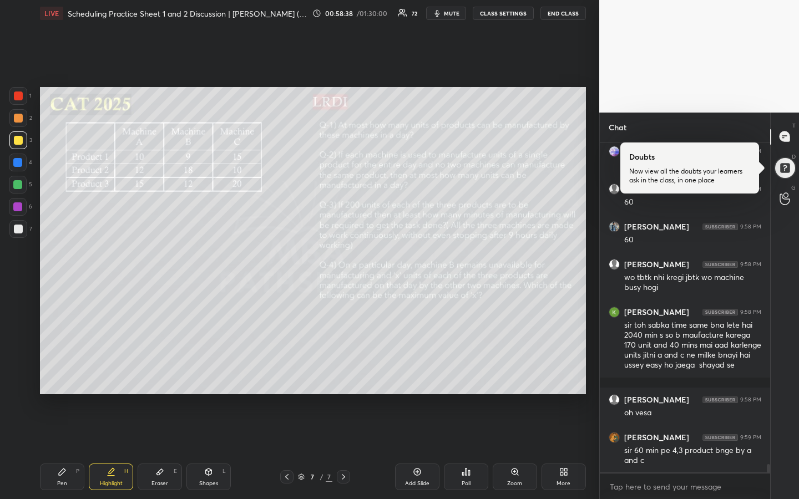
click at [54, 373] on div "Pen P" at bounding box center [62, 477] width 44 height 27
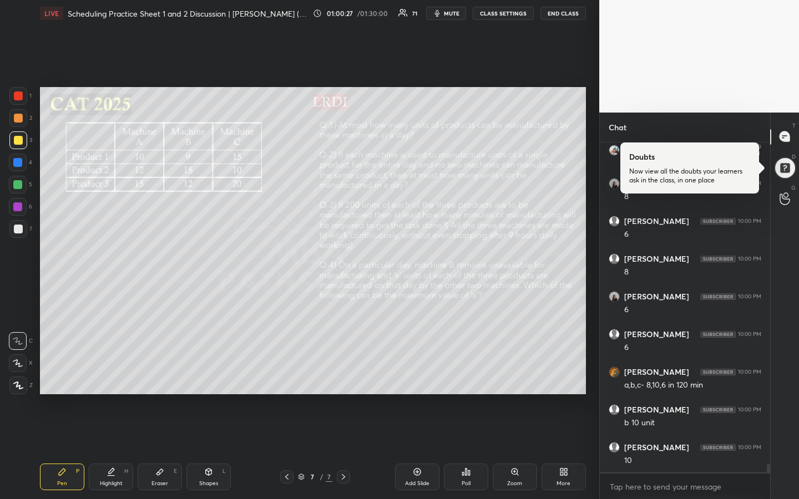
scroll to position [13106, 0]
click at [111, 373] on div "Highlight" at bounding box center [111, 484] width 23 height 6
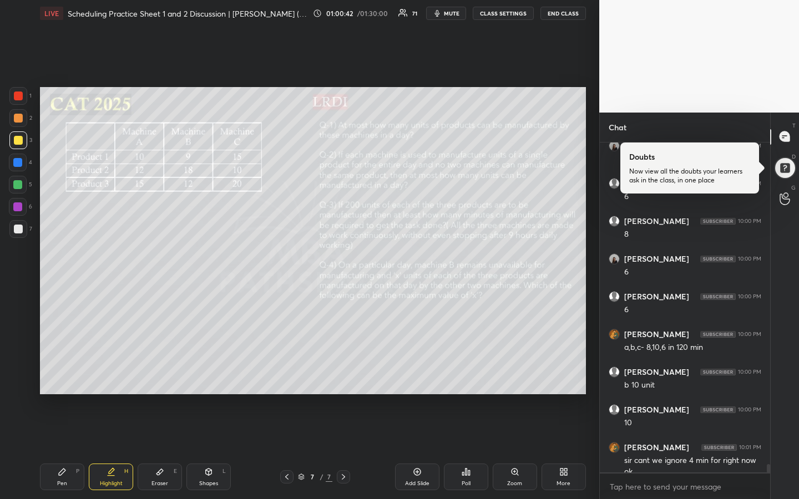
scroll to position [13117, 0]
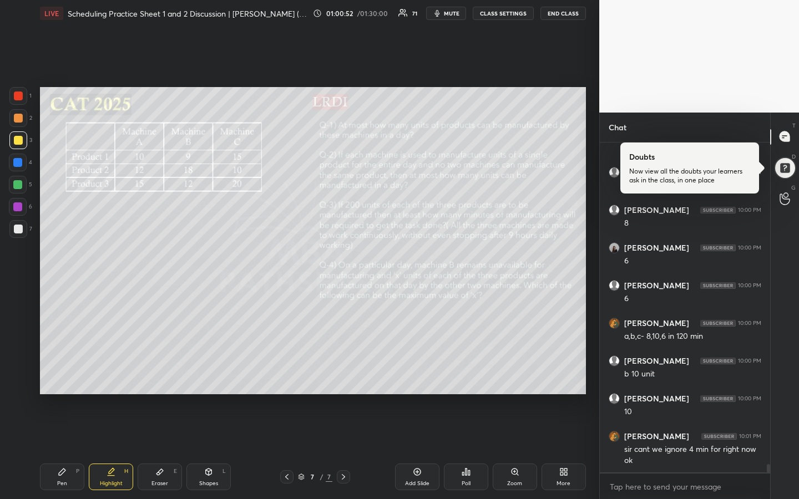
click at [64, 373] on div "Pen" at bounding box center [62, 484] width 10 height 6
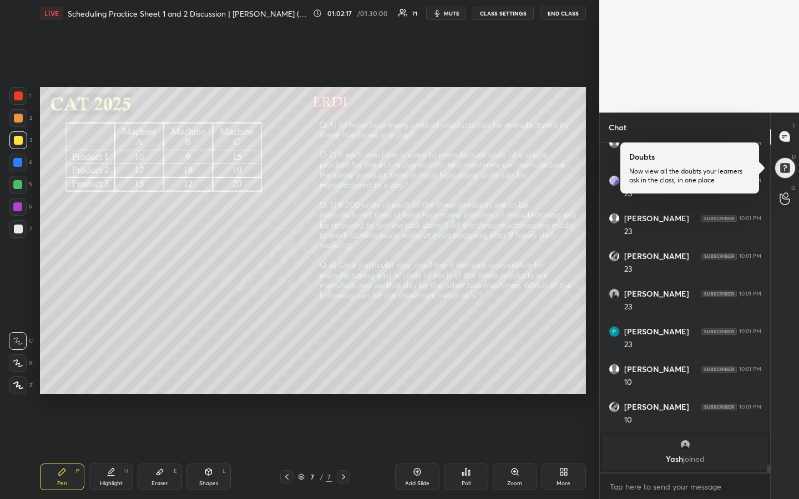
scroll to position [12525, 0]
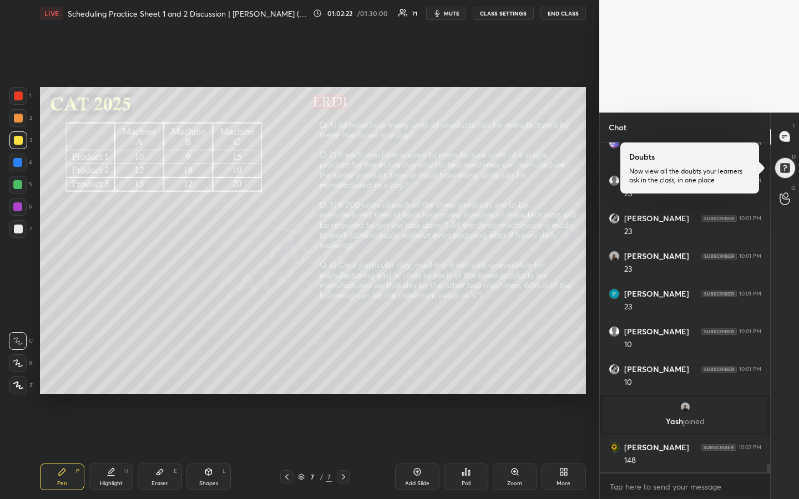
click at [108, 373] on div "Highlight H" at bounding box center [111, 477] width 44 height 27
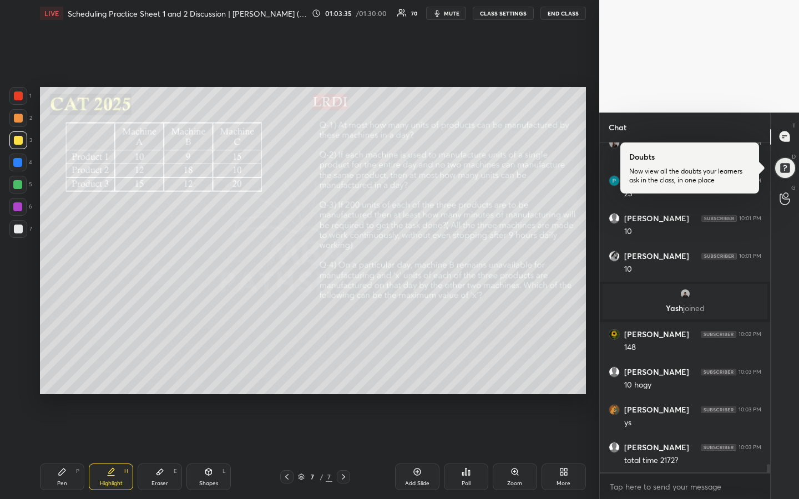
scroll to position [12675, 0]
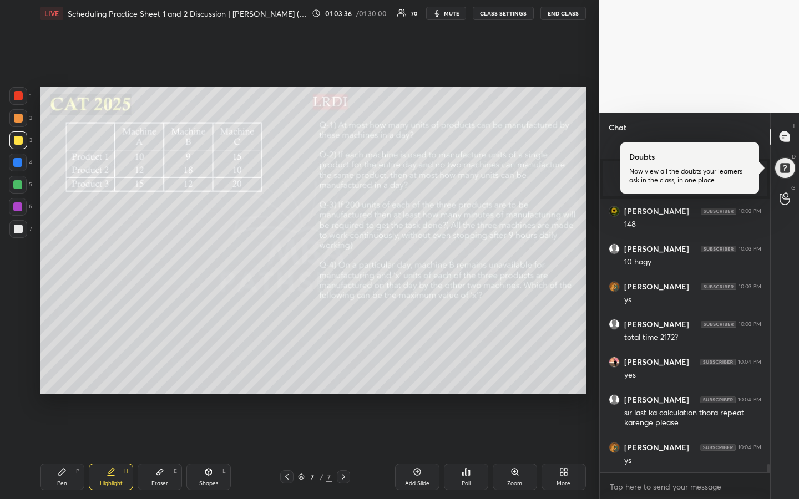
click at [52, 373] on div "Pen P" at bounding box center [62, 477] width 44 height 27
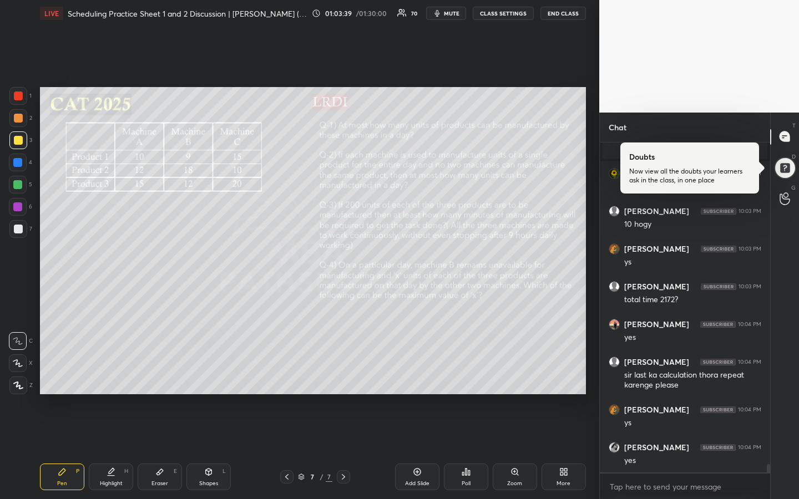
click at [112, 373] on div "Highlight H" at bounding box center [111, 477] width 44 height 27
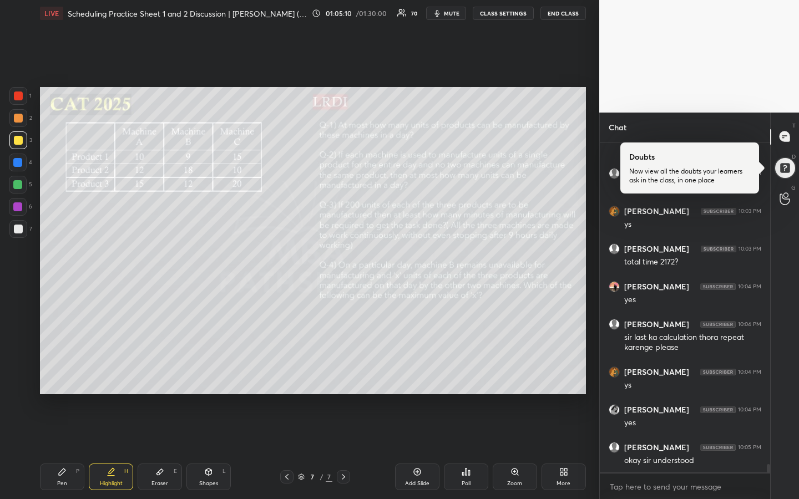
click at [68, 373] on div "Pen P" at bounding box center [62, 477] width 44 height 27
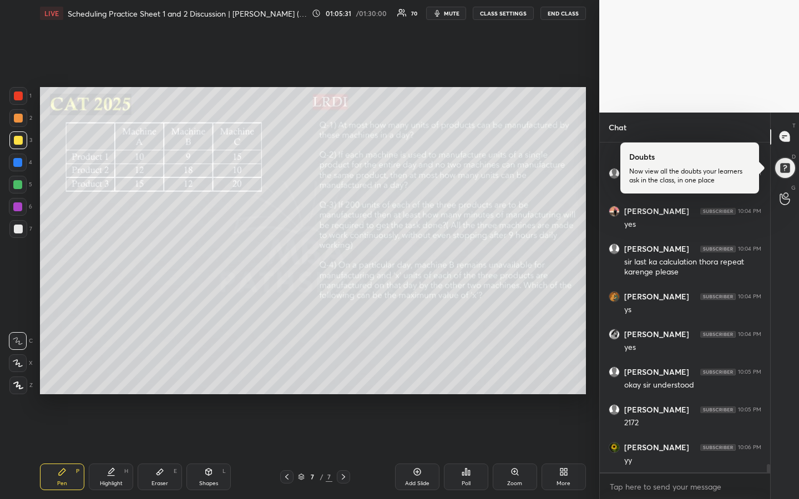
scroll to position [12950, 0]
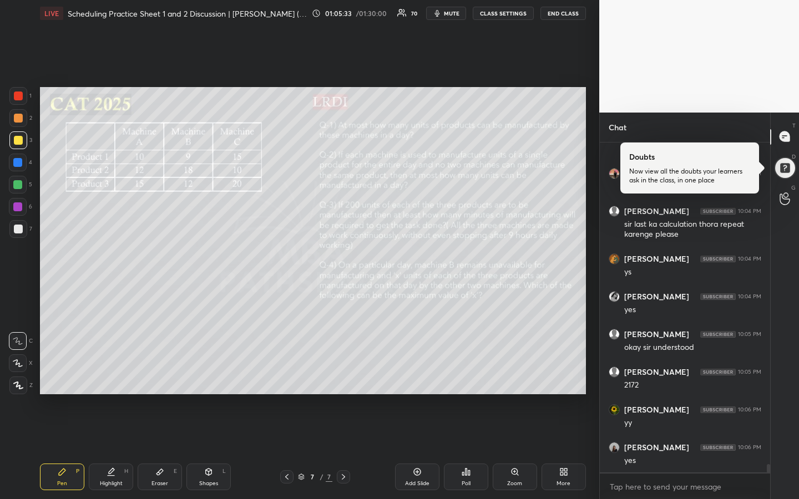
click at [114, 373] on div "Highlight H" at bounding box center [111, 477] width 44 height 27
click at [163, 373] on div "Eraser" at bounding box center [159, 484] width 17 height 6
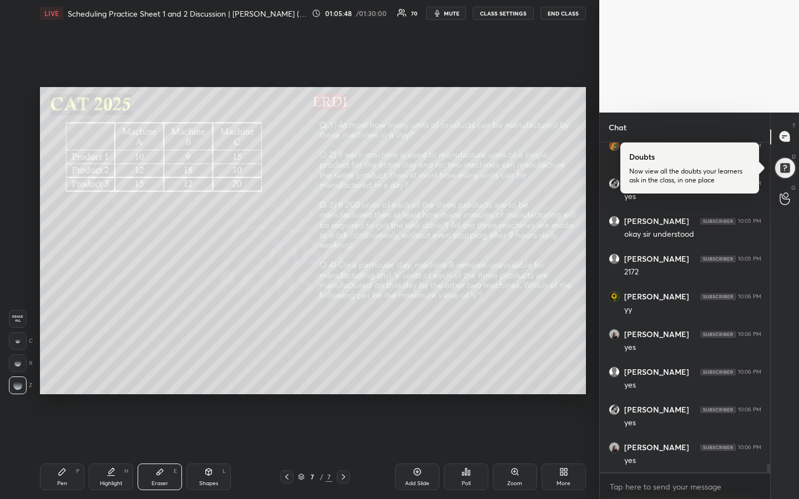
scroll to position [13100, 0]
click at [67, 373] on div "Pen P" at bounding box center [62, 477] width 44 height 27
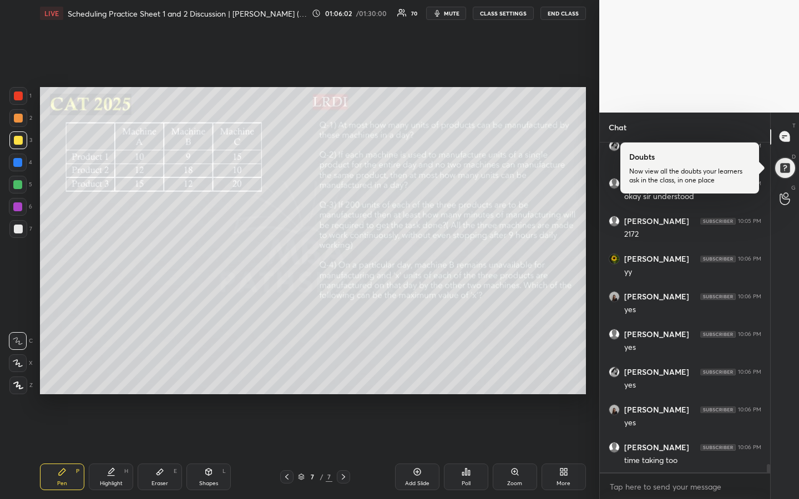
click at [21, 124] on div at bounding box center [18, 118] width 18 height 18
click at [18, 141] on div at bounding box center [18, 140] width 9 height 9
drag, startPoint x: 125, startPoint y: 480, endPoint x: 114, endPoint y: 480, distance: 11.1
click at [121, 373] on div "Highlight H" at bounding box center [111, 477] width 44 height 27
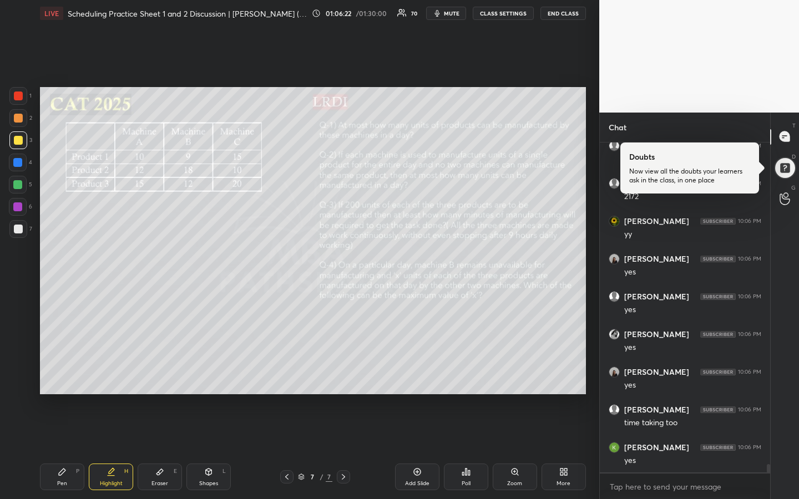
click at [64, 373] on div "Pen P" at bounding box center [62, 477] width 44 height 27
click at [16, 186] on div at bounding box center [17, 184] width 9 height 9
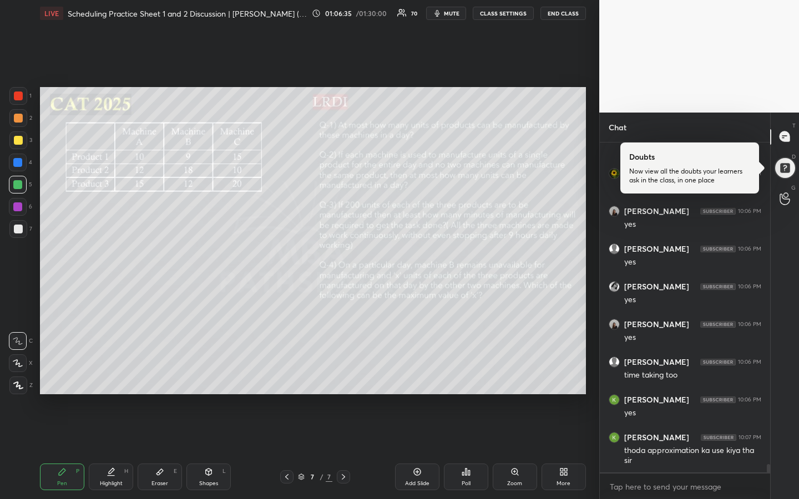
click at [110, 373] on div "Highlight H" at bounding box center [111, 477] width 44 height 27
click at [161, 373] on icon at bounding box center [159, 472] width 7 height 6
drag, startPoint x: 62, startPoint y: 482, endPoint x: 69, endPoint y: 449, distance: 32.9
click at [61, 373] on div "Pen" at bounding box center [62, 484] width 10 height 6
click at [117, 373] on div "Highlight H" at bounding box center [111, 477] width 44 height 27
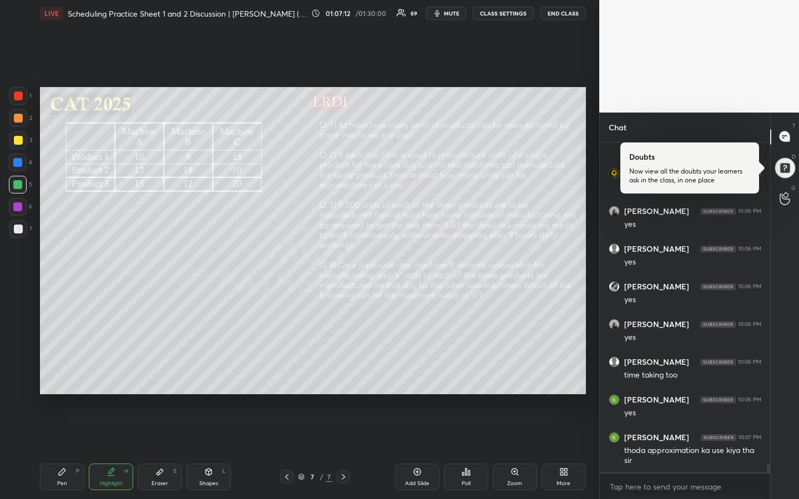
click at [68, 373] on div "Pen P" at bounding box center [62, 477] width 44 height 27
click at [112, 373] on icon at bounding box center [111, 472] width 9 height 9
click at [67, 373] on div "Pen P" at bounding box center [62, 477] width 44 height 27
click at [102, 373] on div "Highlight" at bounding box center [111, 484] width 23 height 6
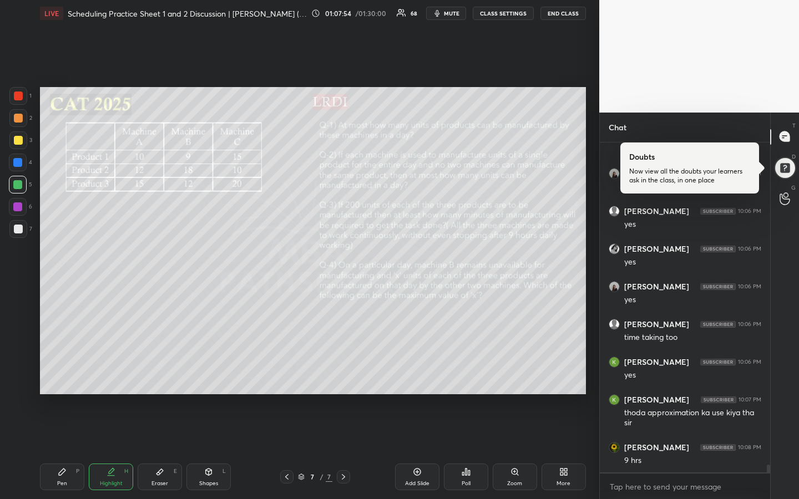
scroll to position [13271, 0]
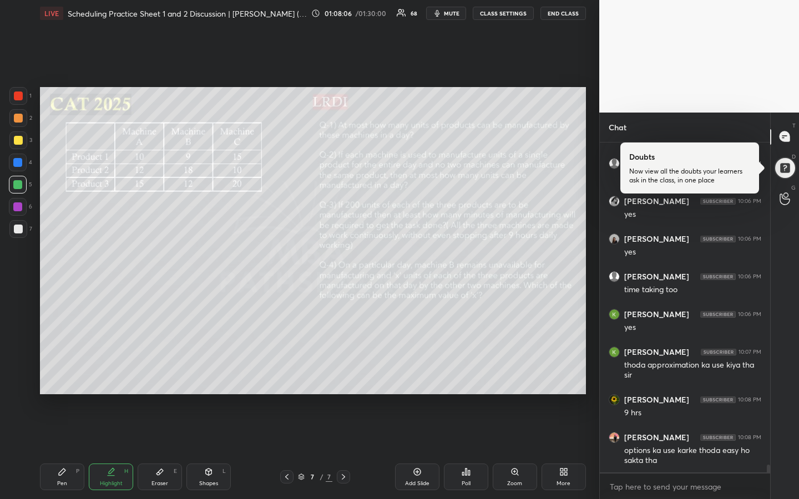
click at [62, 373] on div "Pen" at bounding box center [62, 484] width 10 height 6
click at [19, 140] on div at bounding box center [18, 140] width 9 height 9
click at [20, 182] on div at bounding box center [17, 184] width 9 height 9
click at [20, 146] on div at bounding box center [18, 140] width 18 height 18
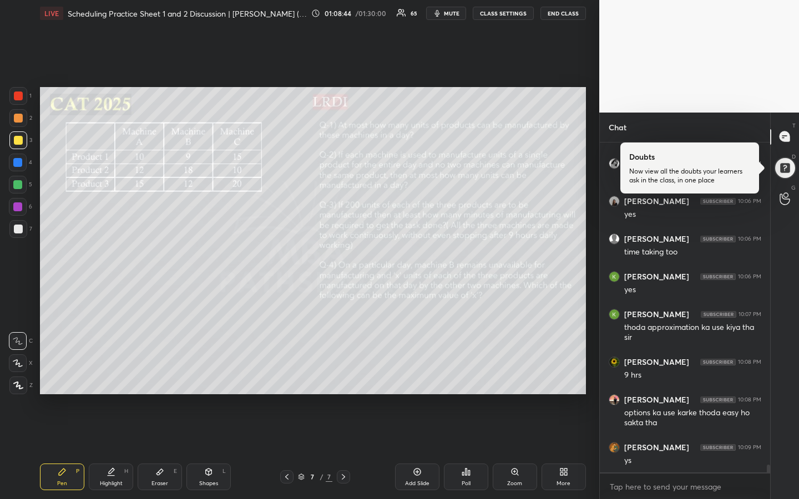
drag, startPoint x: 130, startPoint y: 474, endPoint x: 129, endPoint y: 460, distance: 14.0
click at [128, 373] on div "Highlight H" at bounding box center [111, 477] width 44 height 27
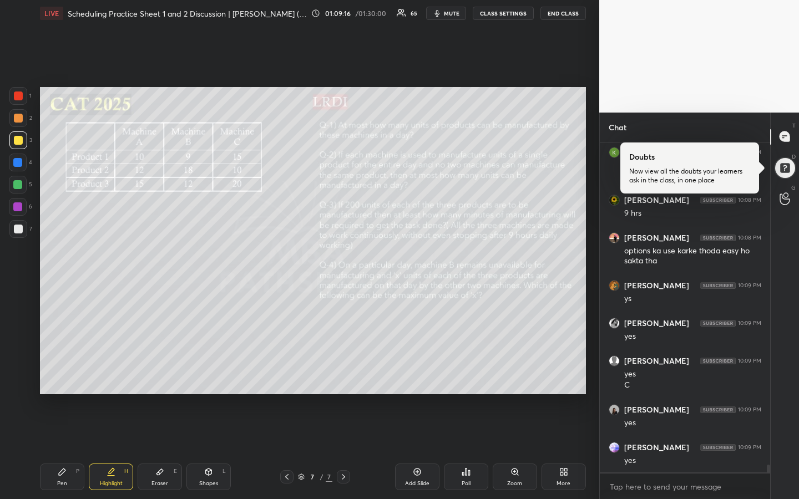
scroll to position [13509, 0]
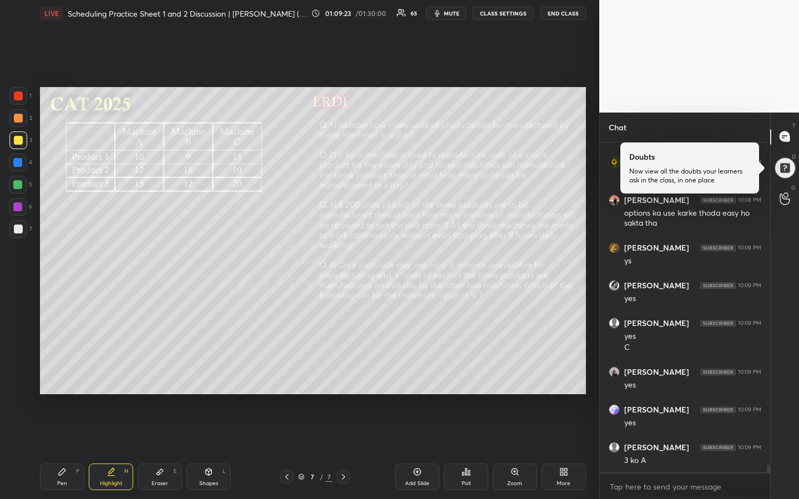
drag, startPoint x: 64, startPoint y: 469, endPoint x: 64, endPoint y: 461, distance: 7.8
click at [64, 373] on icon at bounding box center [62, 472] width 9 height 9
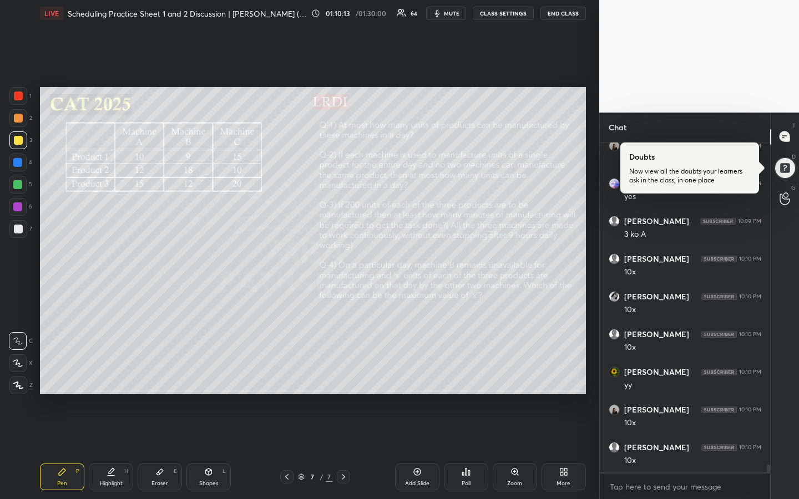
scroll to position [13773, 0]
click at [118, 373] on div "Highlight H" at bounding box center [111, 477] width 44 height 27
click at [115, 373] on div "Highlight H" at bounding box center [111, 477] width 44 height 27
click at [57, 373] on div "Pen P" at bounding box center [62, 477] width 44 height 27
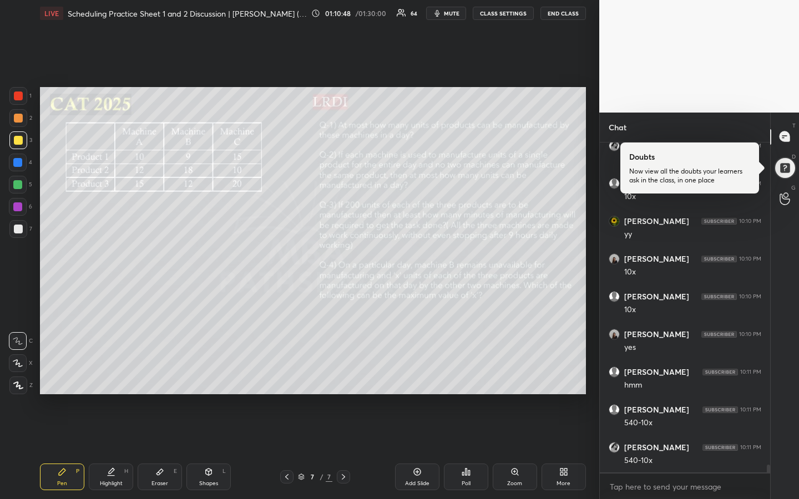
scroll to position [13924, 0]
click at [102, 373] on div "Highlight H" at bounding box center [111, 477] width 44 height 27
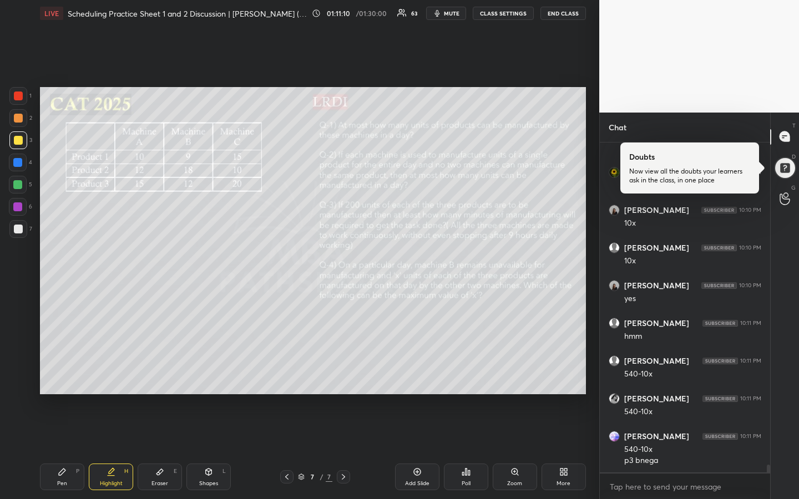
scroll to position [13975, 0]
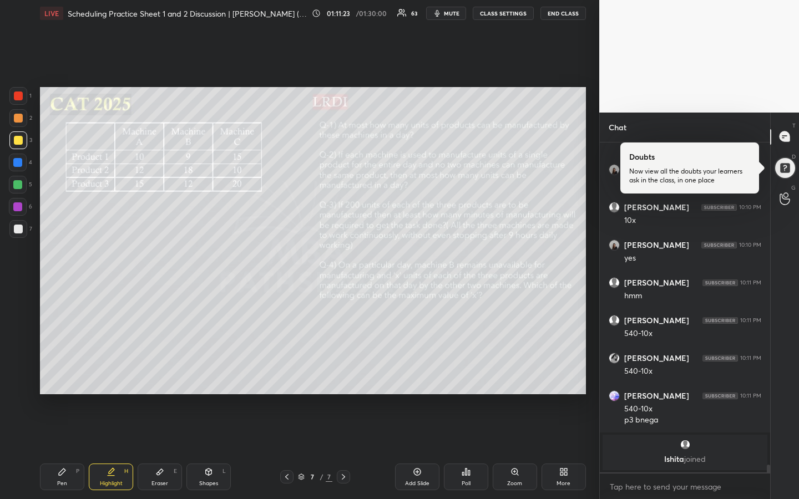
drag, startPoint x: 53, startPoint y: 494, endPoint x: 68, endPoint y: 466, distance: 31.8
click at [54, 373] on div "Pen P Highlight H Eraser E Shapes L 7 / 7 Add Slide Poll Zoom More" at bounding box center [313, 477] width 546 height 44
drag, startPoint x: 57, startPoint y: 474, endPoint x: 93, endPoint y: 407, distance: 76.2
click at [58, 373] on icon at bounding box center [62, 472] width 9 height 9
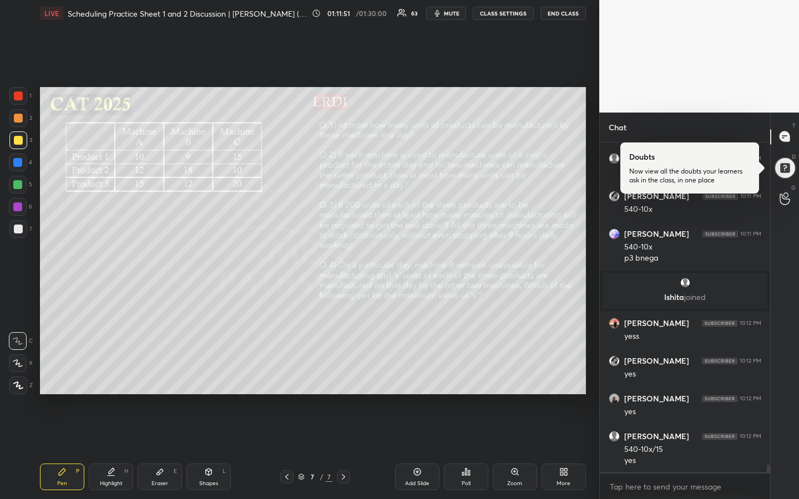
scroll to position [13772, 0]
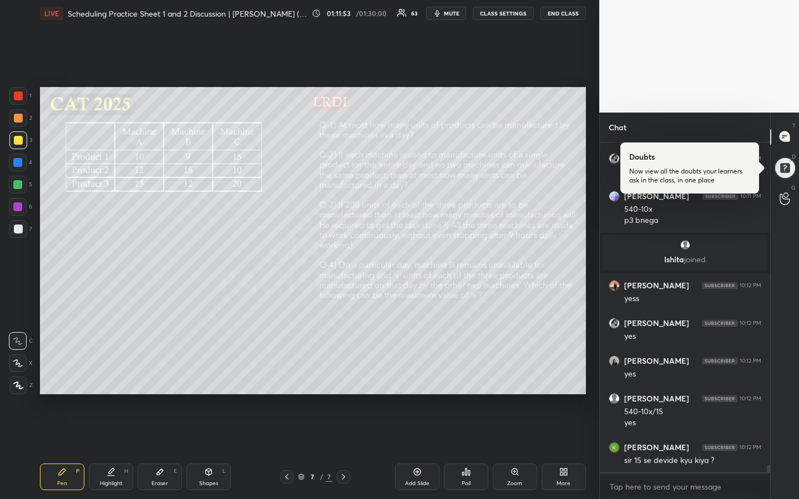
click at [108, 373] on div "Highlight" at bounding box center [111, 484] width 23 height 6
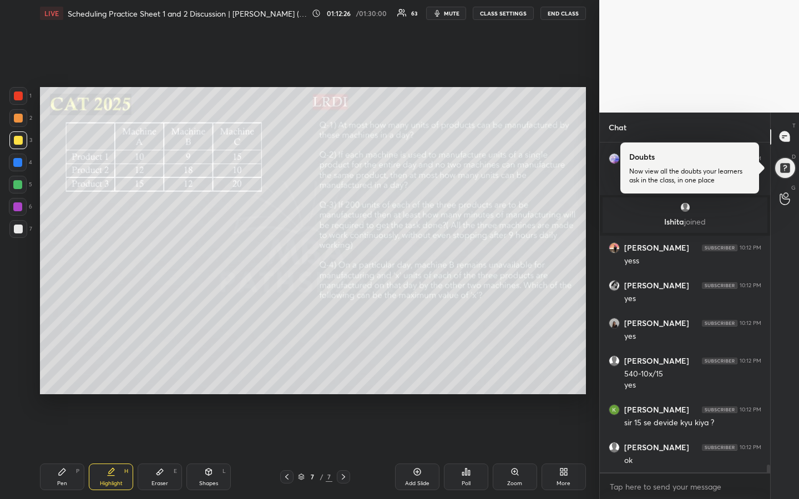
click at [61, 373] on div "Pen P" at bounding box center [62, 477] width 44 height 27
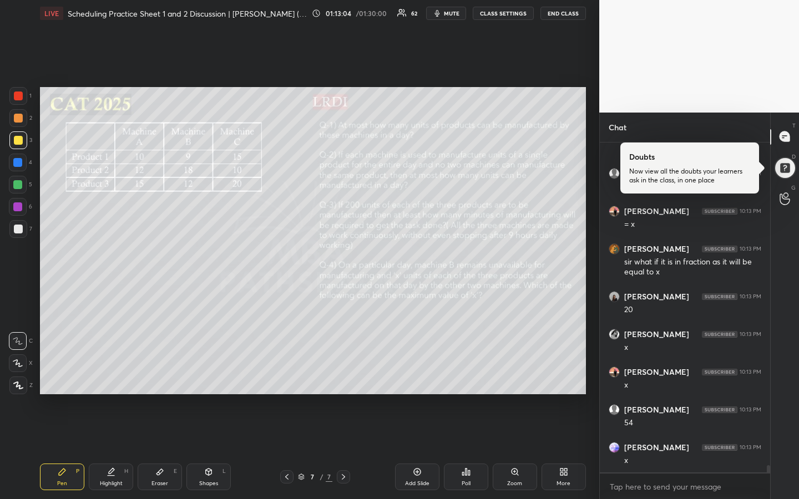
scroll to position [14267, 0]
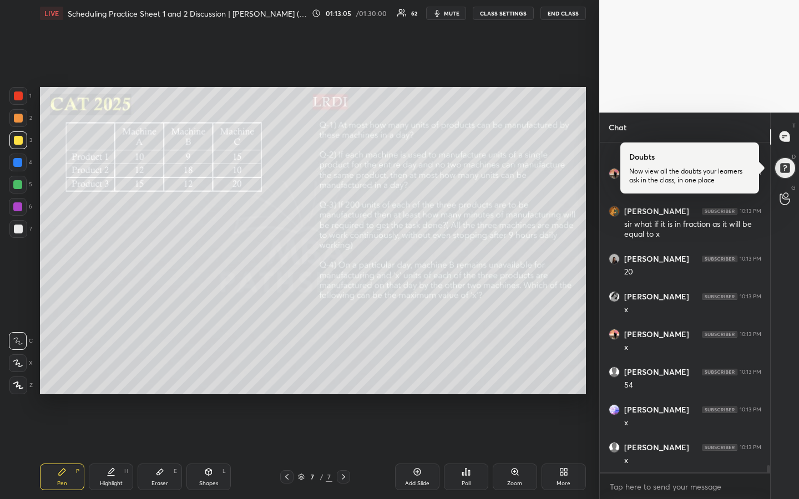
click at [108, 373] on div "Highlight H" at bounding box center [111, 477] width 44 height 27
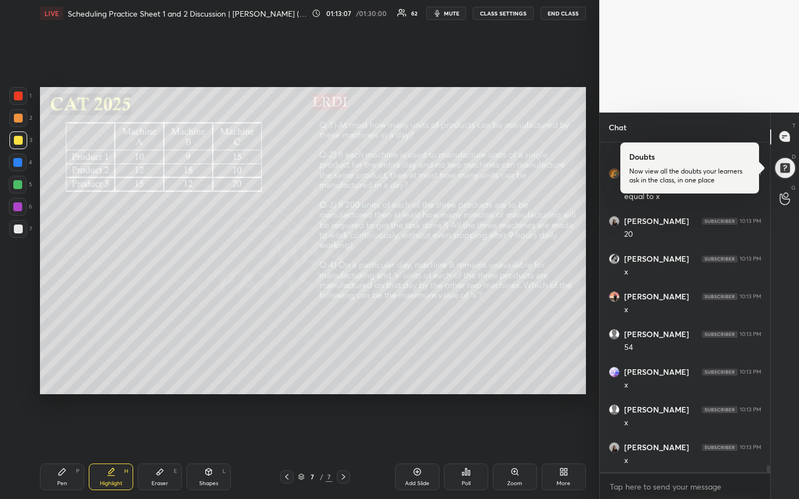
scroll to position [14343, 0]
click at [124, 373] on div "Highlight H" at bounding box center [111, 477] width 44 height 27
click at [14, 190] on div at bounding box center [18, 185] width 18 height 18
click at [111, 373] on div "Highlight H" at bounding box center [111, 477] width 44 height 27
drag, startPoint x: 57, startPoint y: 479, endPoint x: 60, endPoint y: 473, distance: 6.2
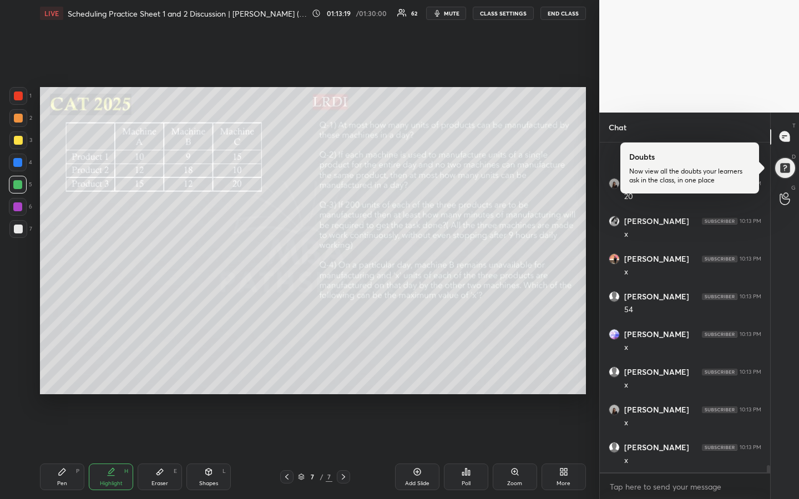
click at [58, 373] on div "Pen P" at bounding box center [62, 477] width 44 height 27
click at [156, 373] on div "Eraser E" at bounding box center [160, 477] width 44 height 27
drag, startPoint x: 65, startPoint y: 480, endPoint x: 102, endPoint y: 411, distance: 78.4
click at [65, 373] on div "Pen P" at bounding box center [62, 477] width 44 height 27
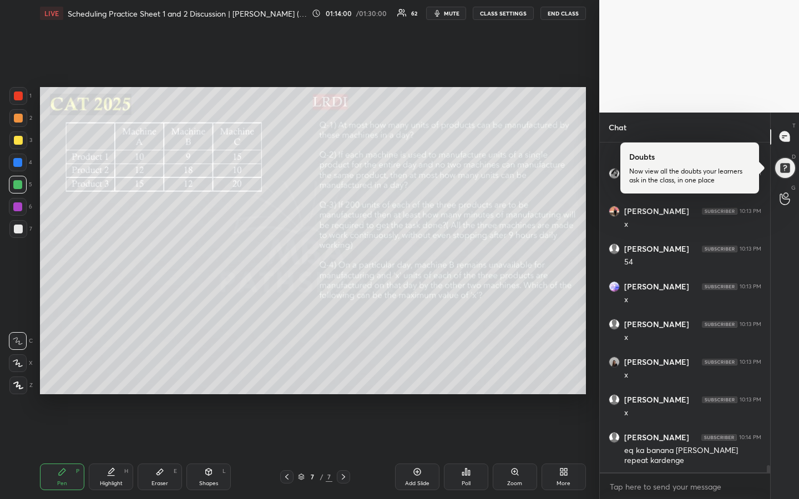
click at [116, 373] on div "Highlight H" at bounding box center [111, 477] width 44 height 27
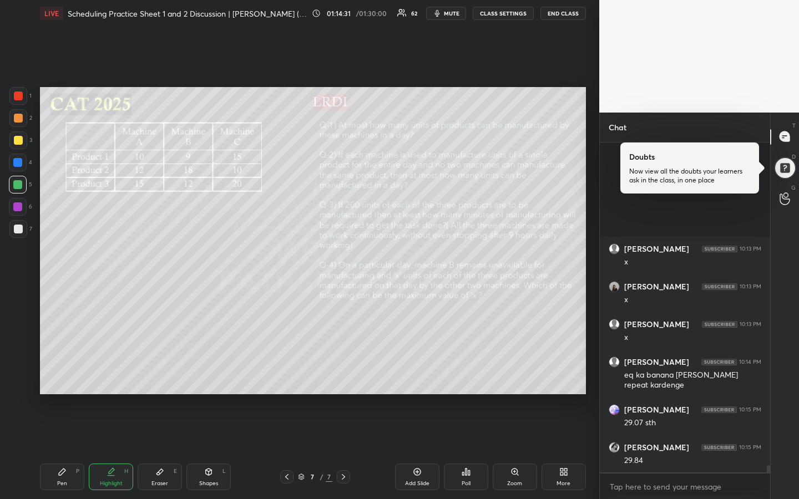
scroll to position [14609, 0]
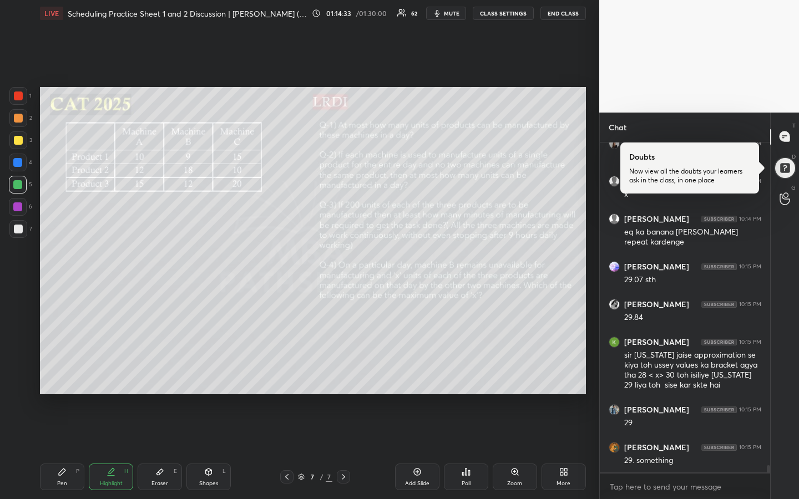
drag, startPoint x: 114, startPoint y: 479, endPoint x: 117, endPoint y: 418, distance: 61.1
click at [113, 373] on div "Highlight H" at bounding box center [111, 477] width 44 height 27
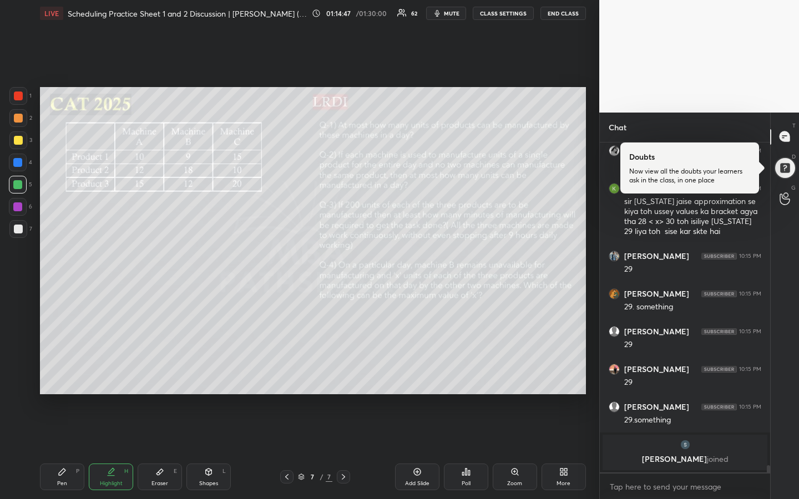
scroll to position [14523, 0]
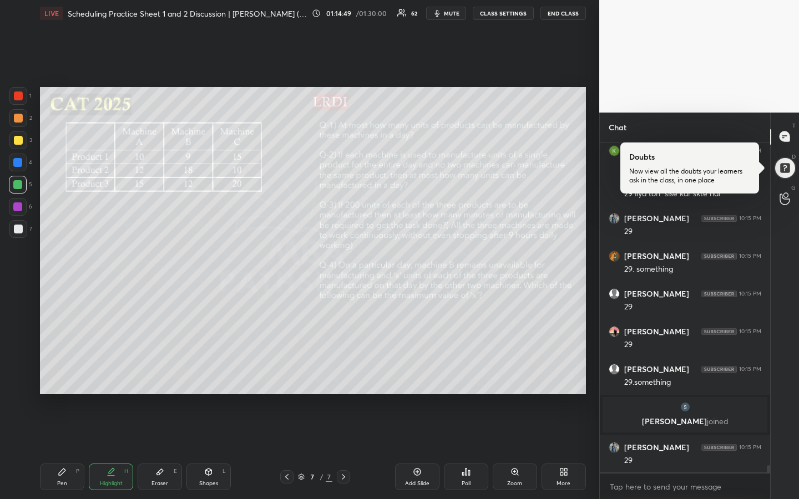
click at [52, 373] on div "Pen P" at bounding box center [62, 477] width 44 height 27
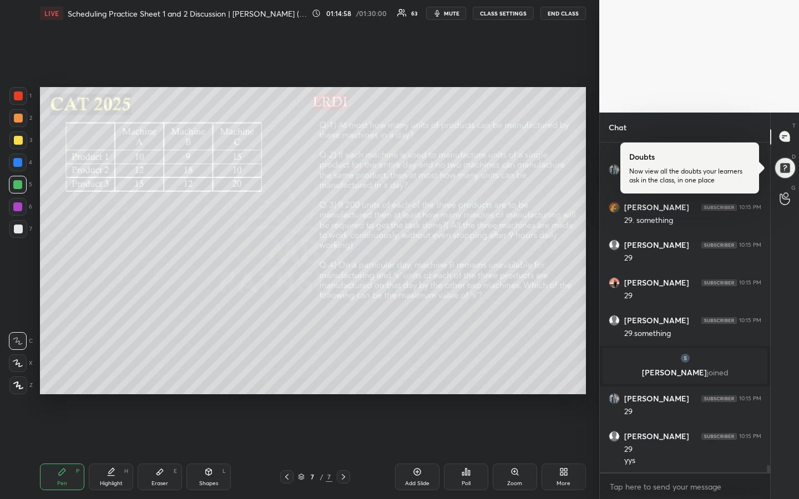
scroll to position [14609, 0]
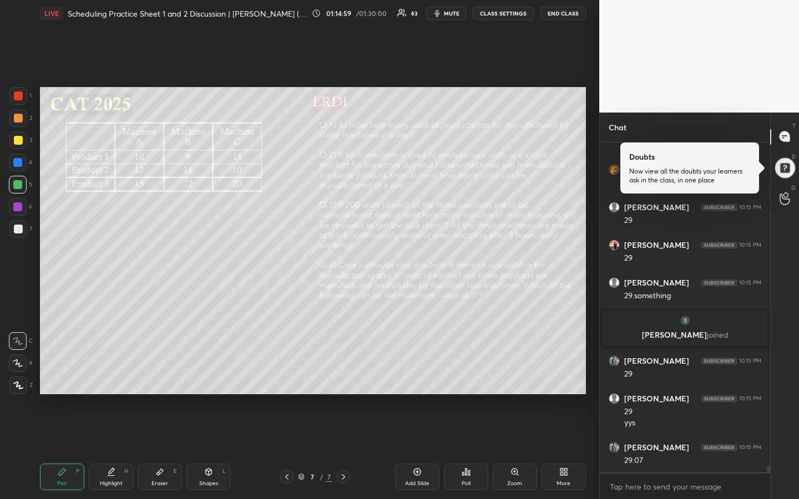
click at [114, 373] on icon at bounding box center [111, 472] width 9 height 9
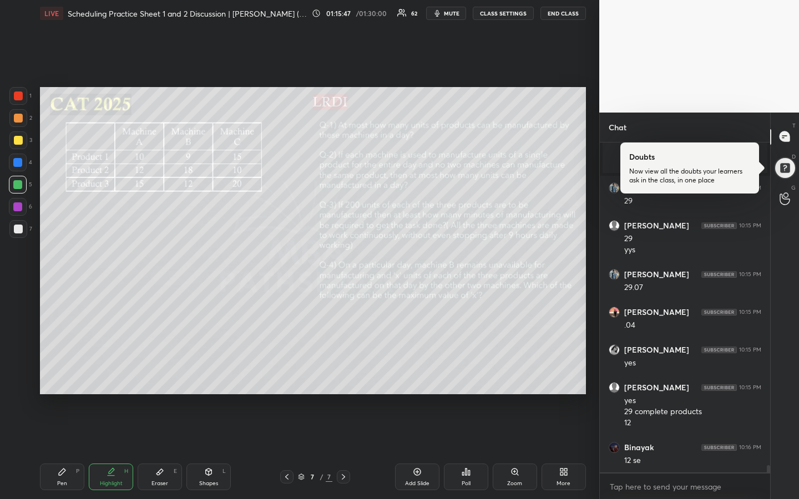
scroll to position [14820, 0]
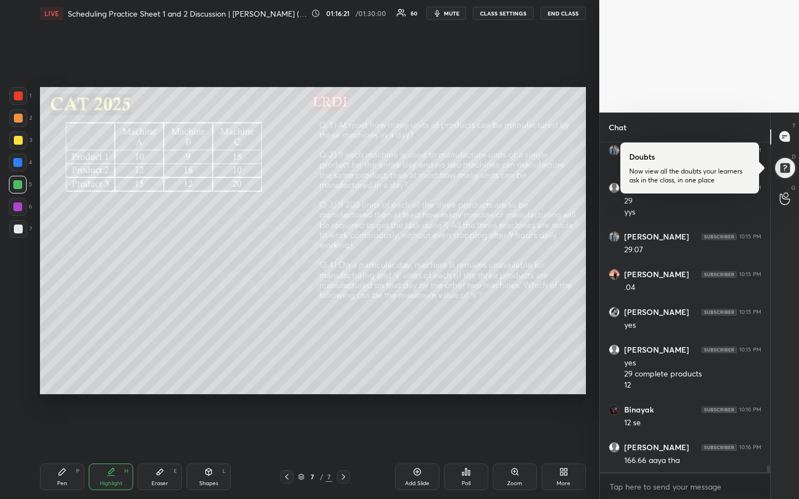
click at [58, 373] on div "Pen P" at bounding box center [62, 477] width 44 height 27
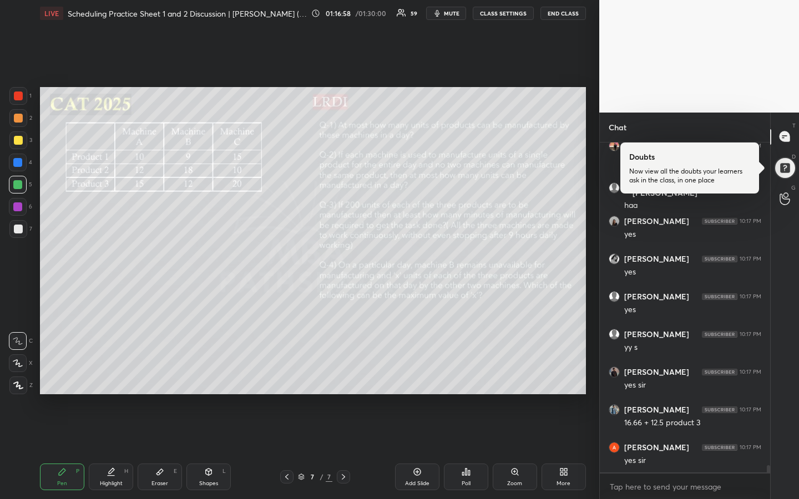
scroll to position [15208, 0]
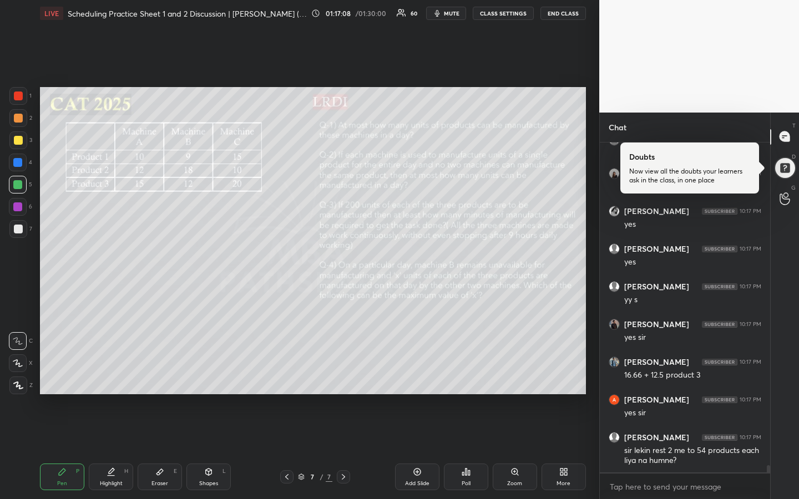
click at [107, 373] on div "Highlight" at bounding box center [111, 484] width 23 height 6
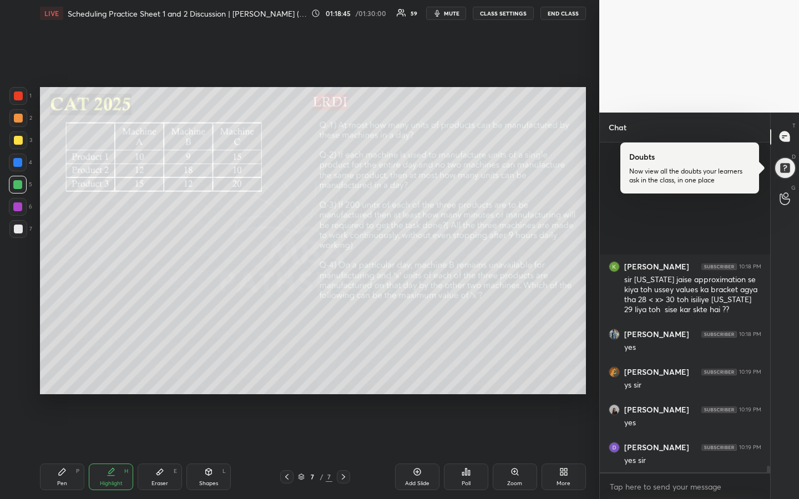
scroll to position [15738, 0]
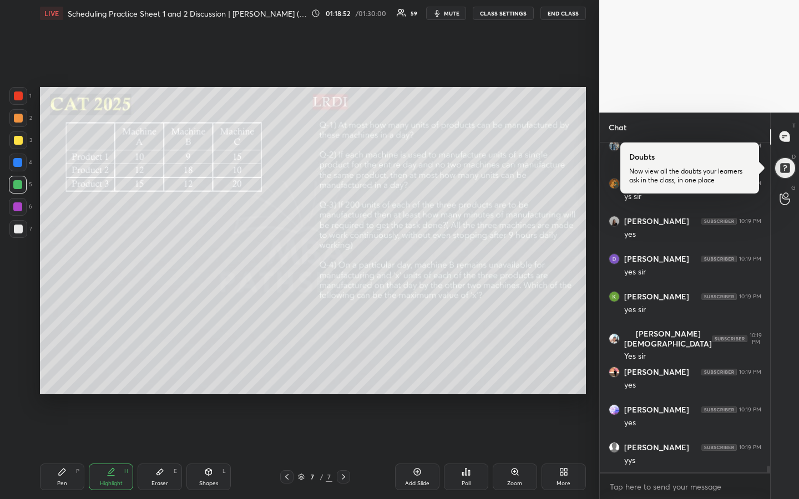
drag, startPoint x: 113, startPoint y: 477, endPoint x: 118, endPoint y: 466, distance: 11.7
click at [112, 373] on icon at bounding box center [111, 472] width 9 height 9
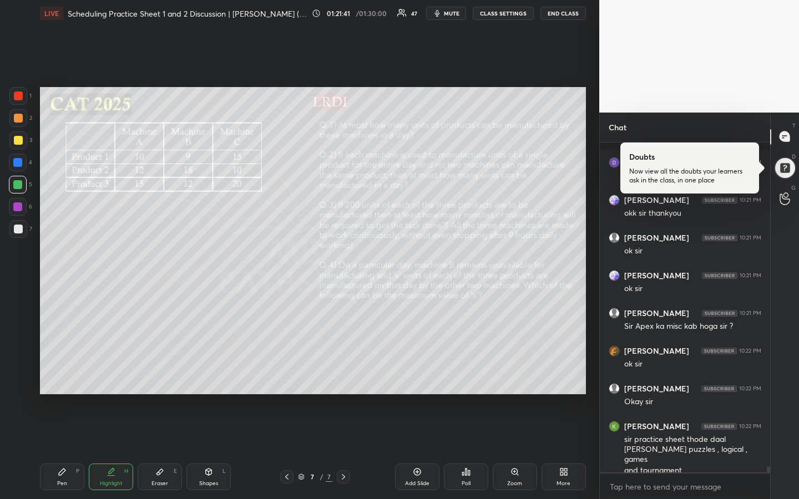
scroll to position [17356, 0]
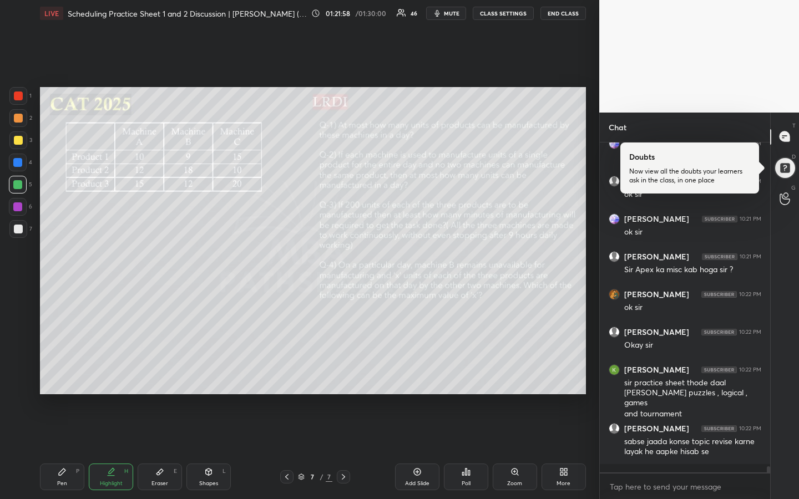
click at [418, 373] on div "Add Slide" at bounding box center [417, 484] width 24 height 6
click at [24, 229] on div at bounding box center [18, 229] width 18 height 18
click at [24, 144] on div at bounding box center [18, 140] width 18 height 18
drag, startPoint x: 60, startPoint y: 459, endPoint x: 70, endPoint y: 459, distance: 9.4
click at [62, 373] on div "Pen P Highlight H Eraser E Shapes L 8 / 8 Add Slide Poll Zoom More" at bounding box center [313, 477] width 546 height 44
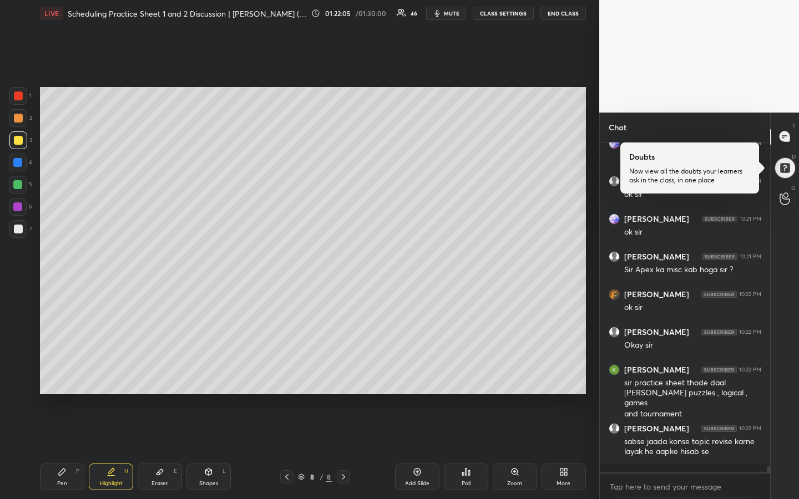
click at [53, 373] on div "Pen P" at bounding box center [62, 477] width 44 height 27
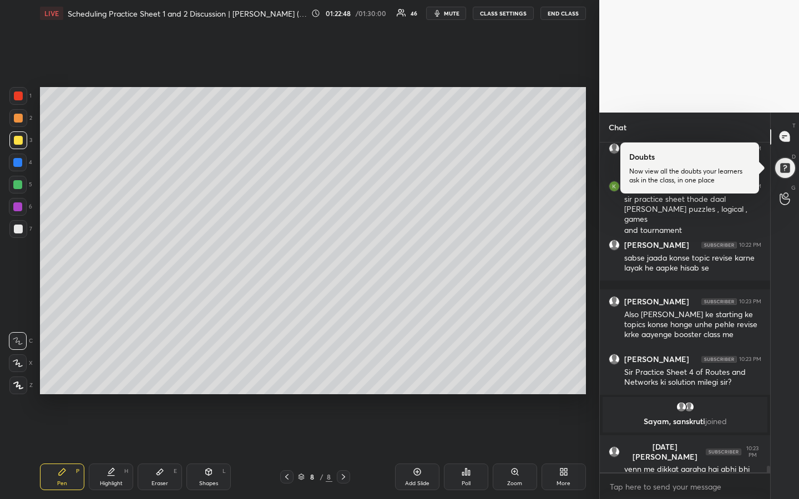
scroll to position [16673, 0]
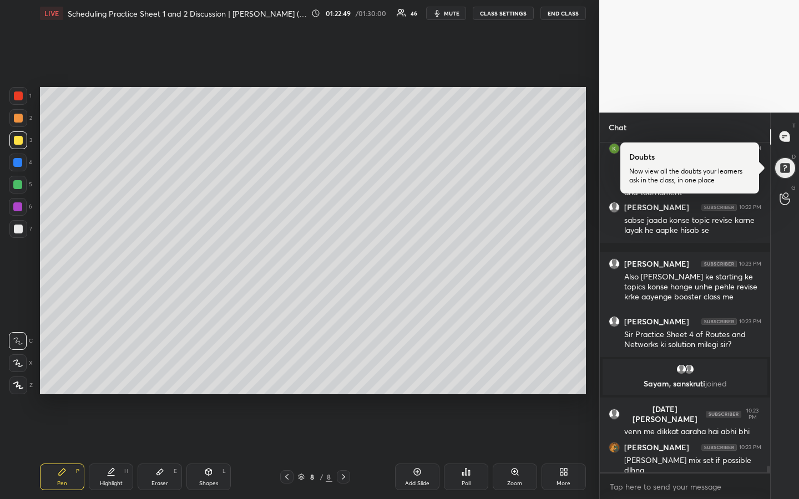
drag, startPoint x: 14, startPoint y: 182, endPoint x: 21, endPoint y: 201, distance: 20.2
click at [18, 185] on div at bounding box center [17, 184] width 9 height 9
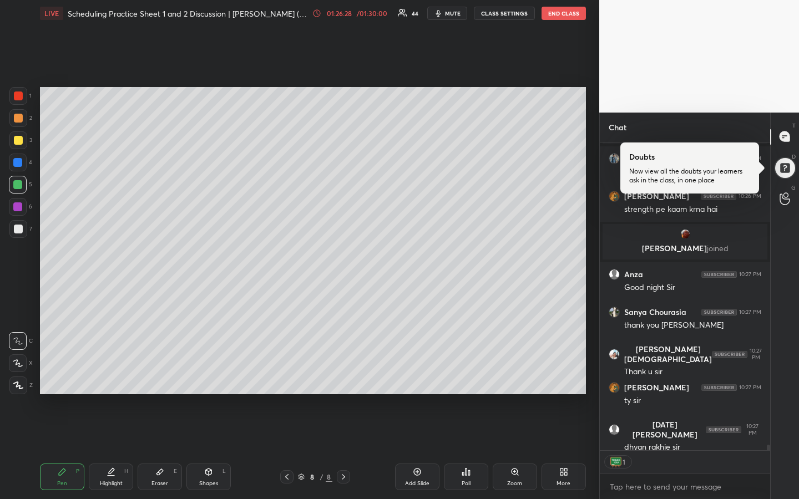
scroll to position [17368, 0]
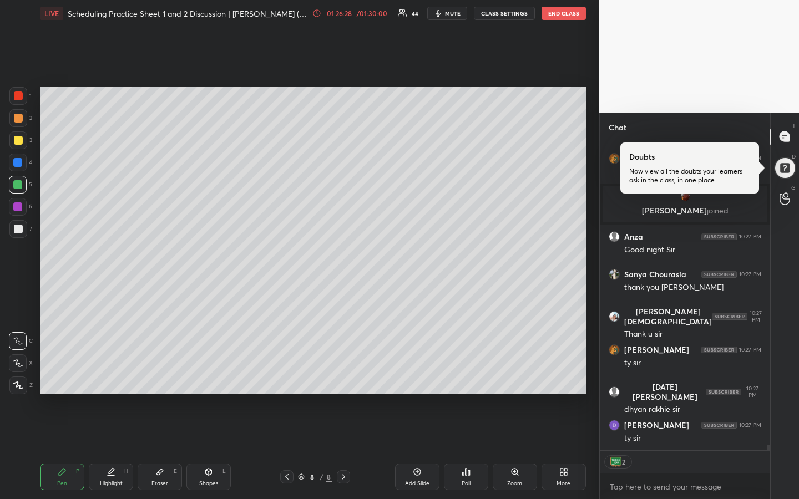
click at [594, 243] on div "1 2 3 4 5 6 7 R O A L C X Z Erase all C X Z LIVE Scheduling Practice Sheet 1 an…" at bounding box center [299, 249] width 599 height 499
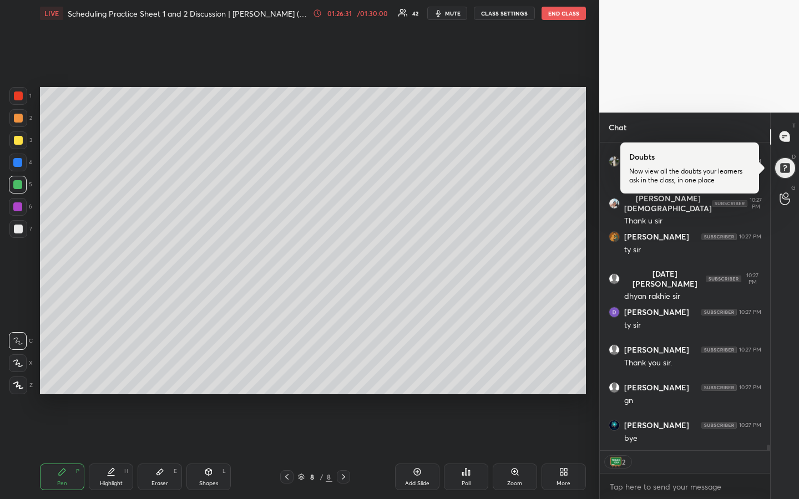
scroll to position [17519, 0]
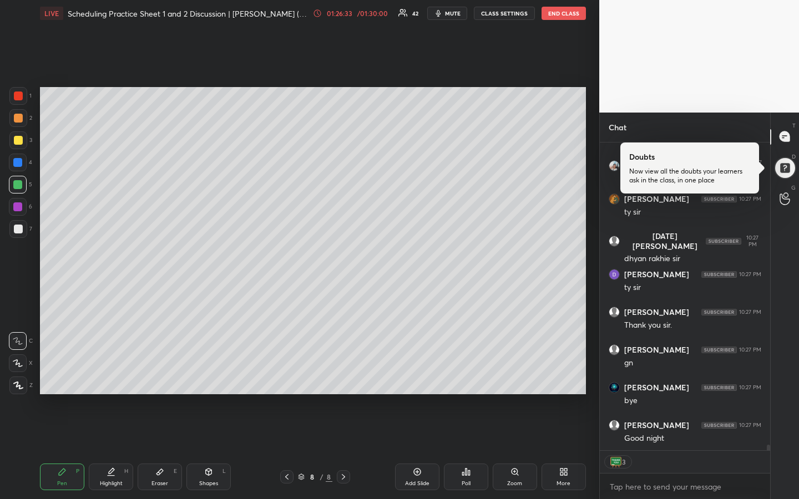
click at [560, 14] on button "END CLASS" at bounding box center [563, 13] width 44 height 13
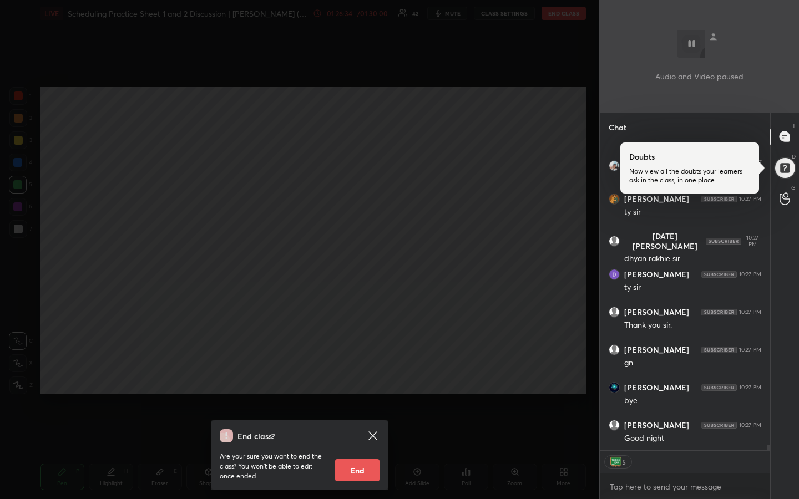
click at [359, 373] on button "End" at bounding box center [357, 470] width 44 height 22
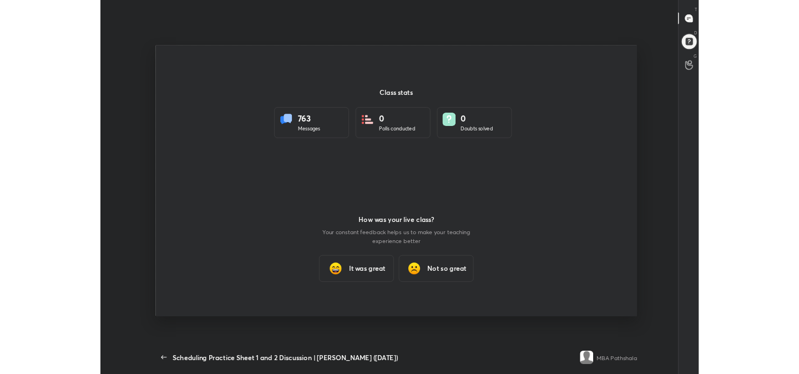
scroll to position [55177, 54690]
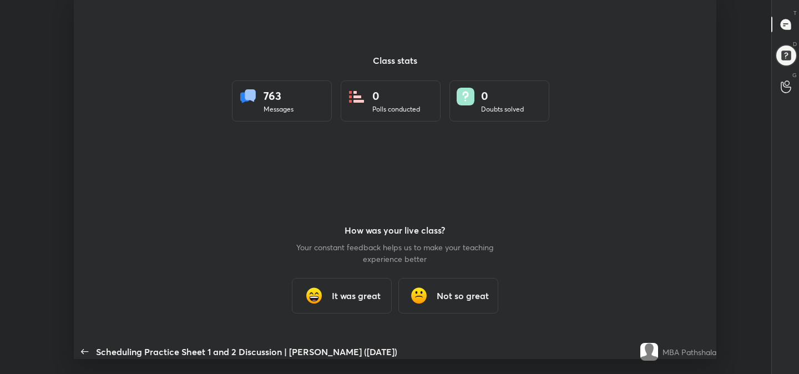
type textarea "x"
